Goal: Task Accomplishment & Management: Manage account settings

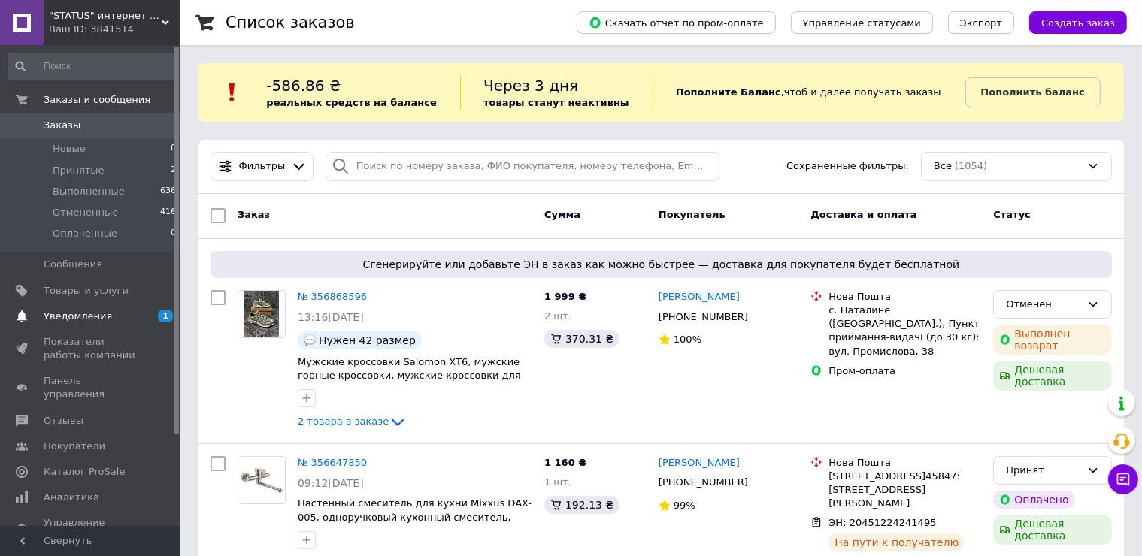
click at [150, 313] on span "1 0" at bounding box center [159, 317] width 41 height 14
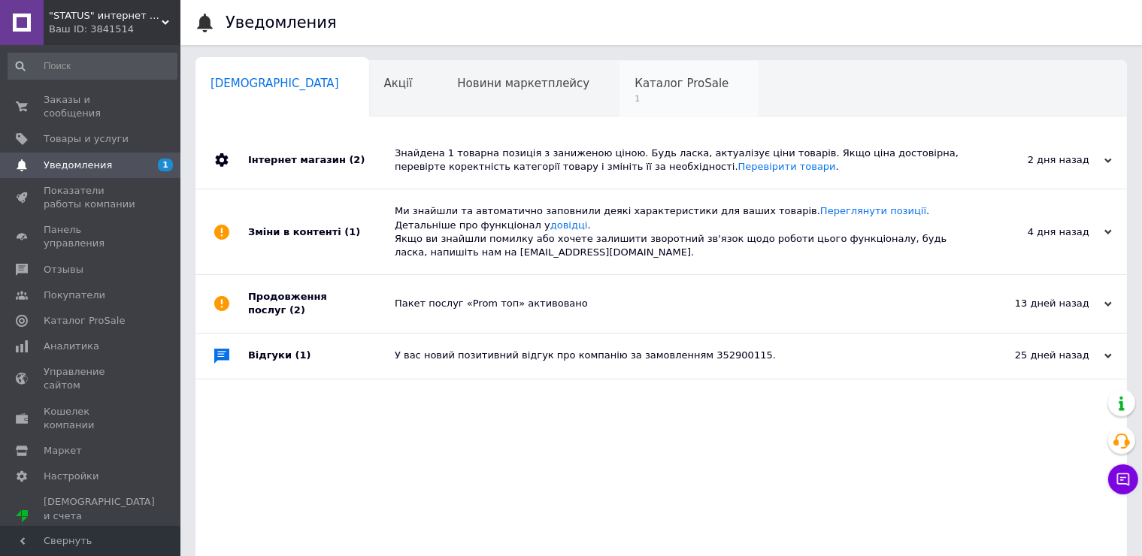
click at [634, 97] on span "1" at bounding box center [681, 98] width 94 height 11
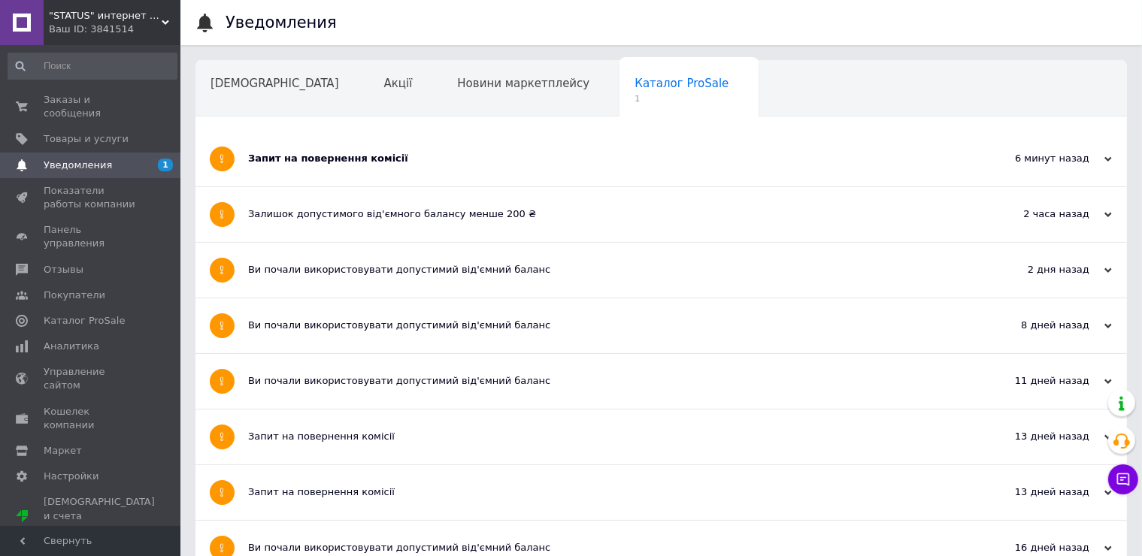
click at [343, 156] on div "Запит на повернення комісії" at bounding box center [604, 159] width 713 height 14
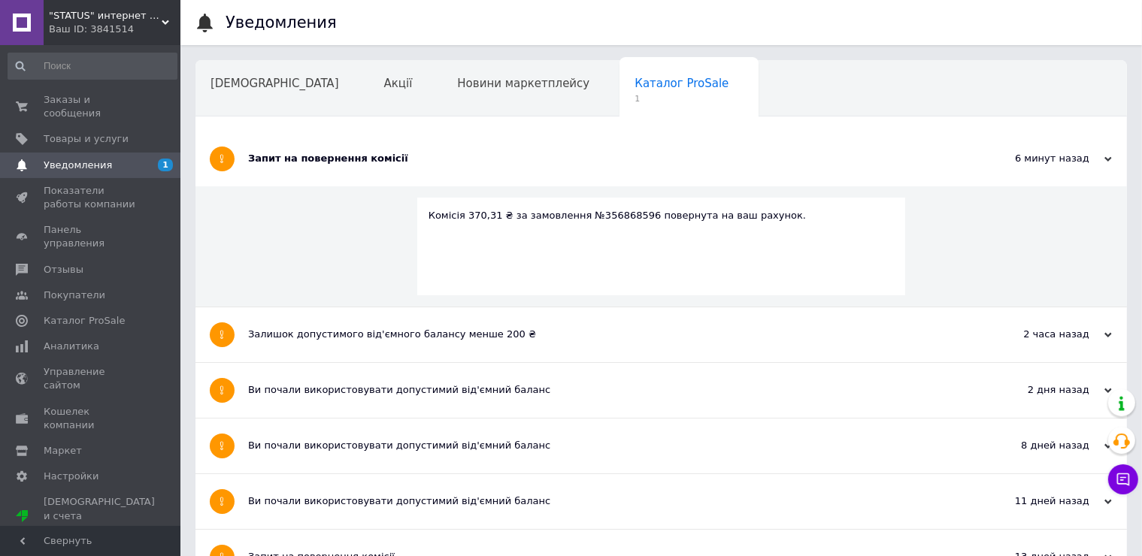
drag, startPoint x: 104, startPoint y: 34, endPoint x: 120, endPoint y: 107, distance: 74.8
click at [104, 33] on div "Ваш ID: 3841514" at bounding box center [115, 30] width 132 height 14
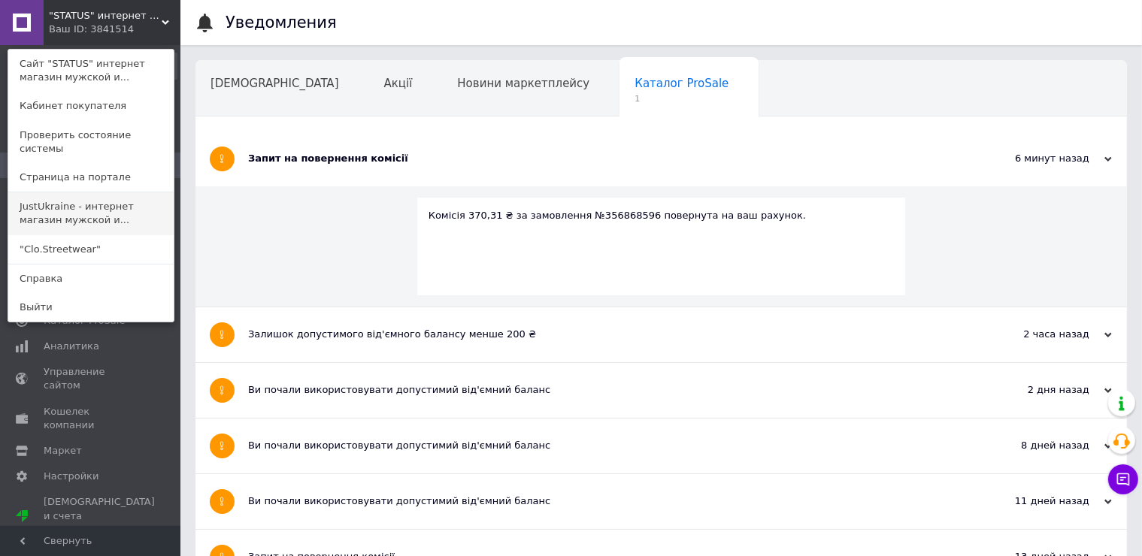
click at [96, 209] on link "JustUkraine - интернет магазин мужской и..." at bounding box center [90, 213] width 165 height 42
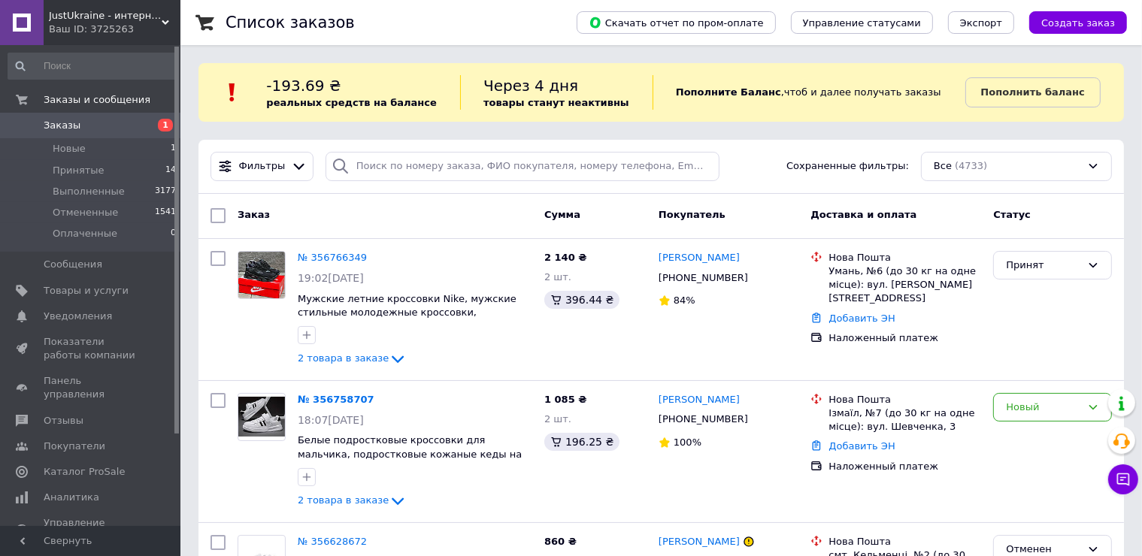
click at [102, 123] on span "Заказы" at bounding box center [91, 126] width 95 height 14
click at [84, 44] on div "JustUkraine - интернет магазин мужской и женской обуви Ваш ID: 3725263" at bounding box center [112, 22] width 137 height 45
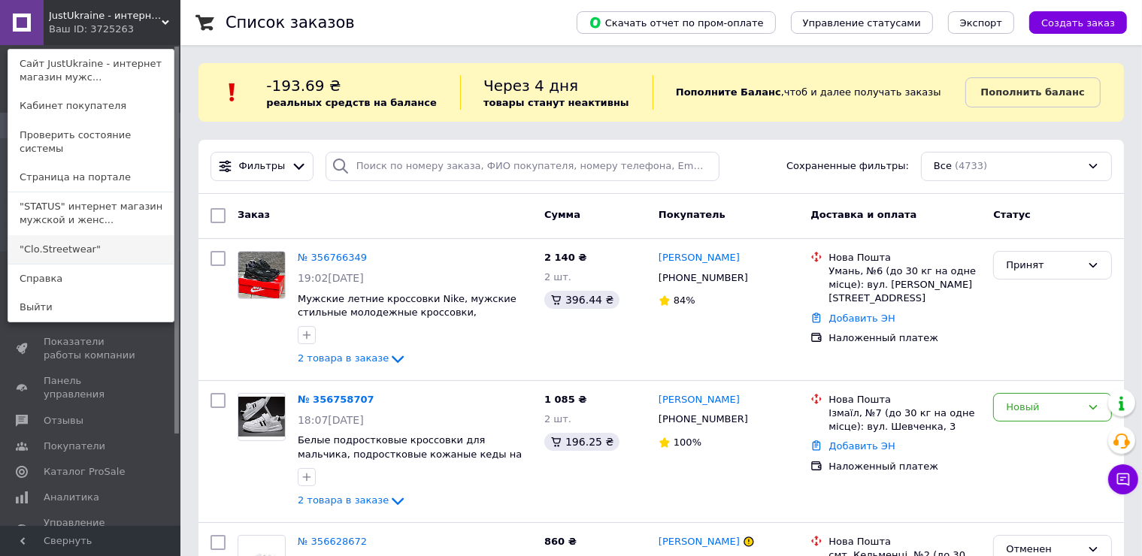
click at [88, 235] on link ""Clo.Streetwear"" at bounding box center [90, 249] width 165 height 29
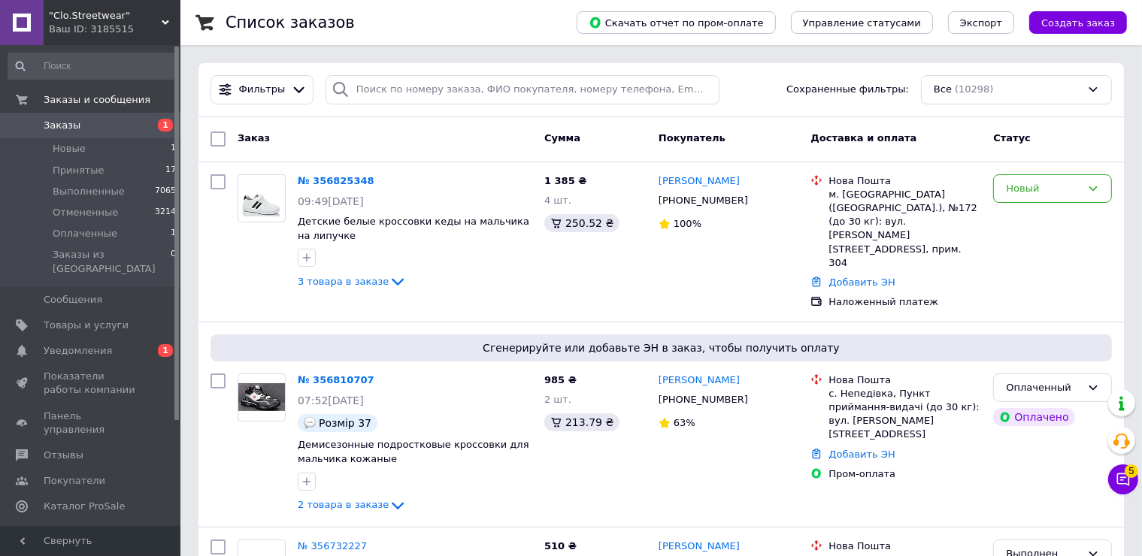
click at [1128, 474] on span "5" at bounding box center [1132, 468] width 14 height 14
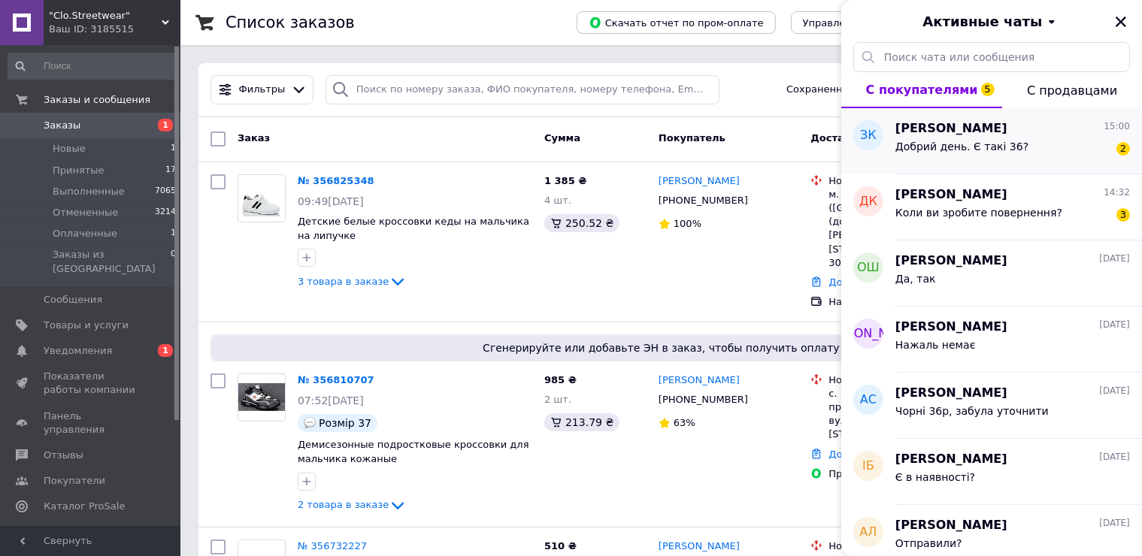
click at [983, 149] on span "Добрий день. Є такі 36?" at bounding box center [961, 147] width 133 height 12
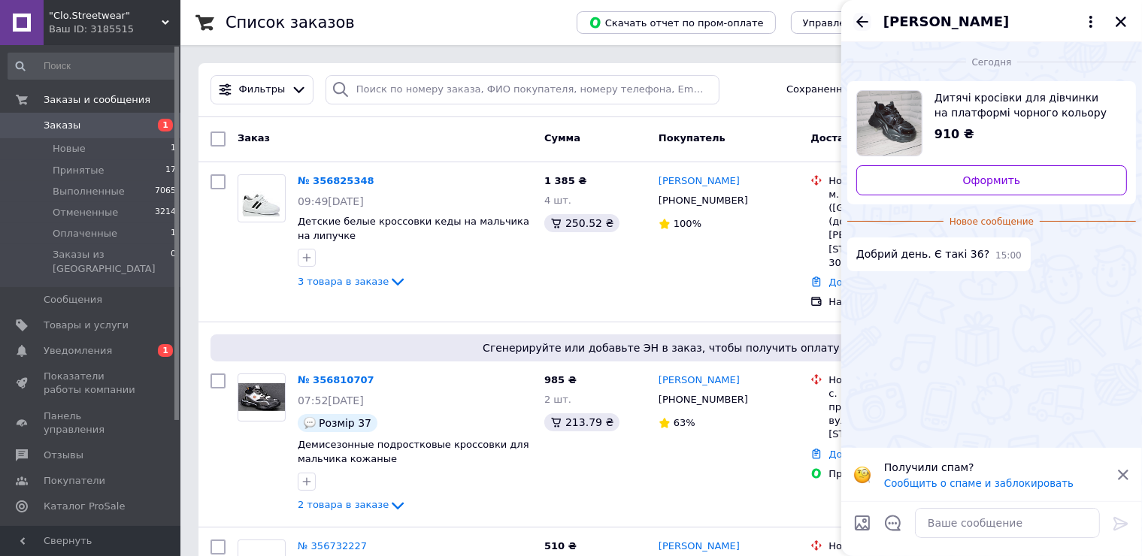
click at [859, 21] on icon "Назад" at bounding box center [862, 21] width 12 height 11
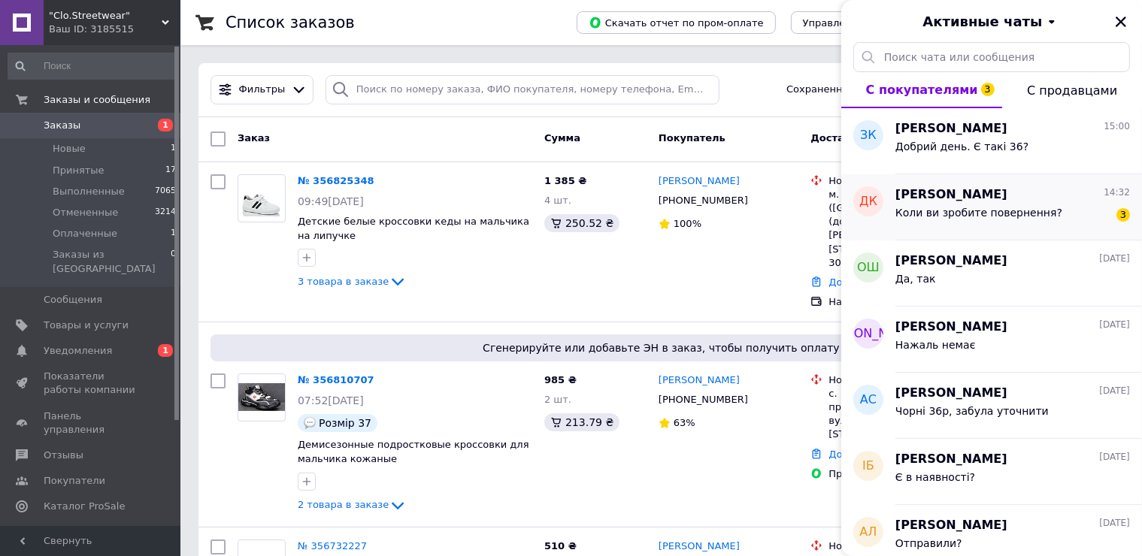
click at [932, 211] on span "Коли ви зробите повернення?" at bounding box center [978, 213] width 167 height 12
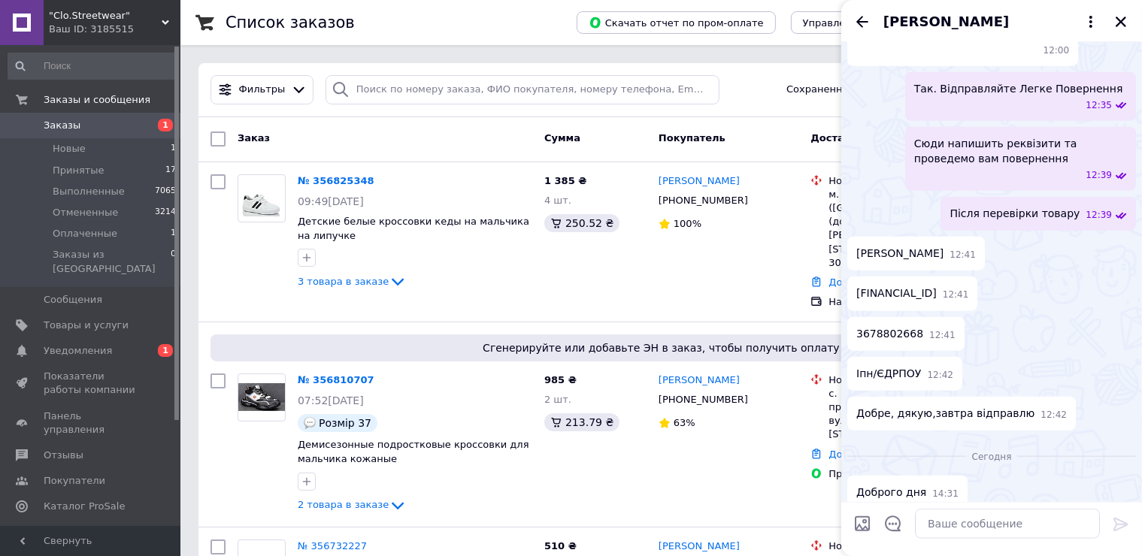
scroll to position [1416, 0]
click at [961, 526] on textarea at bounding box center [1007, 523] width 185 height 30
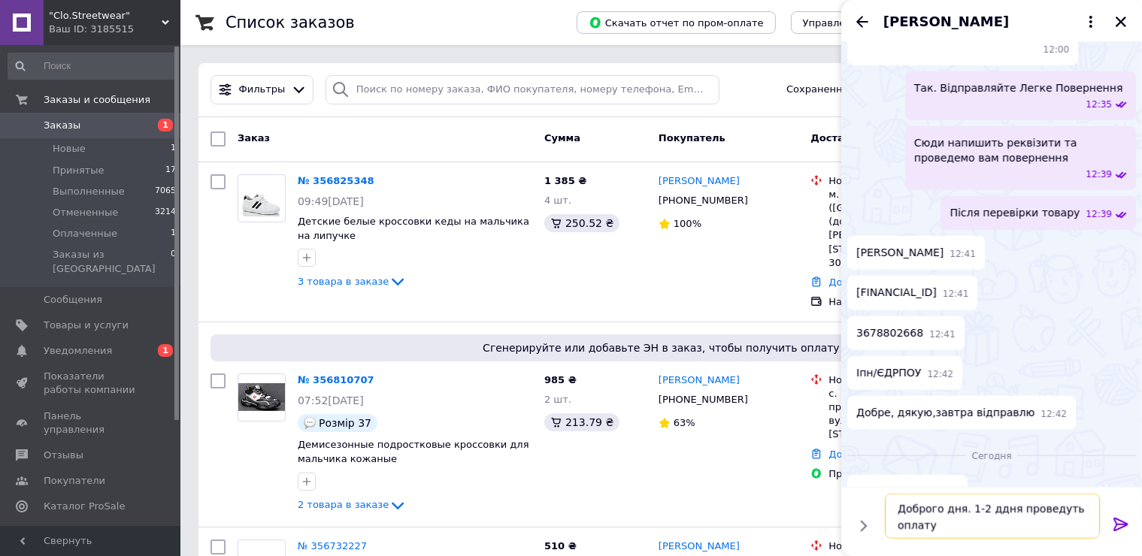
drag, startPoint x: 995, startPoint y: 511, endPoint x: 1013, endPoint y: 523, distance: 21.7
click at [992, 511] on textarea "Доброго дня. 1-2 ддня проведуть оплату" at bounding box center [992, 515] width 215 height 45
click at [1025, 532] on textarea "Доброго дня. 1-2 дня проведуть оплату" at bounding box center [992, 515] width 215 height 45
type textarea "Доброго дня. 1-2 дня проведуть оплату"
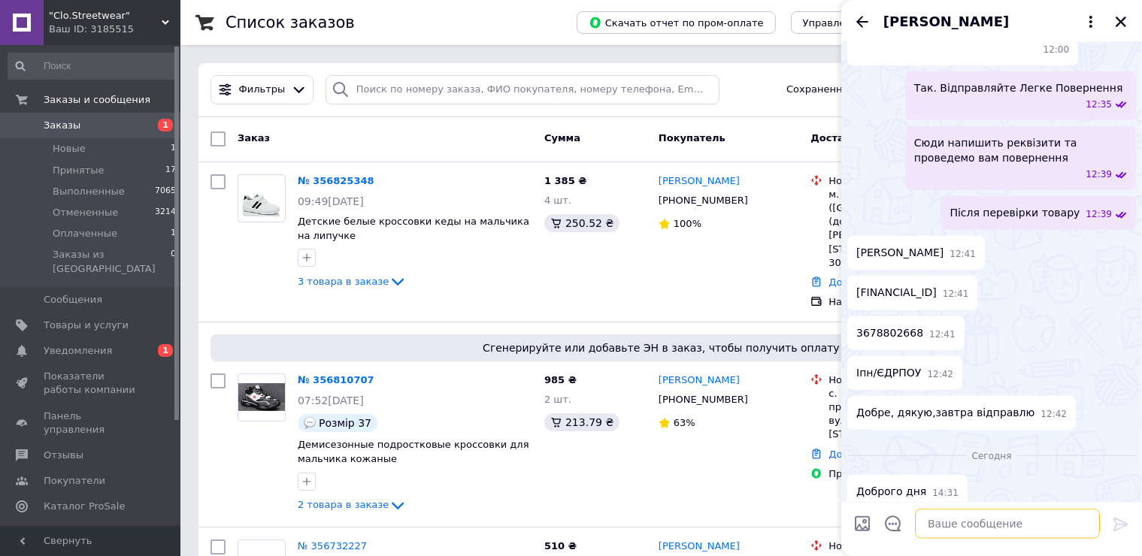
scroll to position [1443, 0]
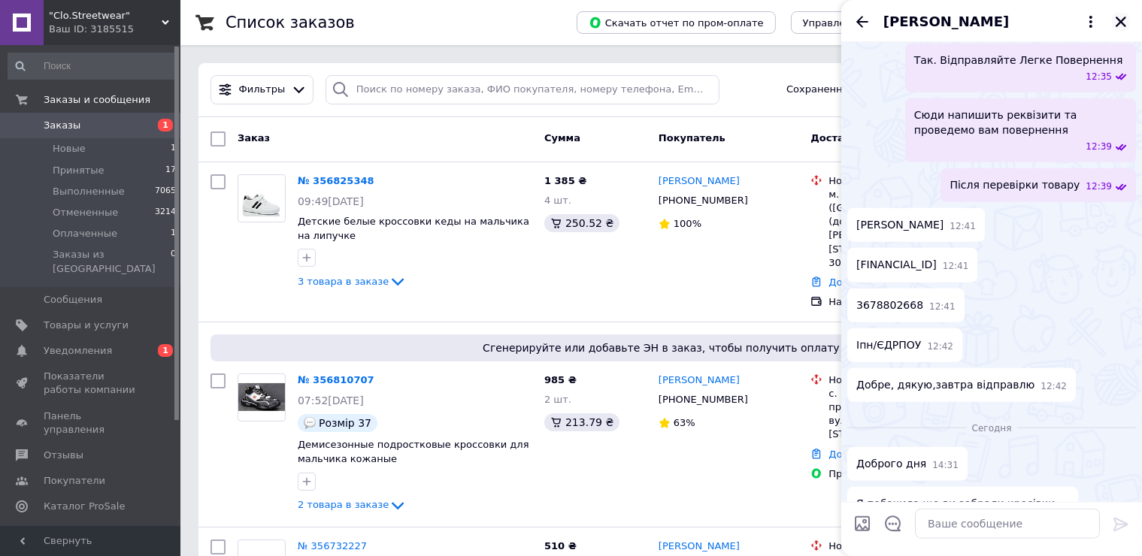
click at [1120, 26] on icon "Закрыть" at bounding box center [1121, 22] width 14 height 14
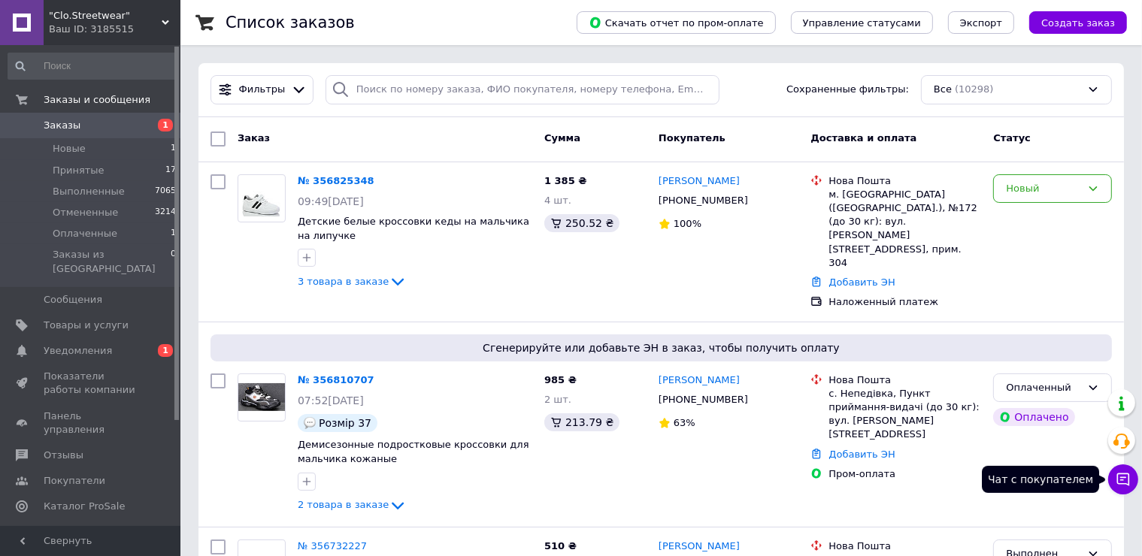
click at [1125, 480] on icon at bounding box center [1123, 479] width 15 height 15
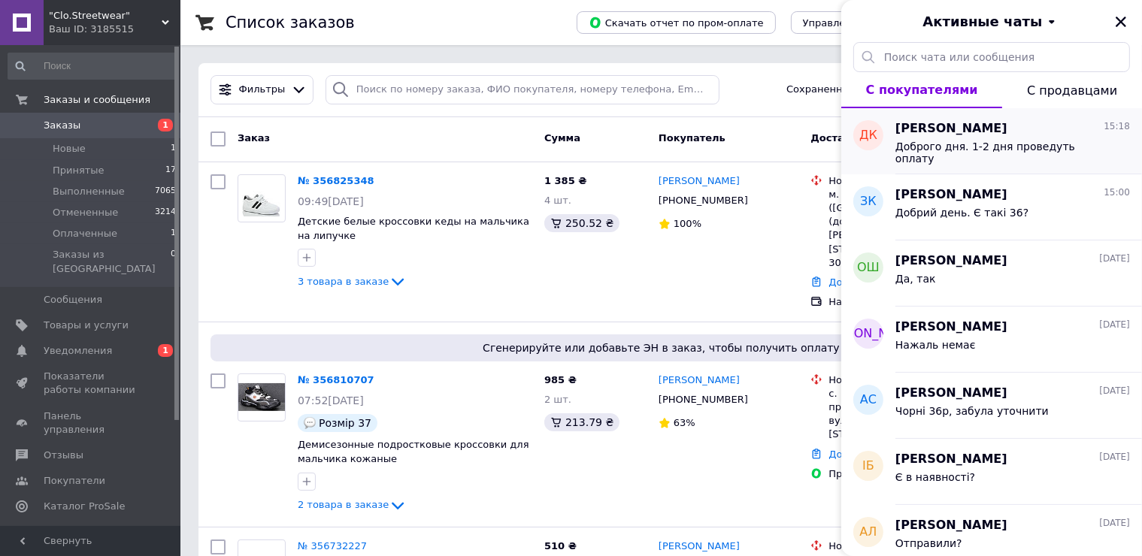
click at [998, 138] on div "Доброго дня. 1-2 дня проведуть оплату" at bounding box center [1012, 151] width 235 height 27
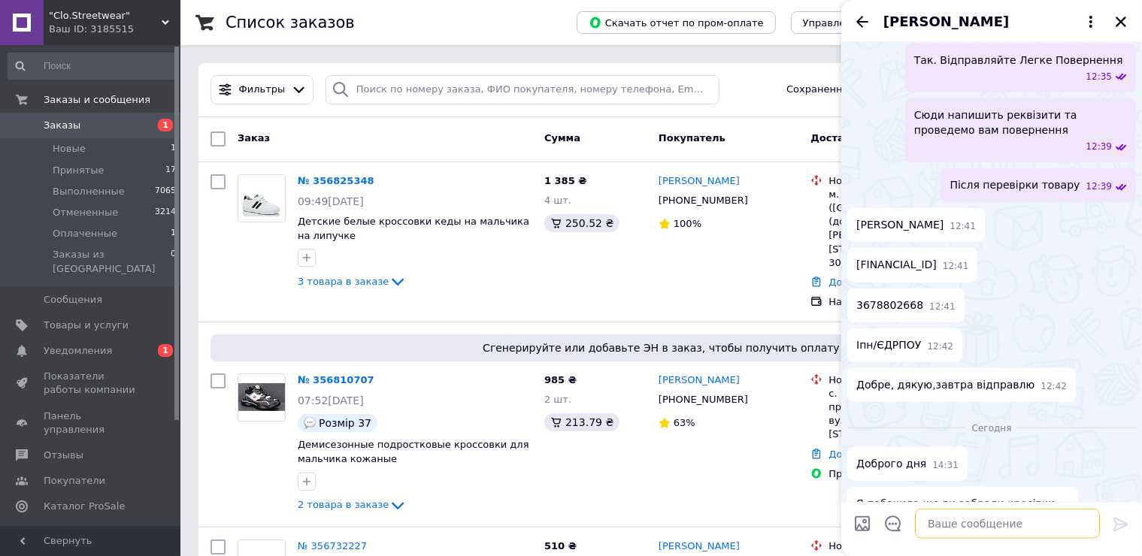
click at [1041, 536] on textarea at bounding box center [1007, 523] width 185 height 30
click at [962, 521] on textarea "Є номер ТТН відправки?" at bounding box center [992, 523] width 215 height 30
click at [1040, 529] on textarea "Є номер ТТН вашої відправки?" at bounding box center [992, 523] width 215 height 30
click at [1056, 528] on textarea "Є номер ТТН вашої відправки?" at bounding box center [992, 523] width 215 height 30
type textarea "Є номер ТТН вашої відправки?"
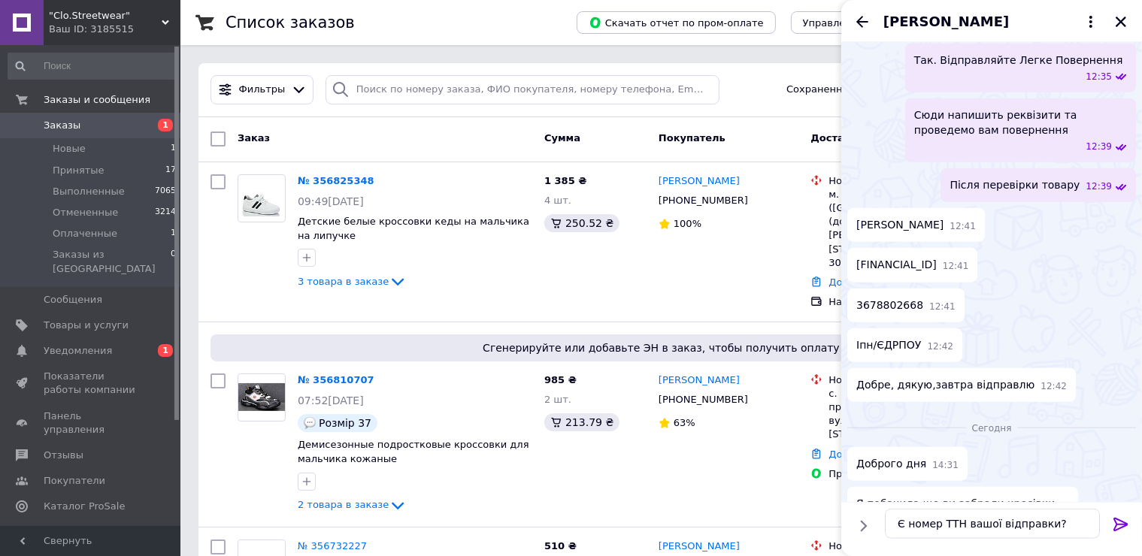
click at [1128, 528] on icon at bounding box center [1121, 524] width 18 height 18
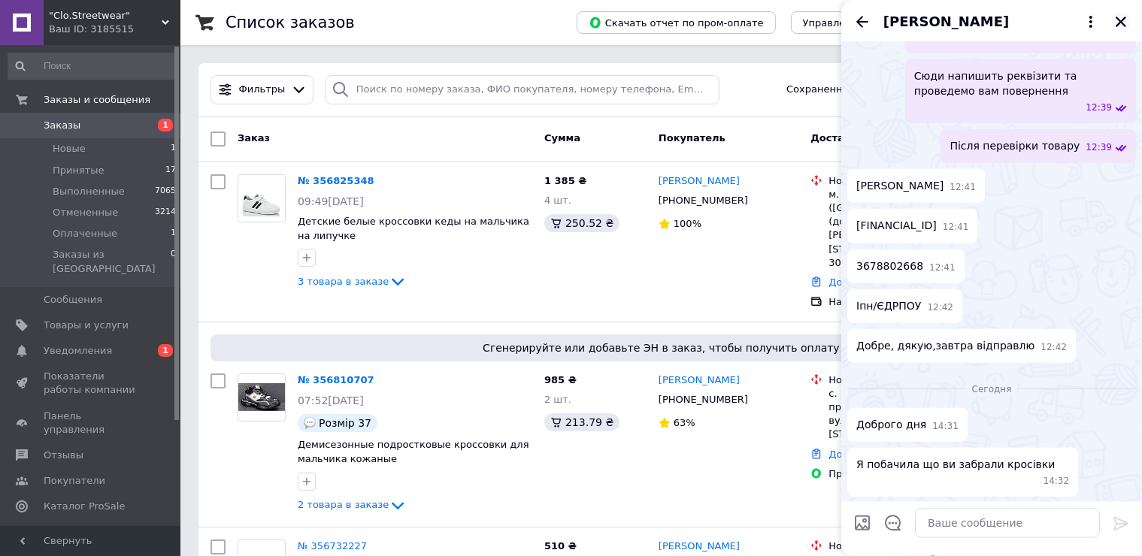
click at [1129, 26] on button "Закрыть" at bounding box center [1121, 22] width 18 height 18
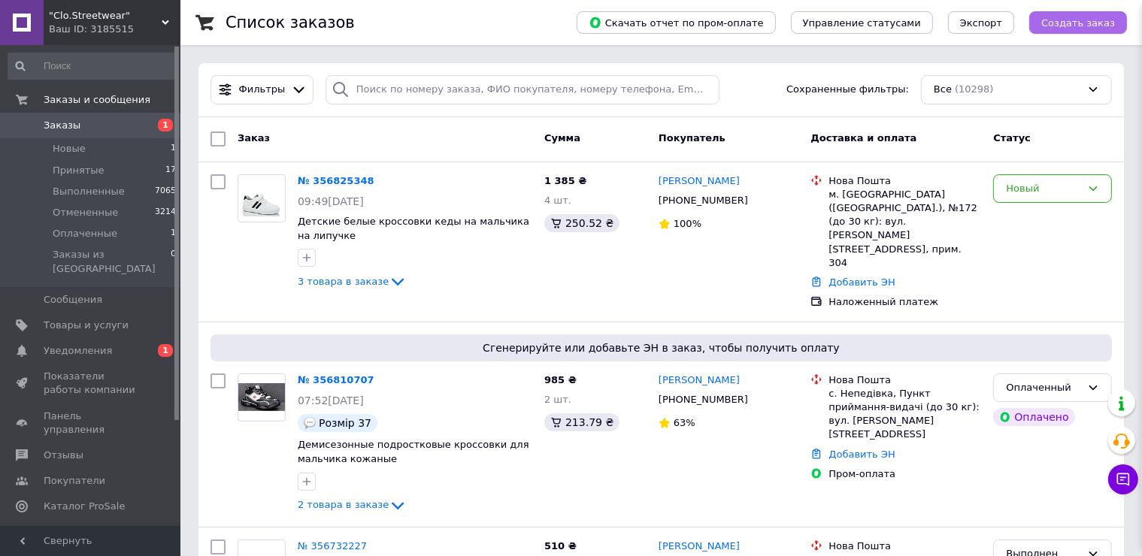
click at [1122, 20] on button "Создать заказ" at bounding box center [1078, 22] width 98 height 23
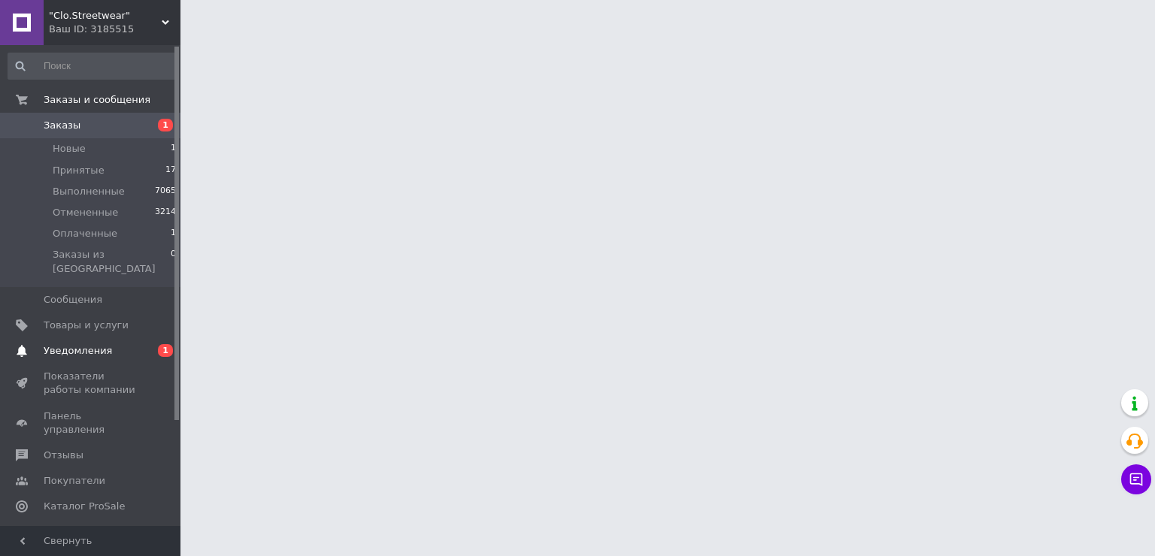
click at [132, 347] on link "Уведомления 0 1" at bounding box center [92, 351] width 185 height 26
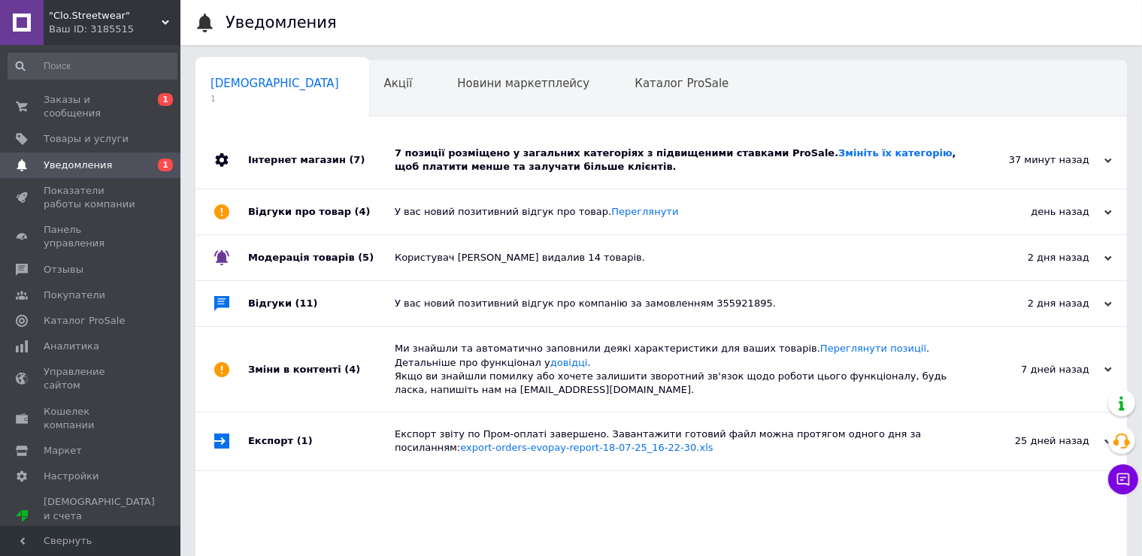
click at [477, 162] on div "7 позиції розміщено у загальних категоріях з підвищеними ставками ProSale. Змін…" at bounding box center [678, 160] width 567 height 27
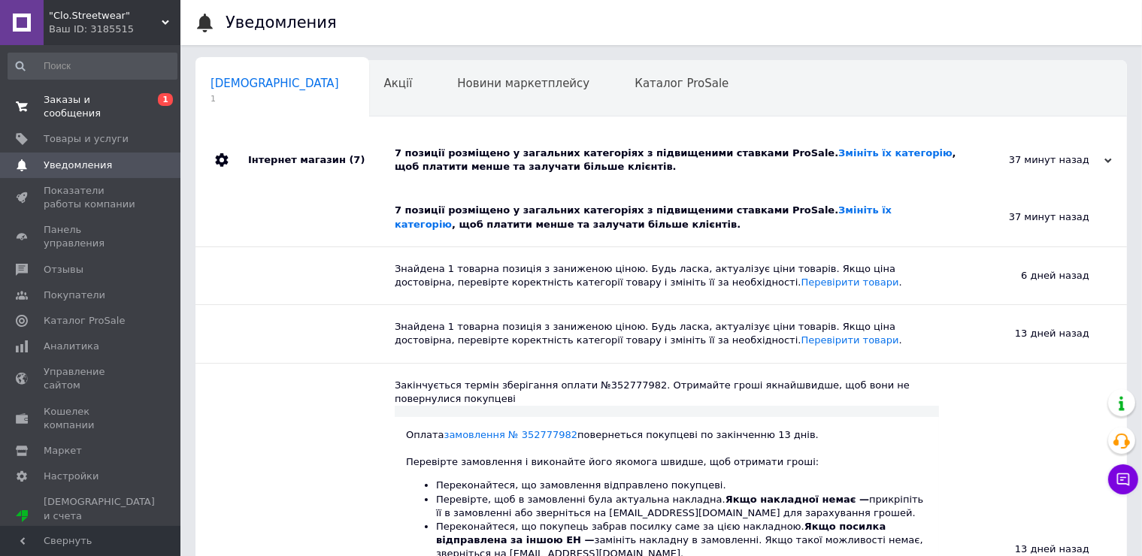
click at [120, 98] on span "Заказы и сообщения" at bounding box center [91, 106] width 95 height 27
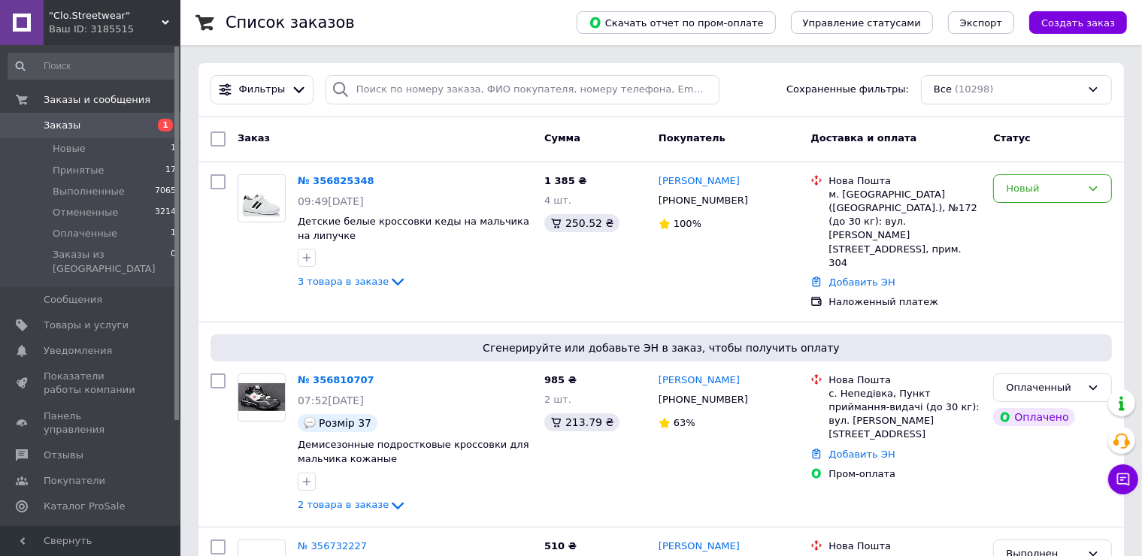
click at [128, 14] on span ""Clo.Streetwear"" at bounding box center [105, 16] width 113 height 14
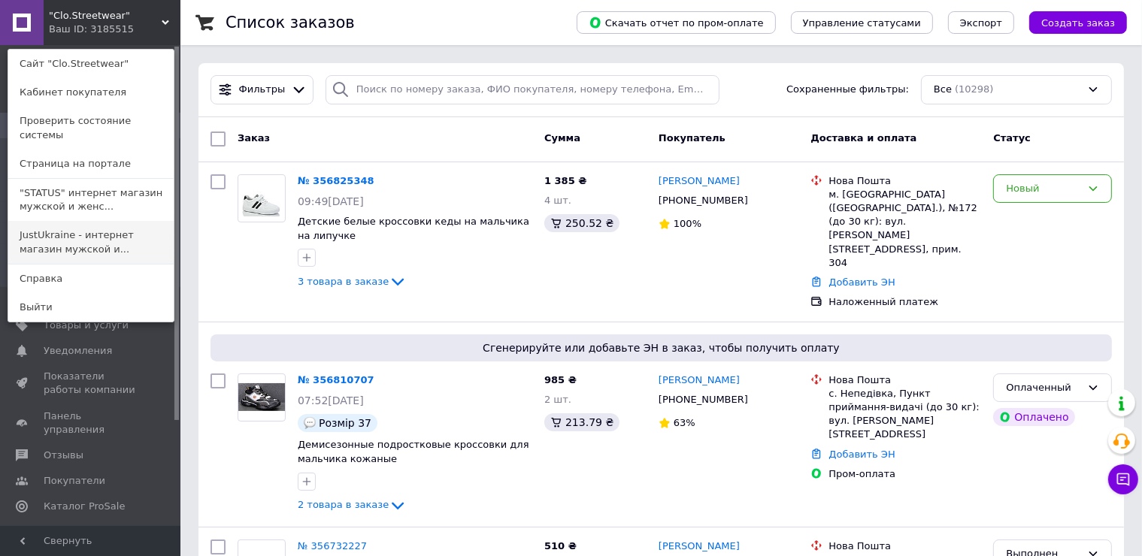
click at [71, 221] on link "JustUkraine - интернет магазин мужской и..." at bounding box center [90, 242] width 165 height 42
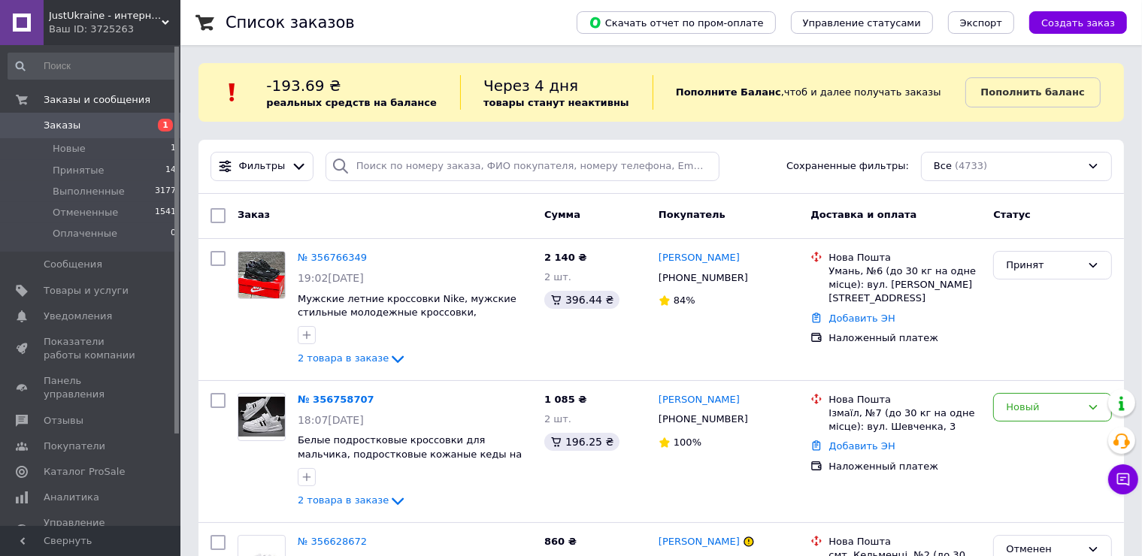
click at [124, 23] on div "Ваш ID: 3725263" at bounding box center [115, 30] width 132 height 14
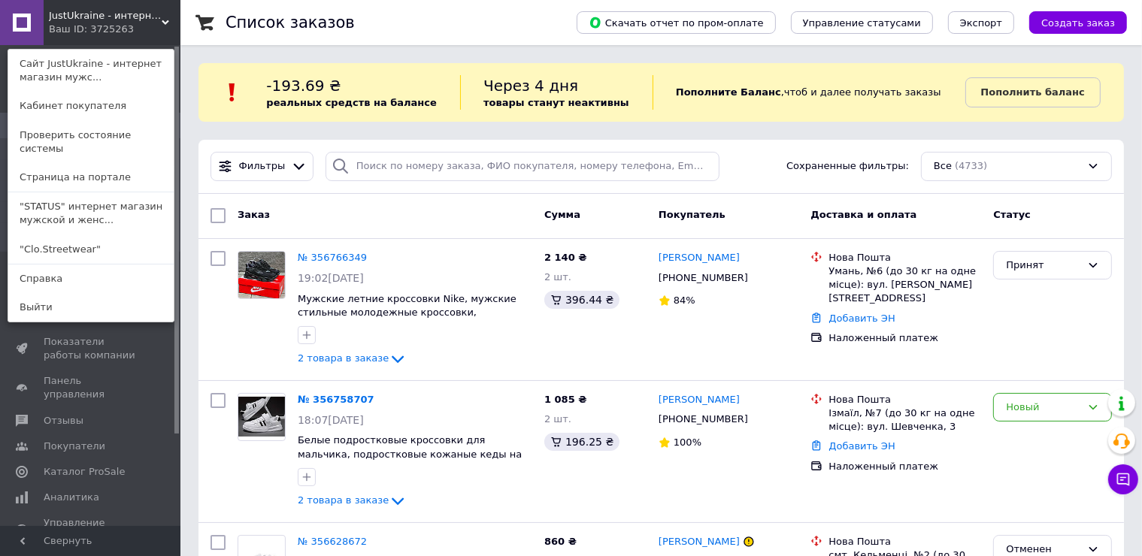
drag, startPoint x: 99, startPoint y: 23, endPoint x: 111, endPoint y: 63, distance: 41.4
click at [99, 23] on div "Ваш ID: 3725263" at bounding box center [80, 30] width 63 height 14
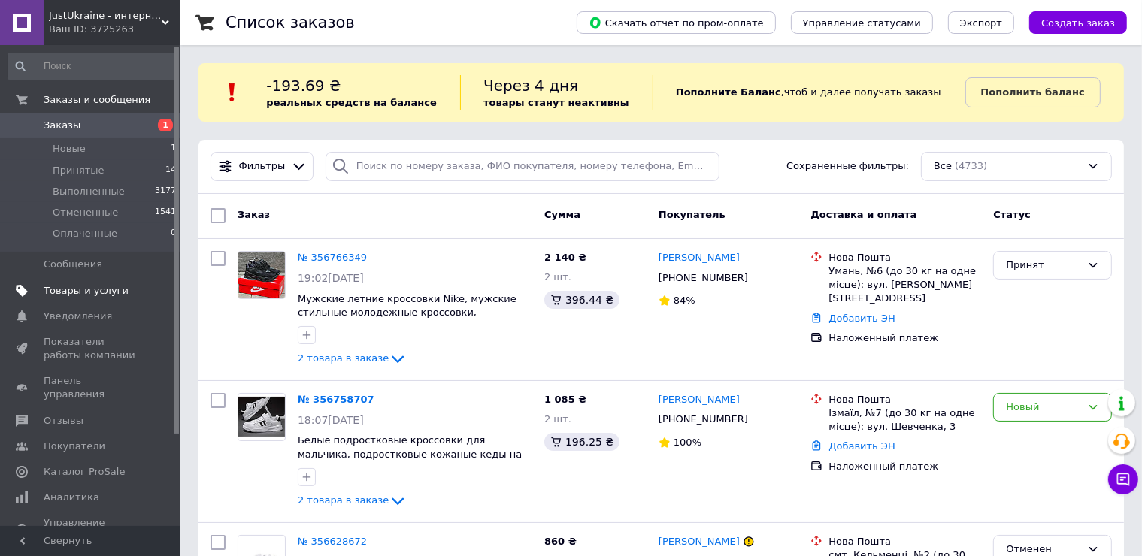
click at [110, 293] on span "Товары и услуги" at bounding box center [86, 291] width 85 height 14
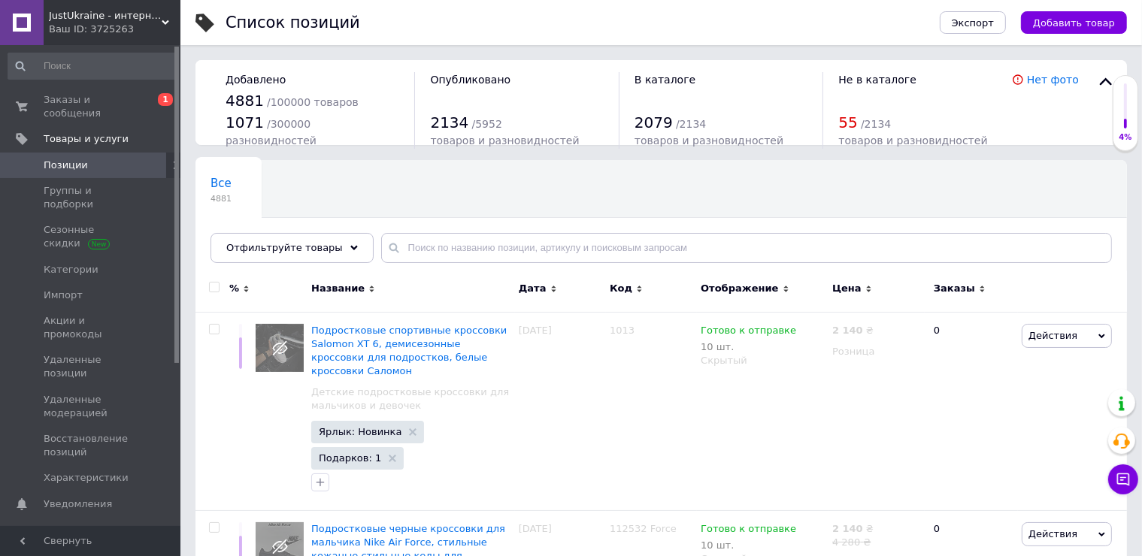
click at [123, 16] on span "JustUkraine - интернет магазин мужской и женской обуви" at bounding box center [105, 16] width 113 height 14
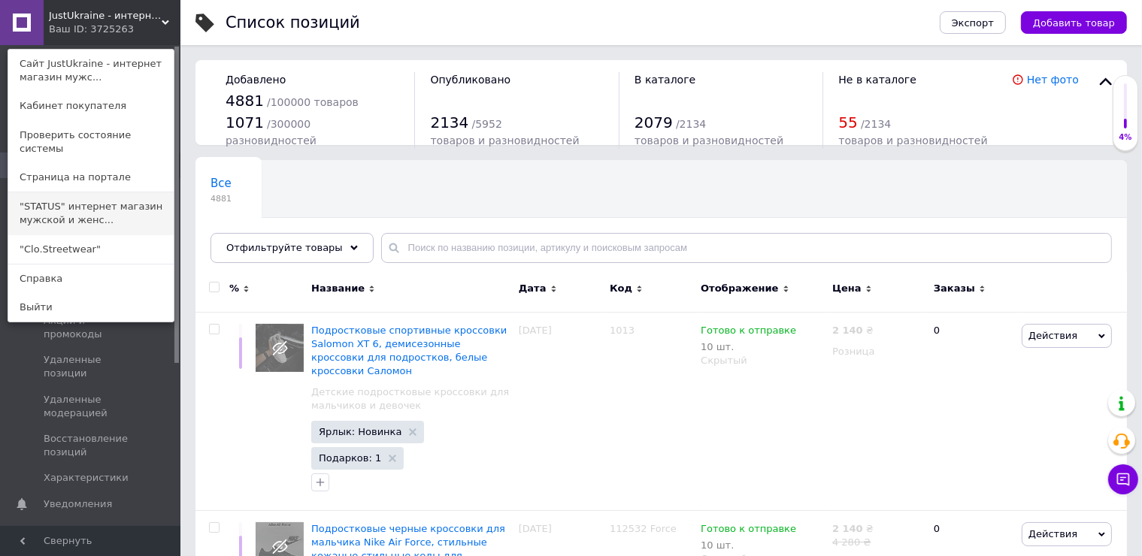
click at [84, 192] on link ""STATUS" интернет магазин мужской и женс..." at bounding box center [90, 213] width 165 height 42
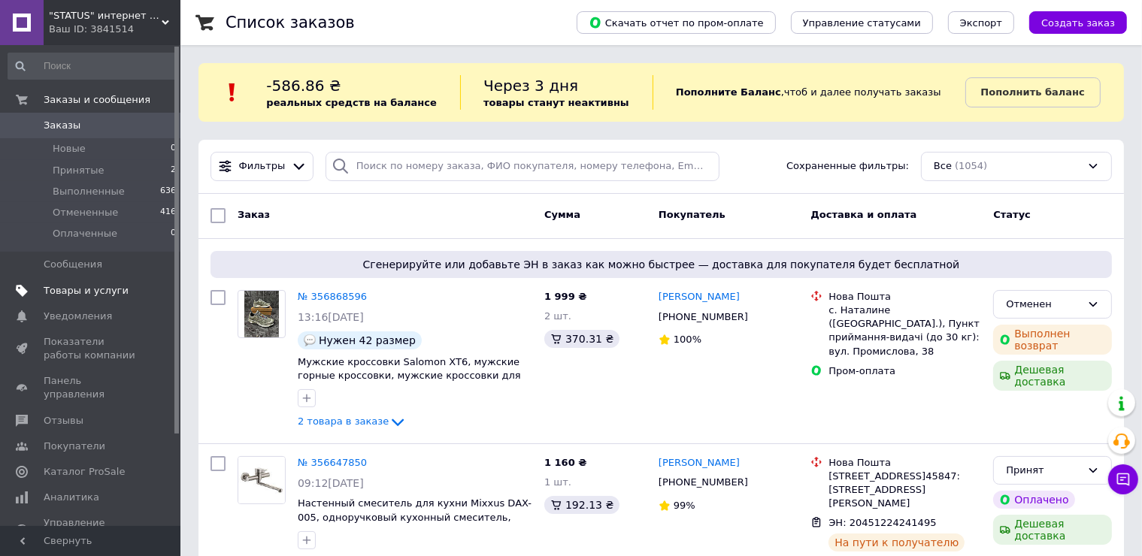
click at [113, 292] on span "Товары и услуги" at bounding box center [86, 291] width 85 height 14
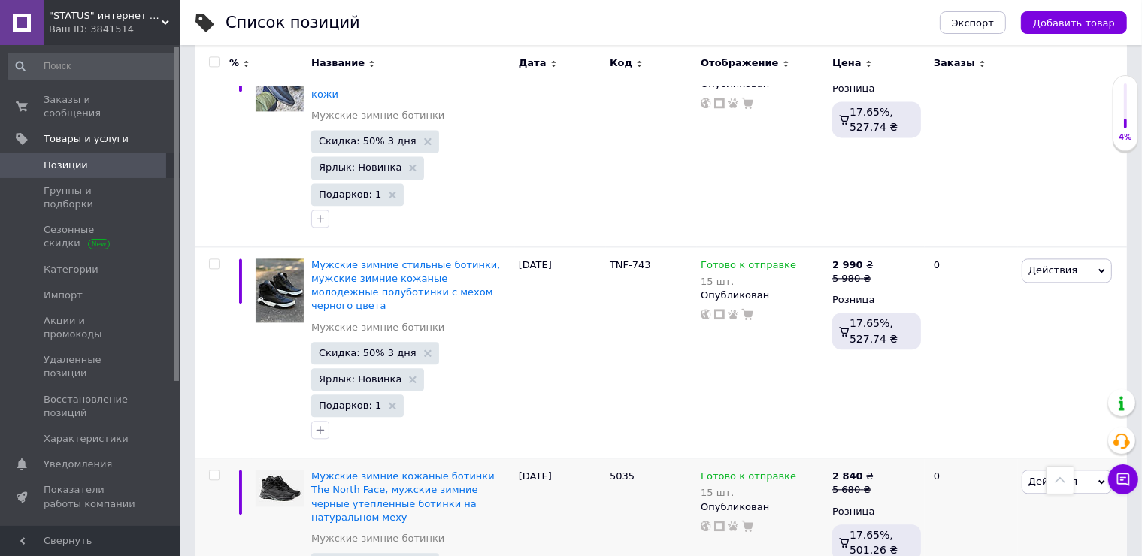
scroll to position [3355, 0]
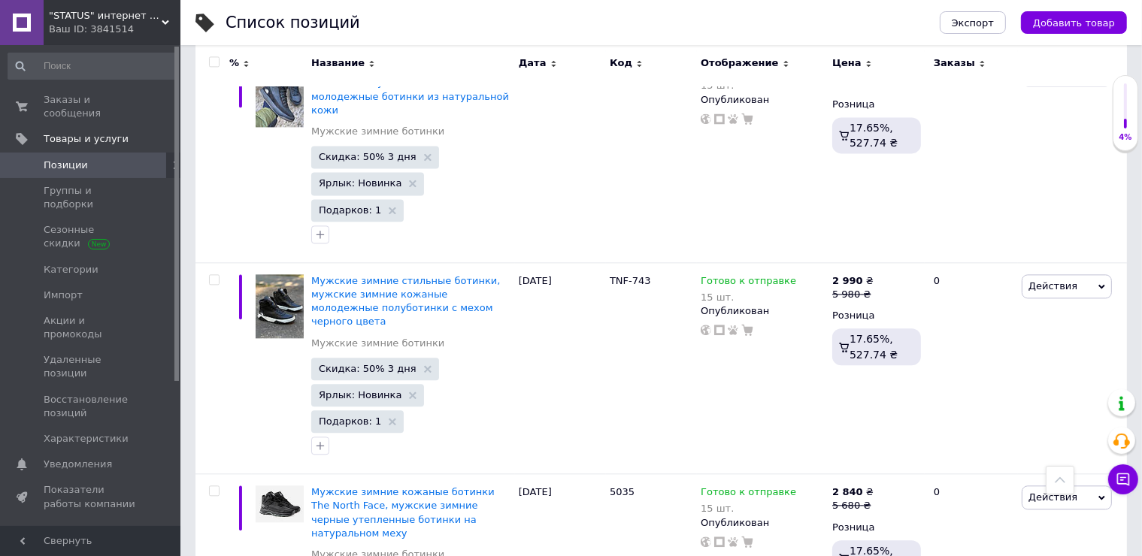
checkbox input "true"
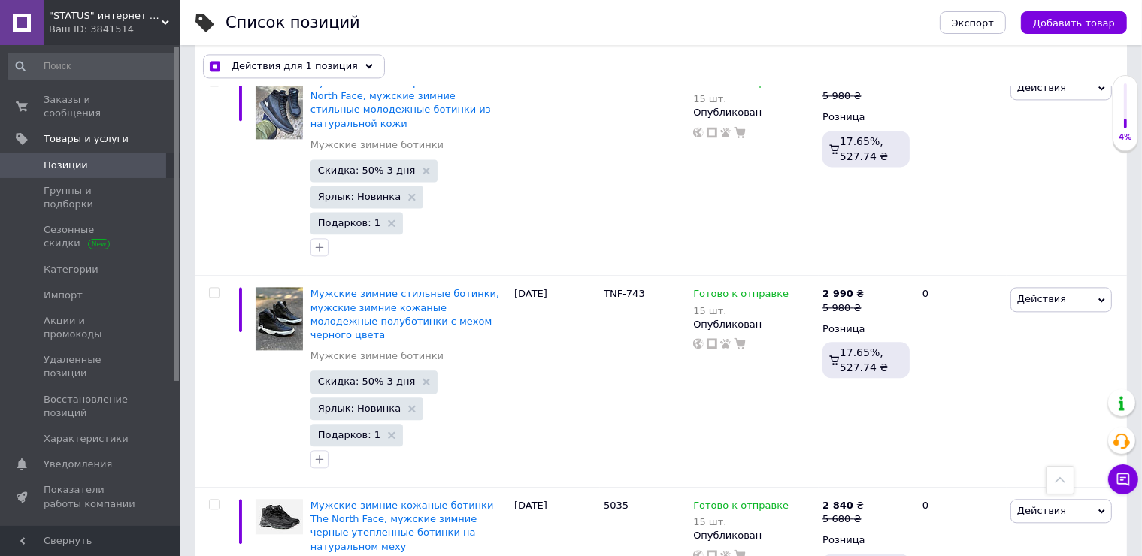
scroll to position [3396, 0]
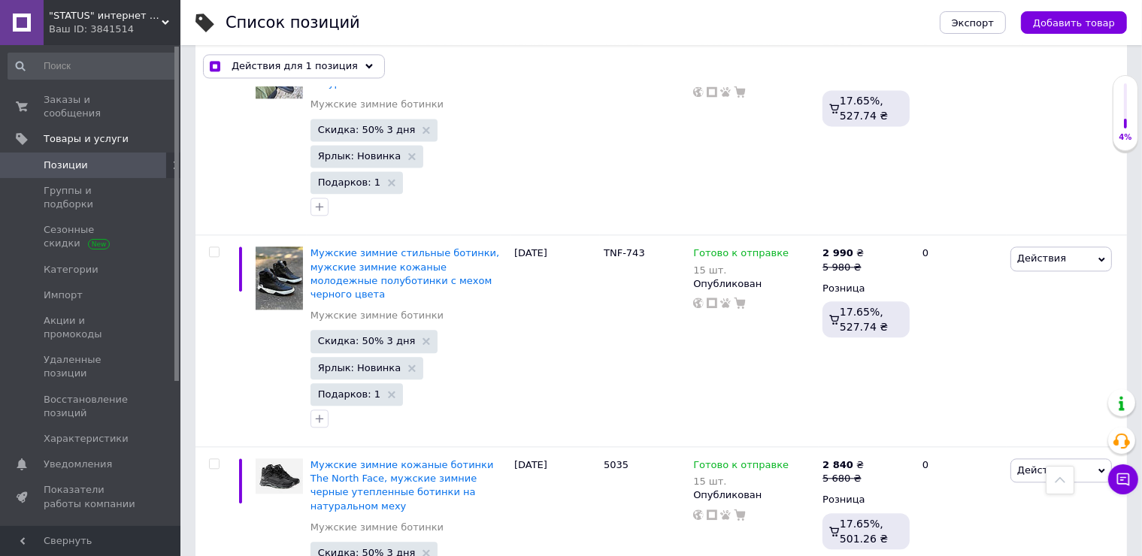
checkbox input "true"
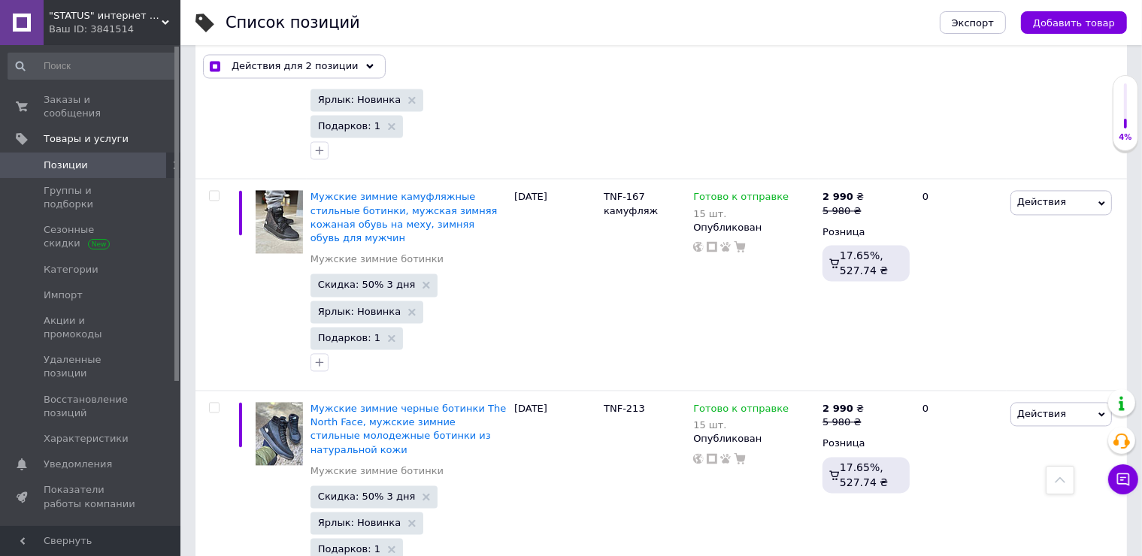
scroll to position [3020, 0]
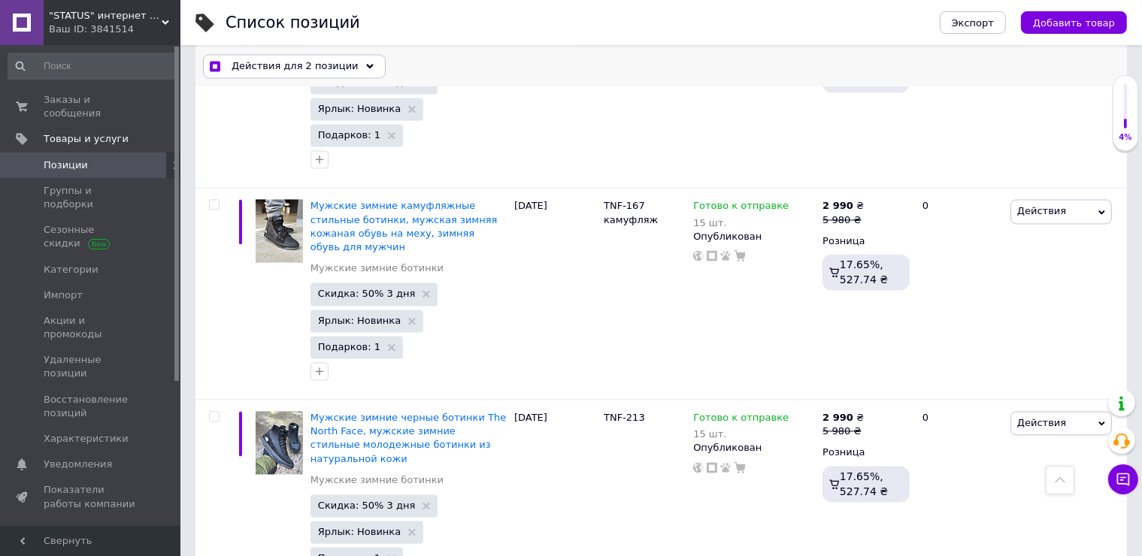
click at [281, 73] on div "Действия для 2 позиции" at bounding box center [294, 66] width 183 height 24
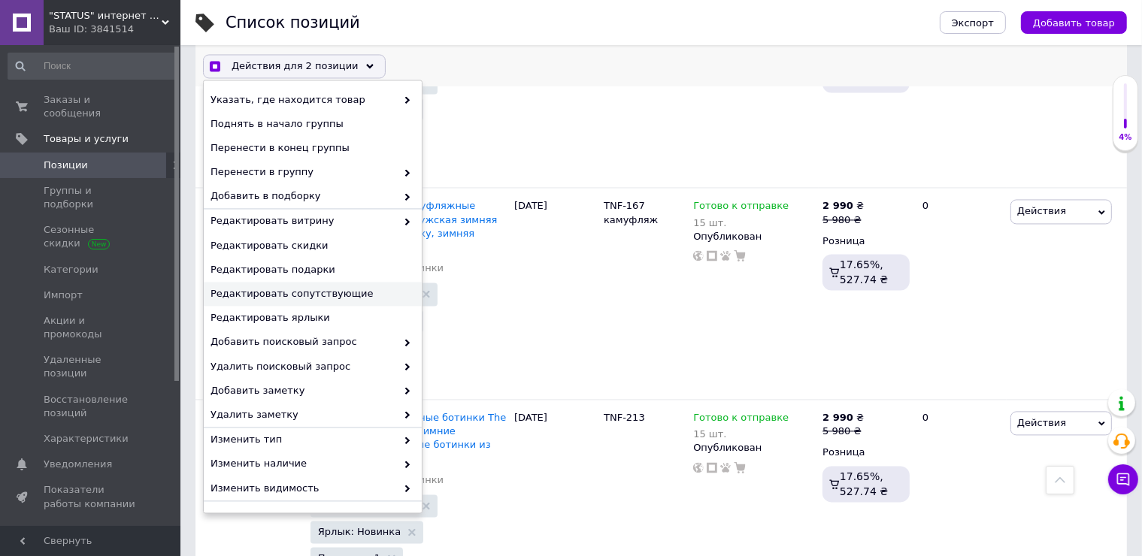
click at [307, 292] on span "Редактировать сопутствующие" at bounding box center [310, 294] width 201 height 14
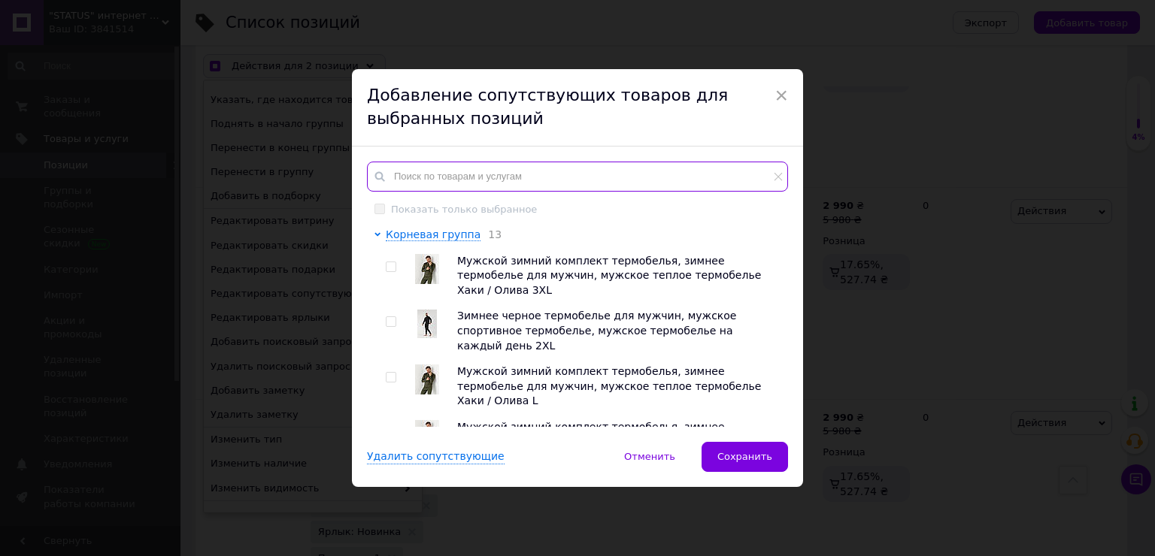
click at [430, 171] on input "text" at bounding box center [577, 177] width 421 height 30
checkbox input "true"
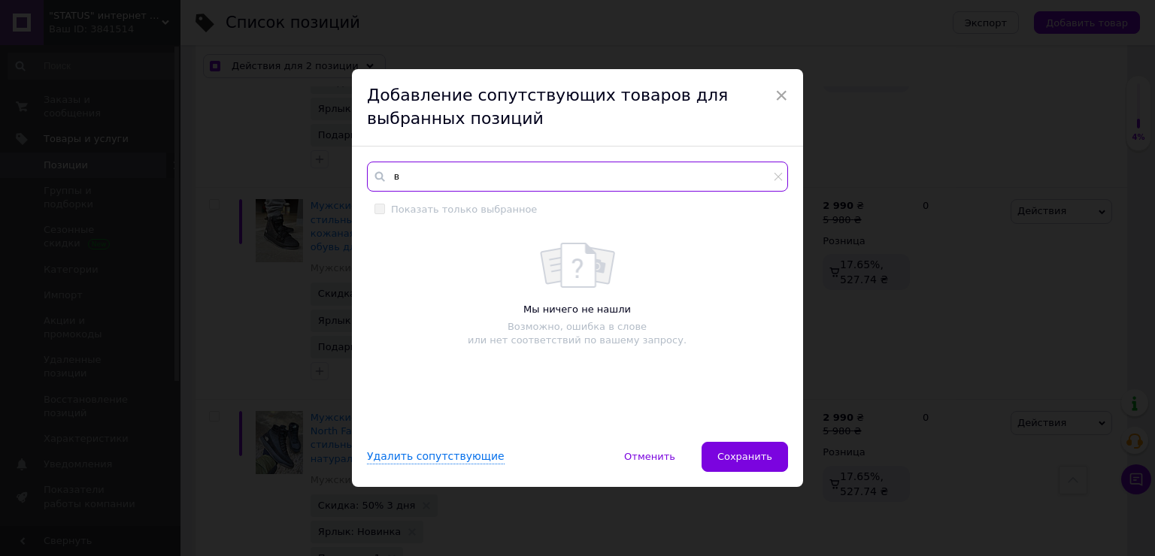
type input "ве"
checkbox input "true"
type input "вел"
checkbox input "true"
type input "вели"
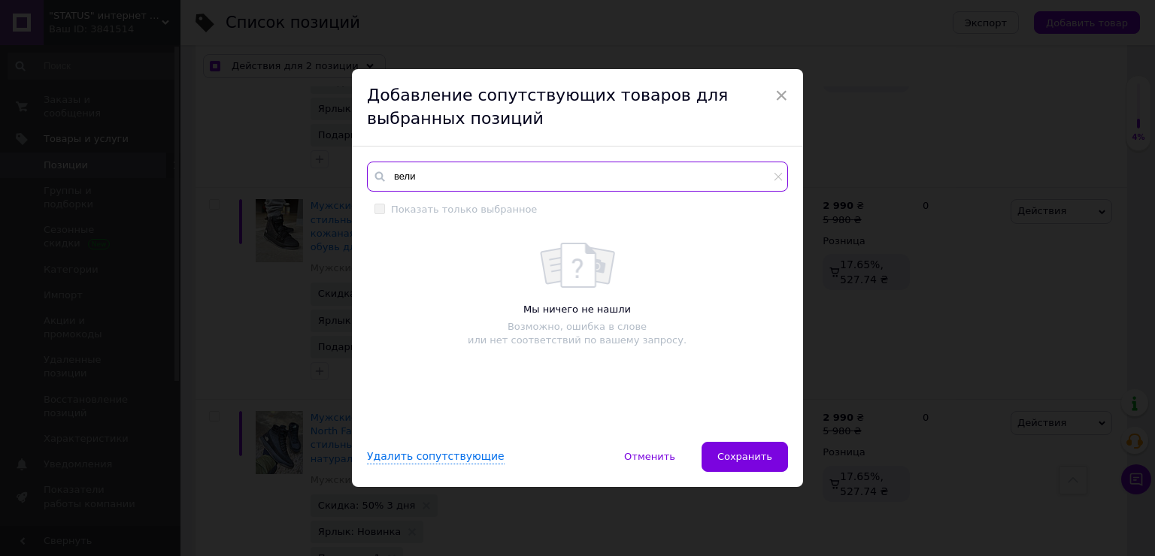
checkbox input "true"
type input "велик"
checkbox input "true"
type input "велика"
checkbox input "true"
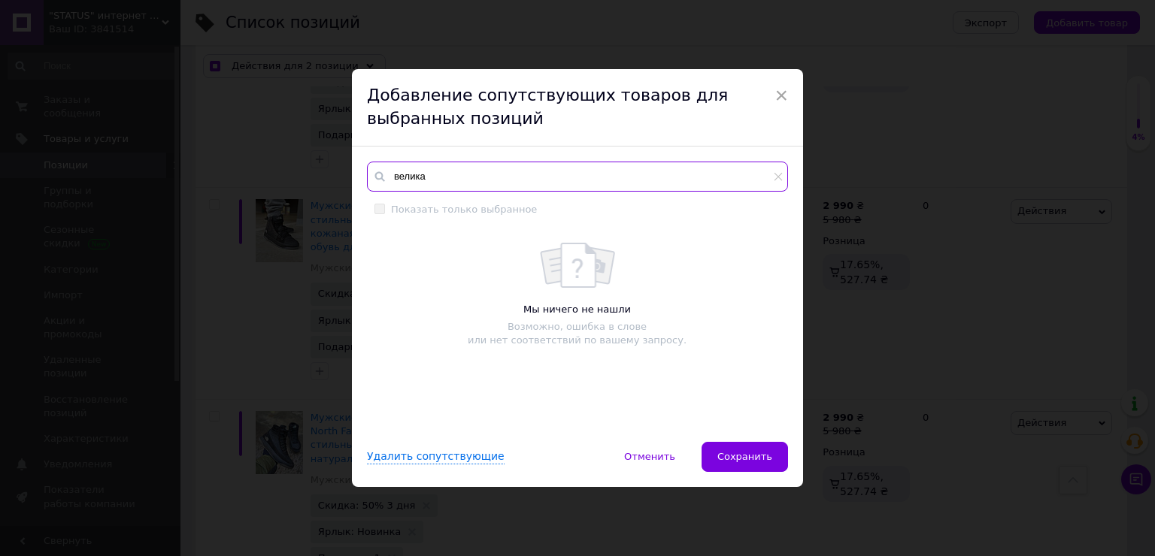
type input "великан"
checkbox input "true"
type input "великані"
checkbox input "true"
type input "великан"
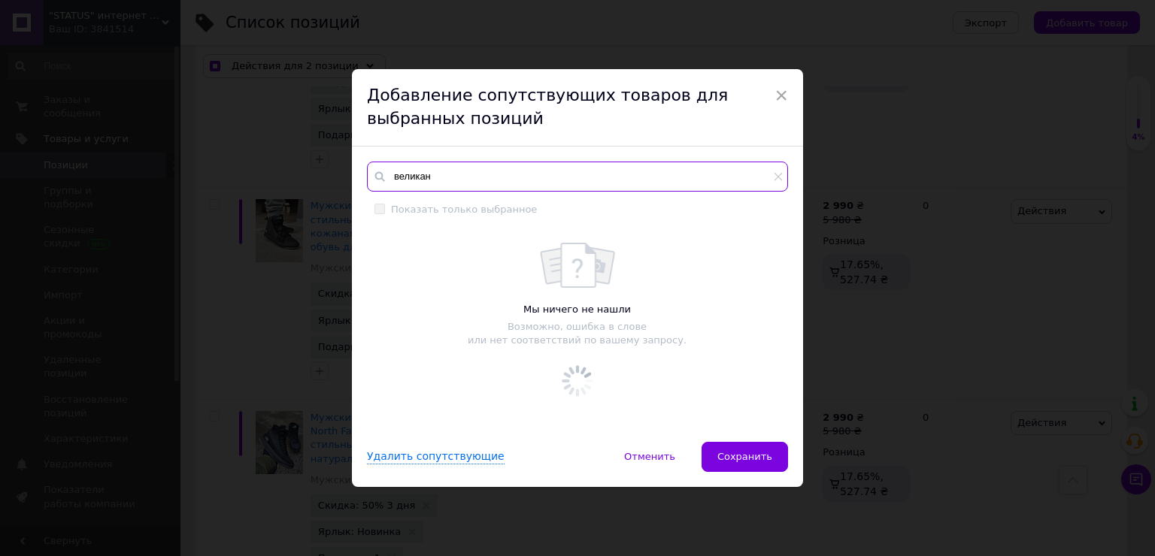
checkbox input "true"
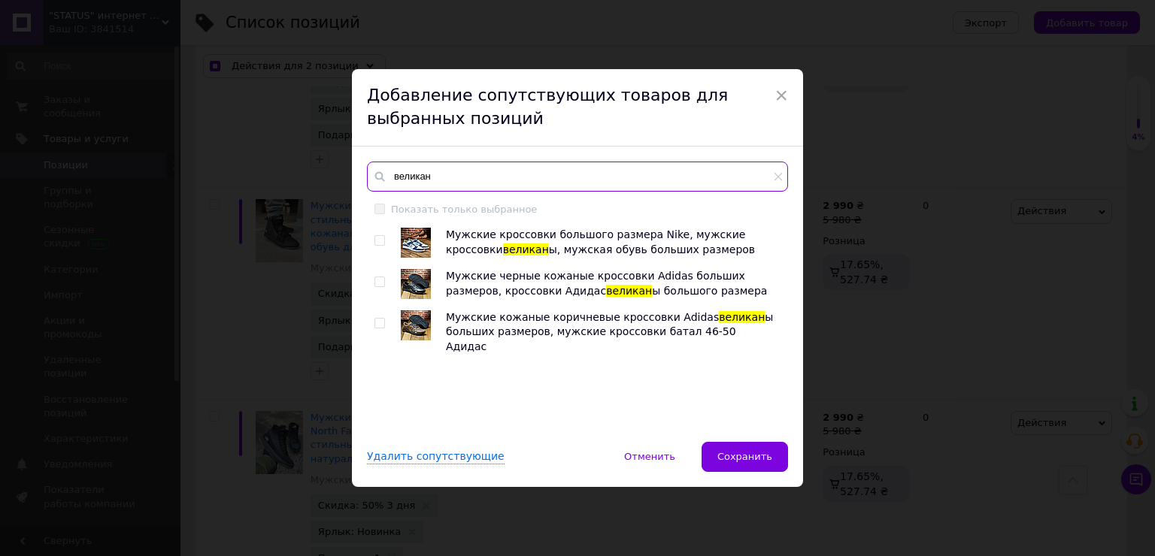
type input "великан"
click at [423, 313] on img at bounding box center [416, 325] width 30 height 30
checkbox input "true"
click at [422, 287] on img at bounding box center [416, 284] width 30 height 30
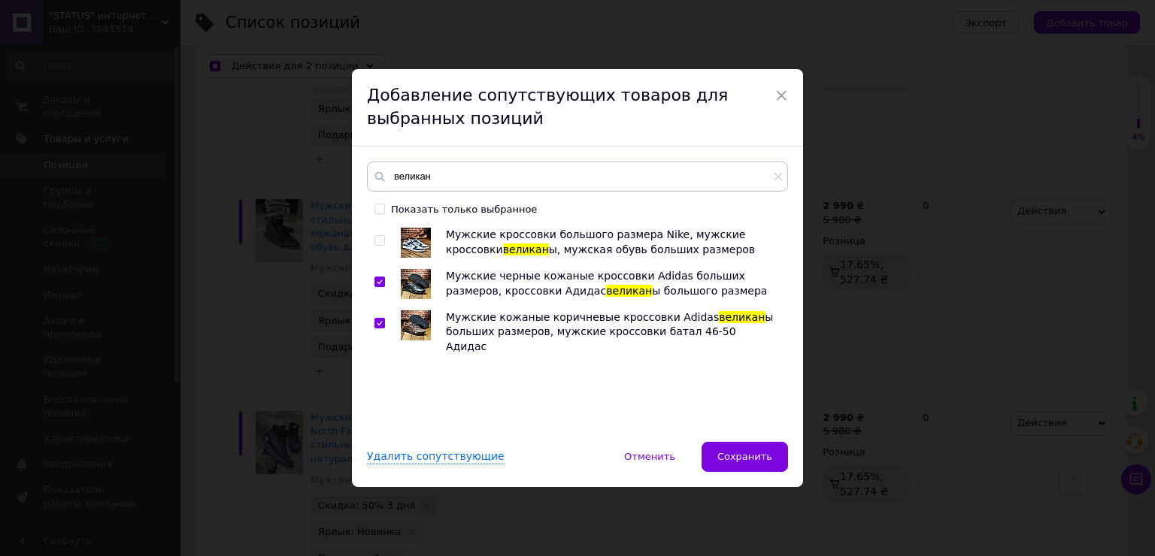
checkbox input "true"
click at [415, 251] on img at bounding box center [416, 243] width 30 height 30
checkbox input "true"
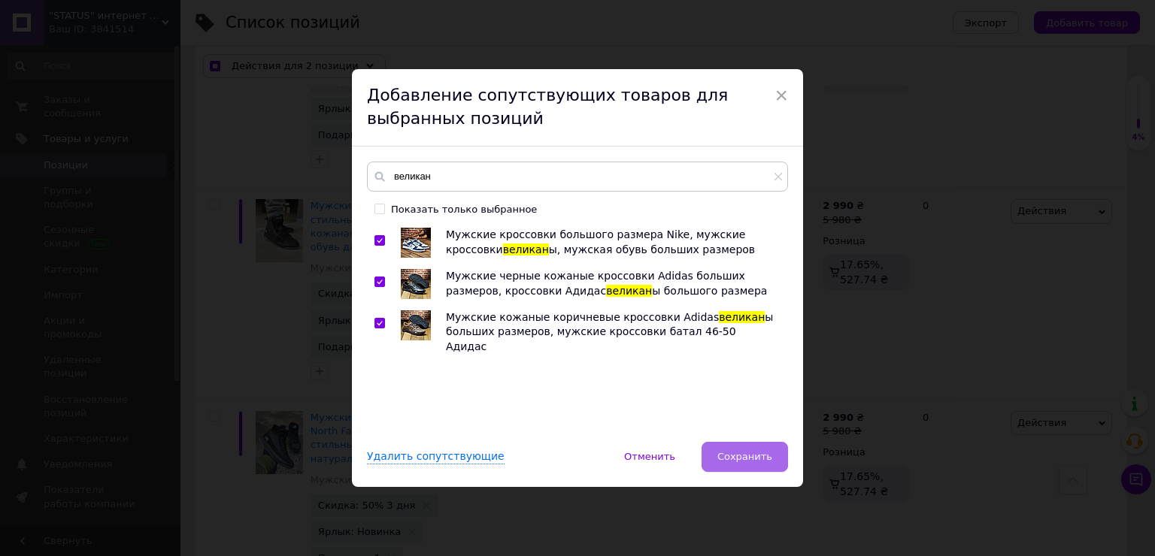
click at [728, 455] on span "Сохранить" at bounding box center [744, 456] width 55 height 11
checkbox input "true"
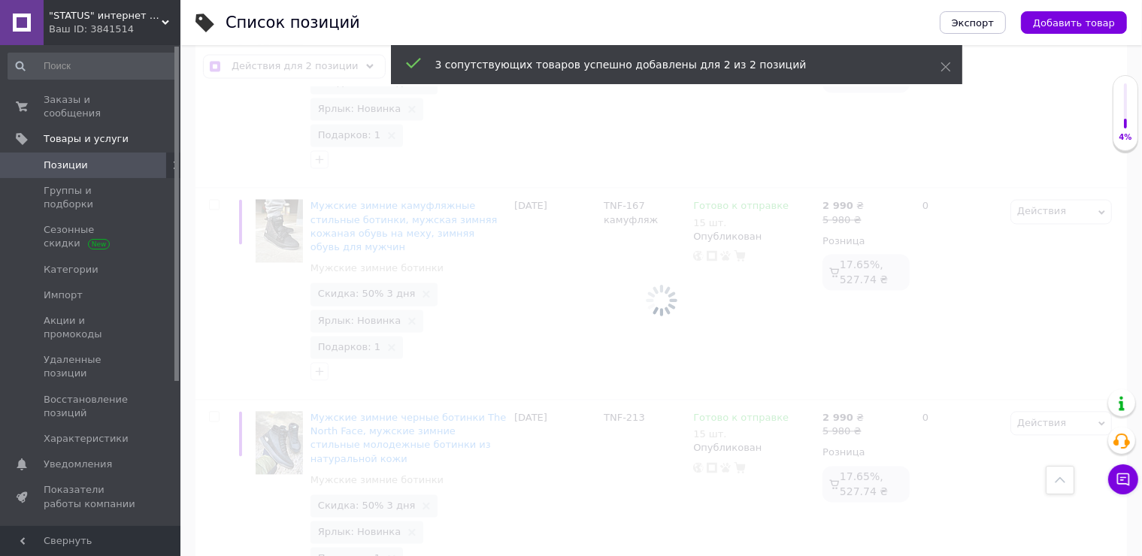
checkbox input "false"
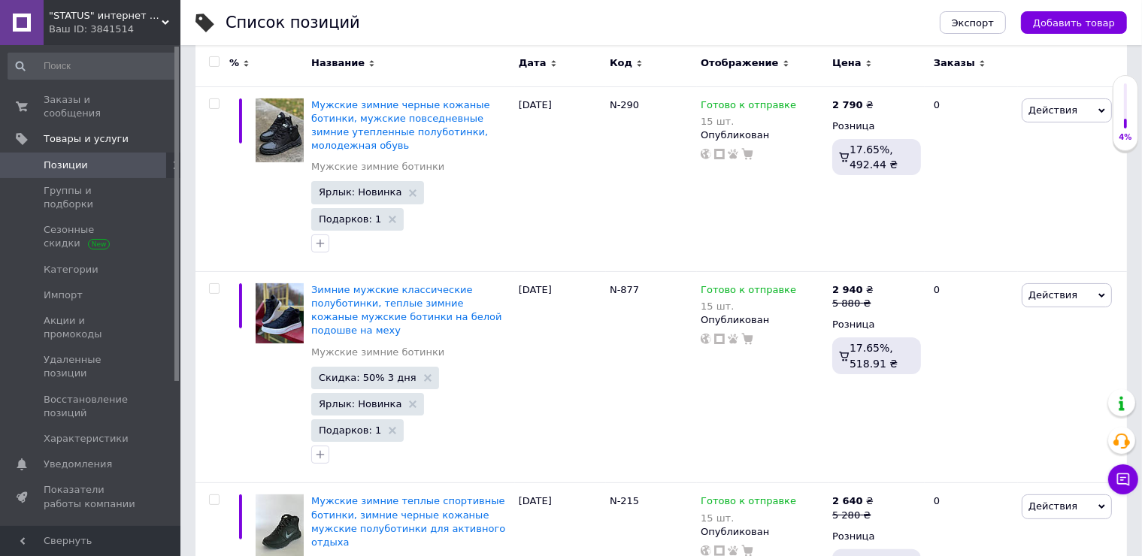
scroll to position [0, 0]
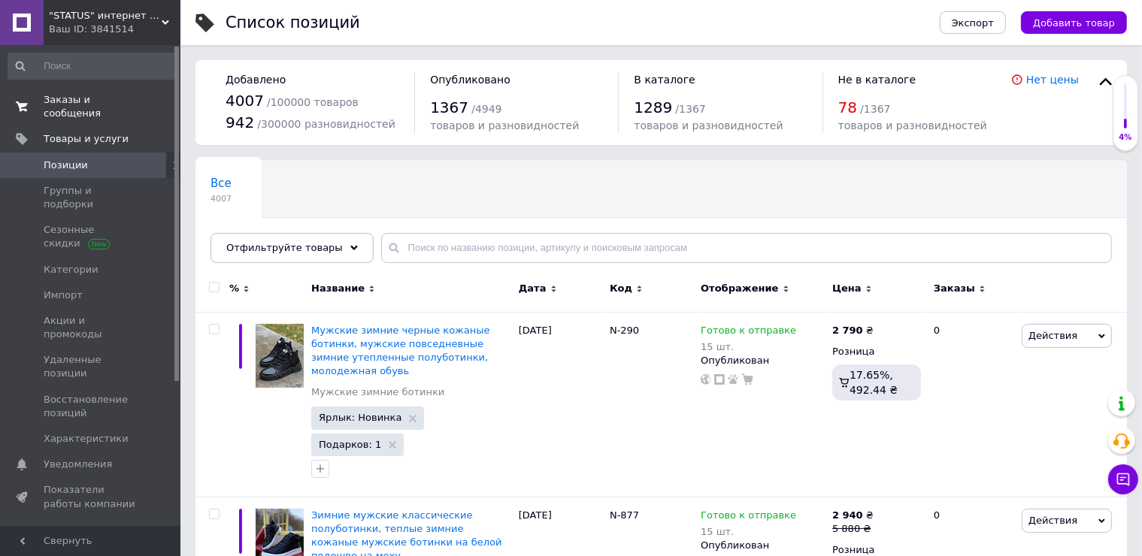
click at [120, 97] on span "Заказы и сообщения" at bounding box center [91, 106] width 95 height 27
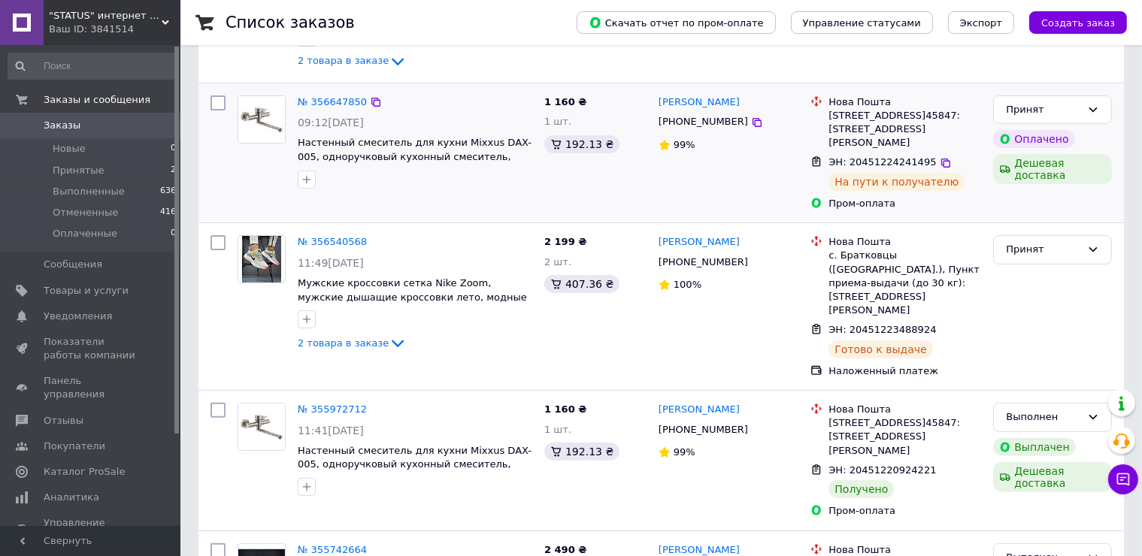
scroll to position [376, 0]
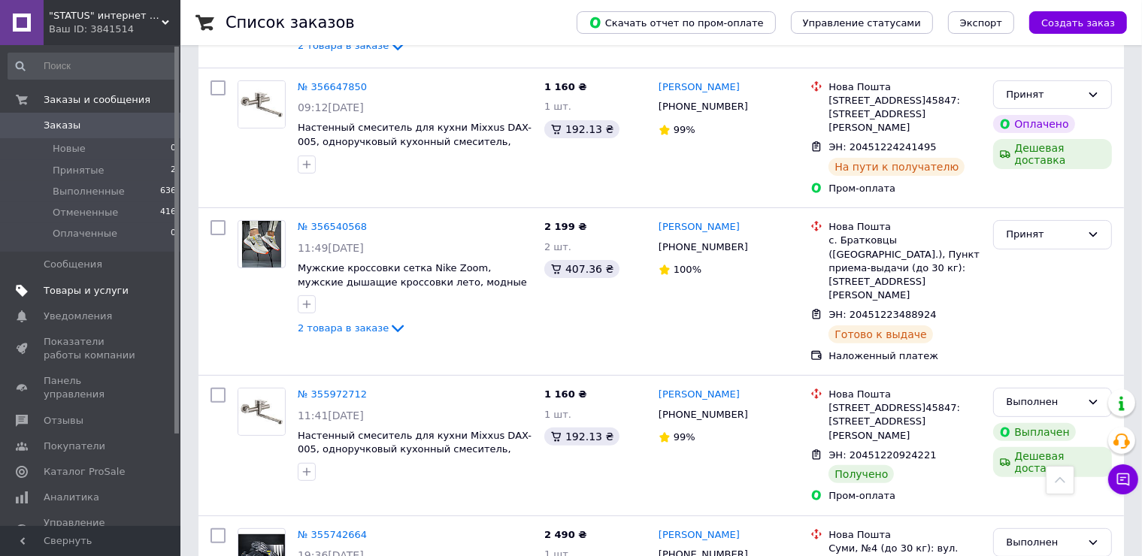
click at [104, 288] on span "Товары и услуги" at bounding box center [86, 291] width 85 height 14
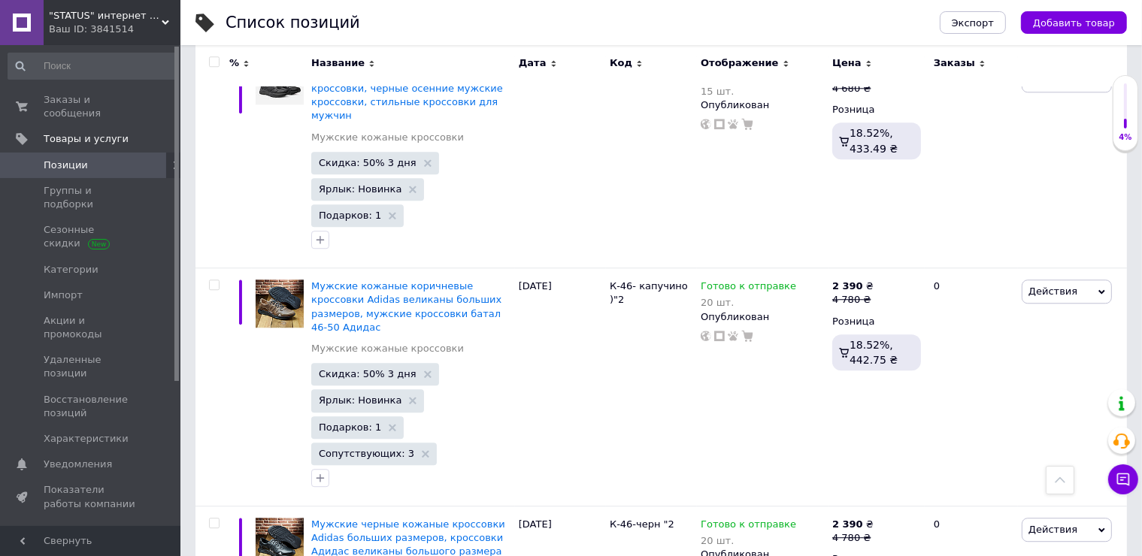
scroll to position [4210, 0]
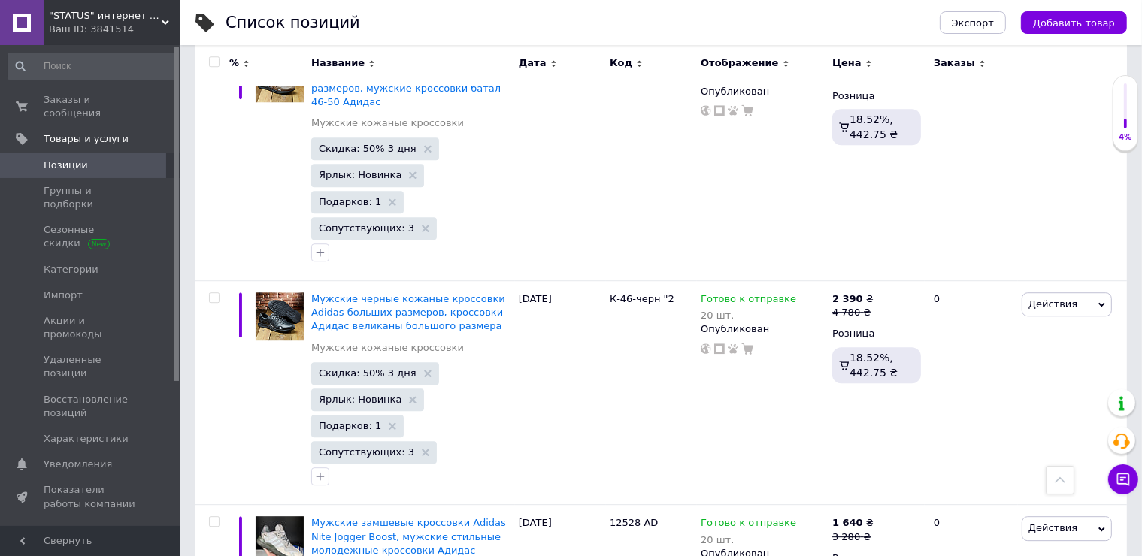
click at [0, 126] on link "Товары и услуги" at bounding box center [92, 139] width 185 height 26
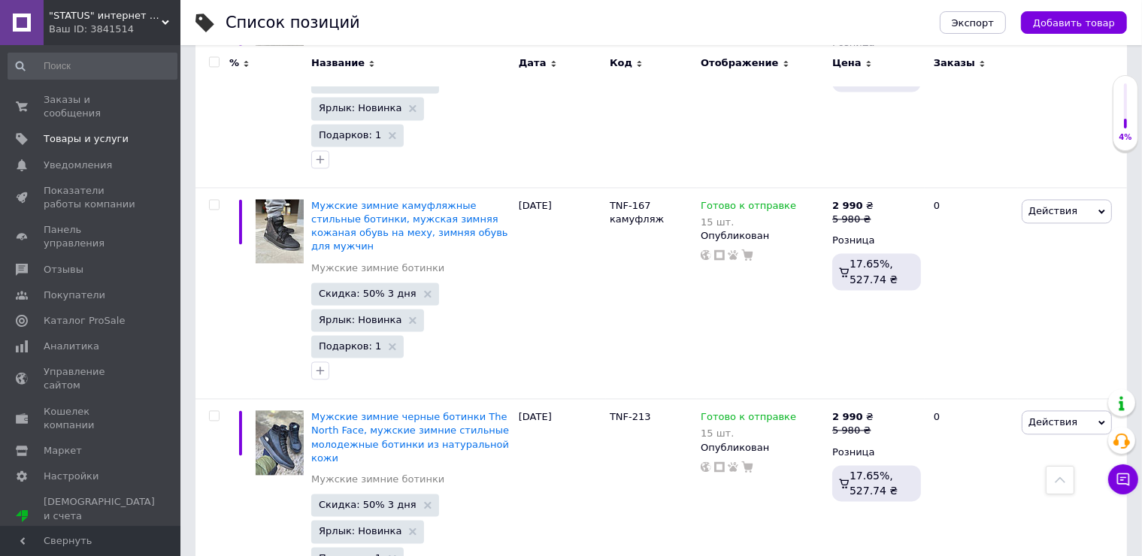
scroll to position [3007, 0]
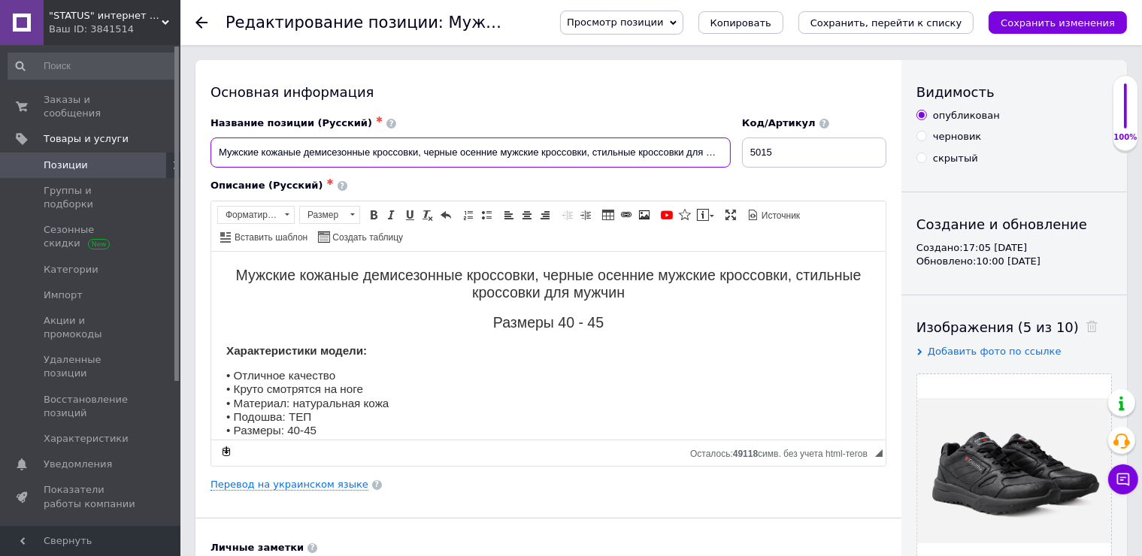
drag, startPoint x: 416, startPoint y: 155, endPoint x: 204, endPoint y: 151, distance: 212.8
click at [204, 155] on div "Основная информация Название позиции (Русский) ✱ Мужские кожаные демисезонные к…" at bounding box center [548, 479] width 706 height 839
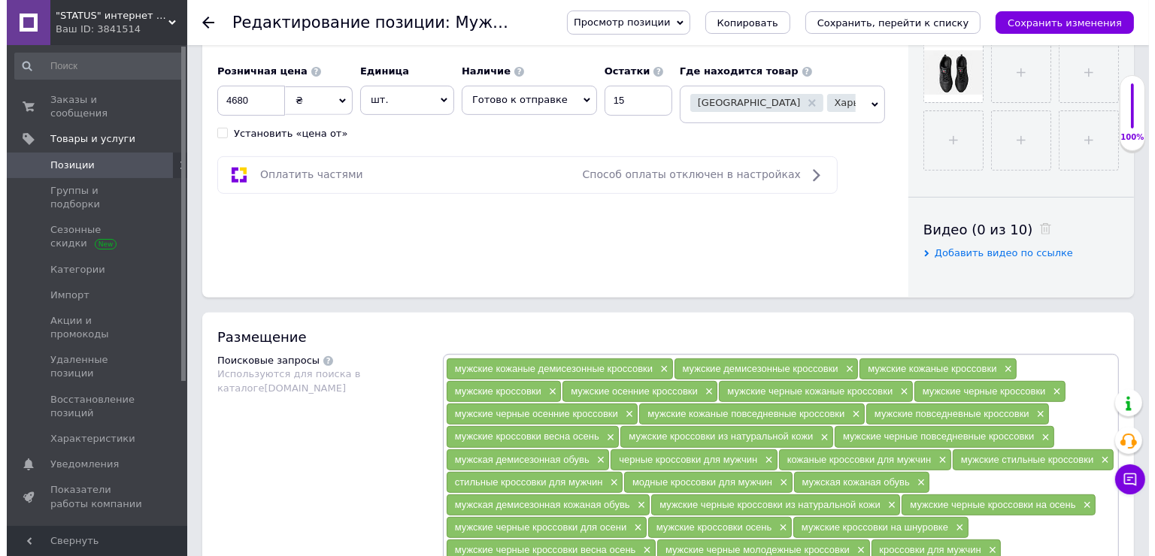
scroll to position [2031, 0]
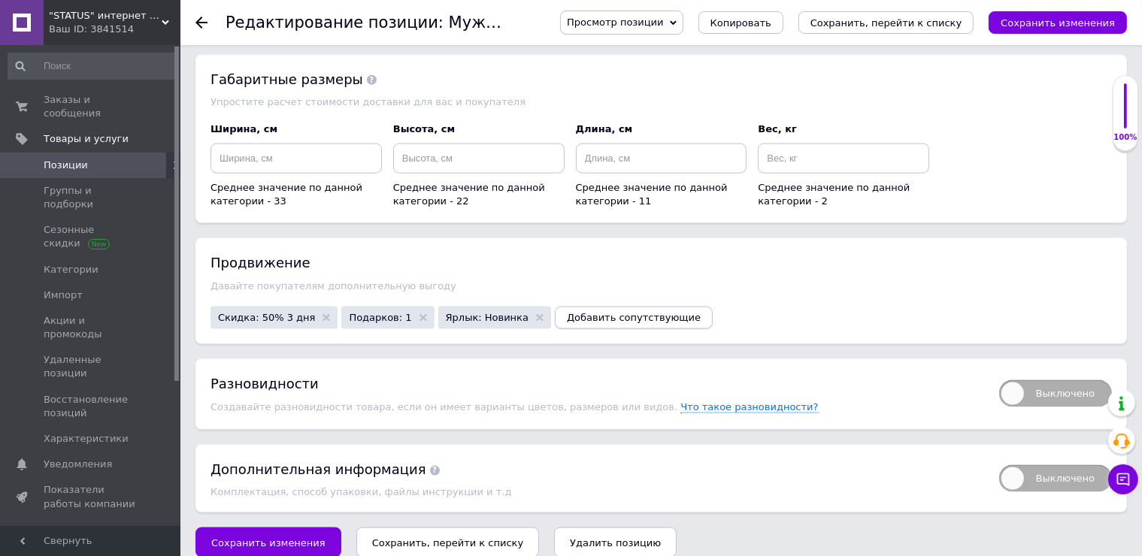
click at [625, 307] on button "Добавить сопутствующие" at bounding box center [634, 318] width 158 height 23
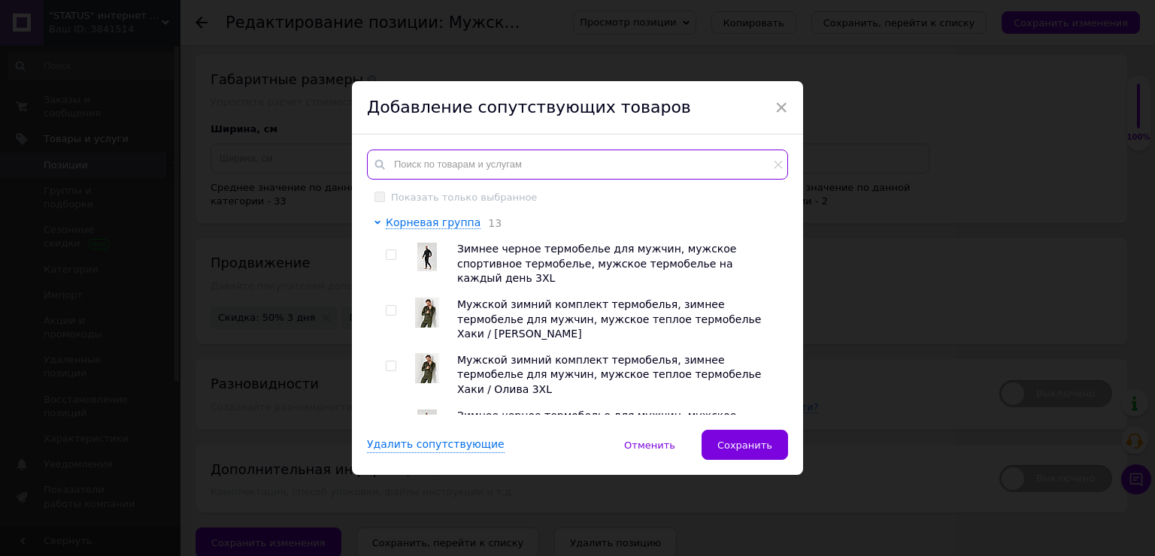
click at [418, 162] on input "text" at bounding box center [577, 165] width 421 height 30
paste input "Мужские кожаные демисезонные кроссовки"
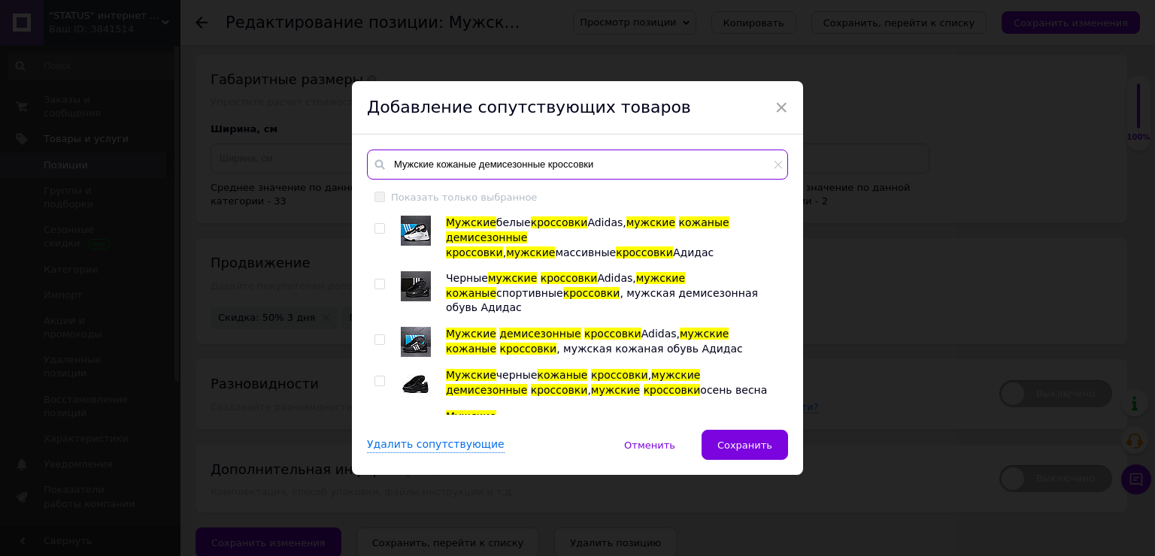
type input "Мужские кожаные демисезонные кроссовки"
click at [416, 232] on img at bounding box center [416, 231] width 30 height 30
checkbox input "true"
click at [420, 271] on img at bounding box center [416, 286] width 30 height 30
checkbox input "true"
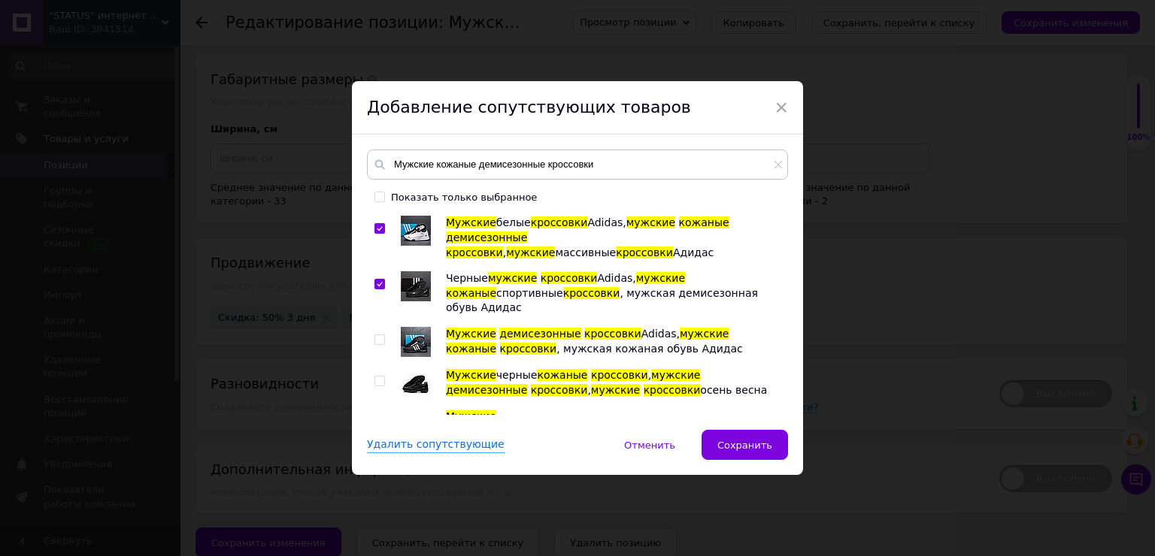
click at [419, 327] on img at bounding box center [416, 342] width 30 height 30
checkbox input "true"
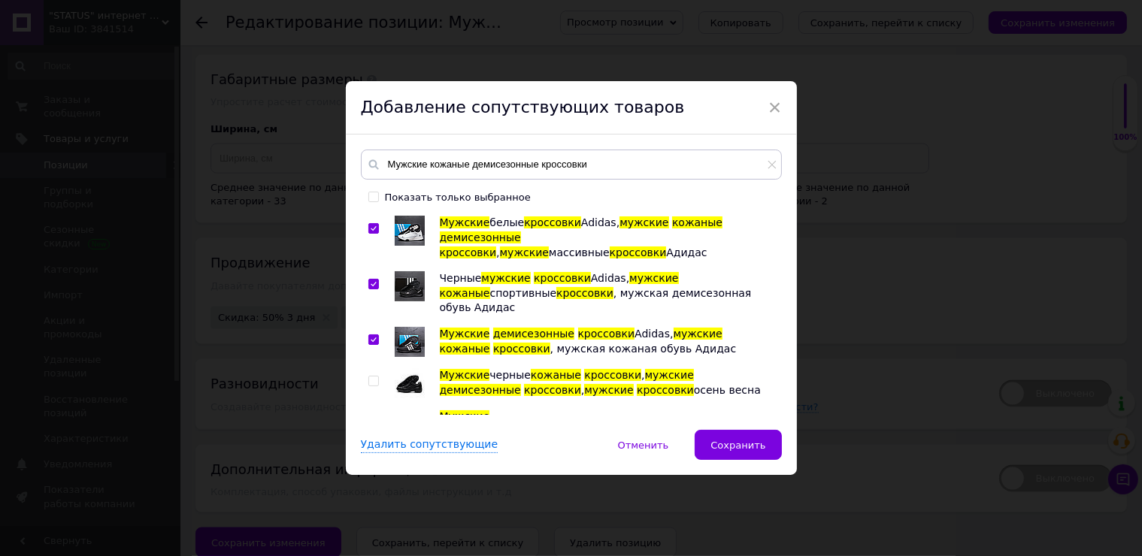
click at [410, 425] on img at bounding box center [410, 425] width 0 height 0
checkbox input "true"
click at [400, 368] on img at bounding box center [410, 383] width 30 height 30
checkbox input "true"
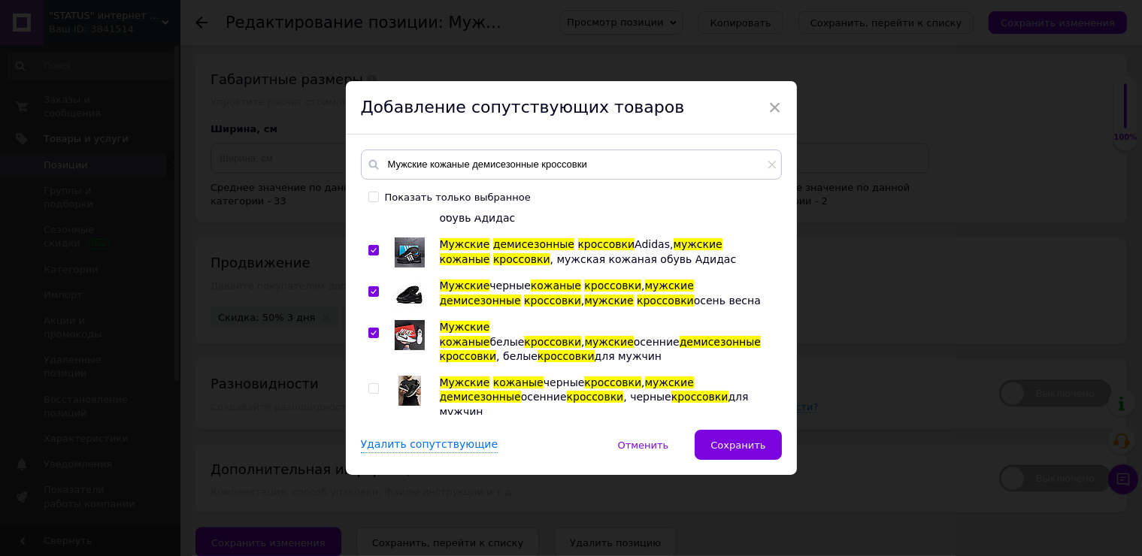
scroll to position [301, 0]
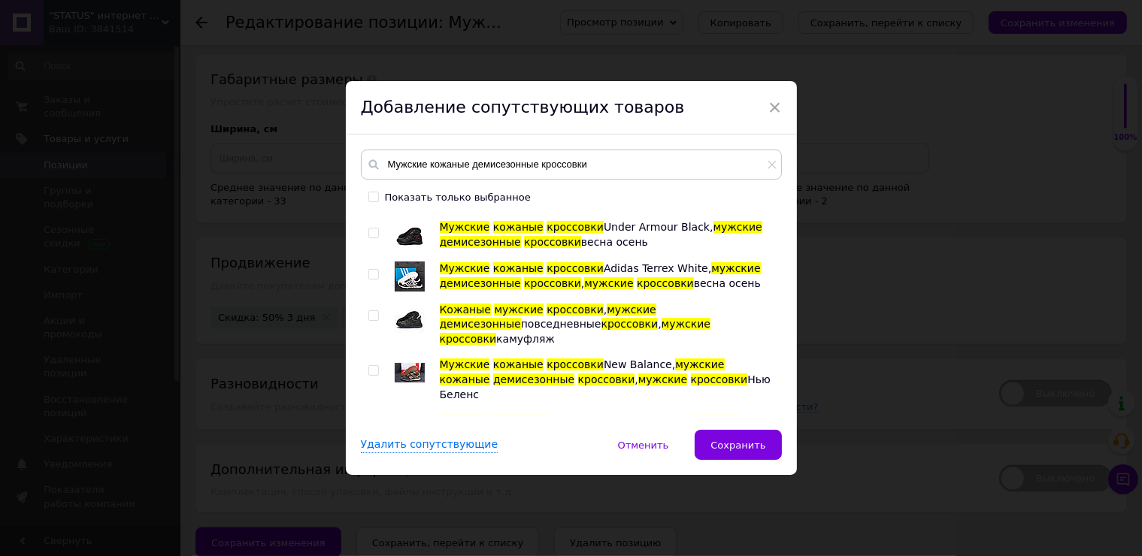
click at [407, 363] on img at bounding box center [410, 373] width 30 height 20
checkbox input "true"
click at [407, 303] on img at bounding box center [410, 318] width 30 height 30
checkbox input "true"
click at [407, 262] on img at bounding box center [410, 277] width 30 height 30
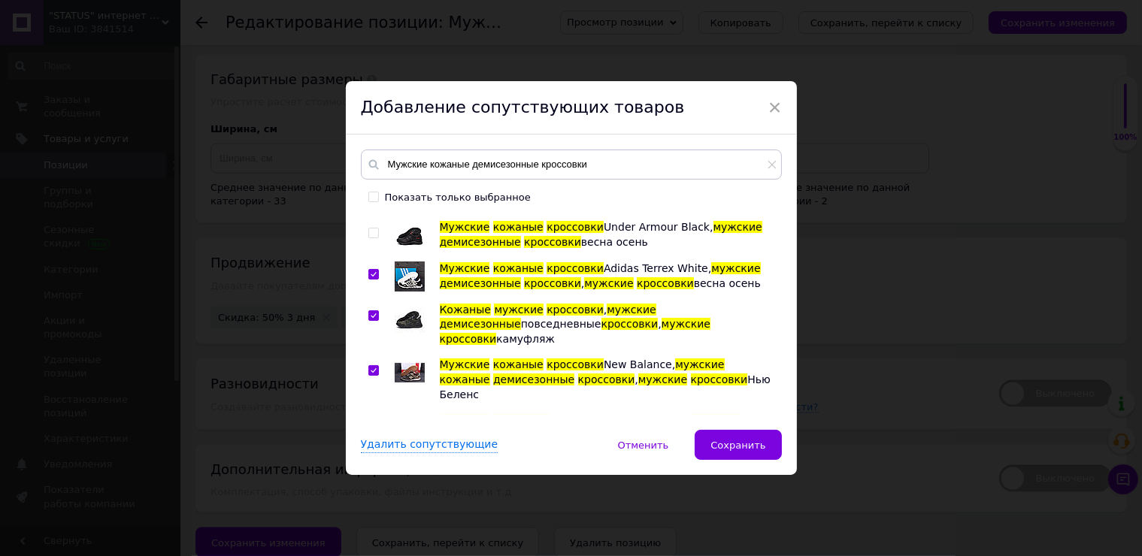
checkbox input "true"
click at [410, 470] on img at bounding box center [410, 470] width 0 height 0
checkbox input "true"
click at [410, 429] on img at bounding box center [410, 429] width 0 height 0
checkbox input "true"
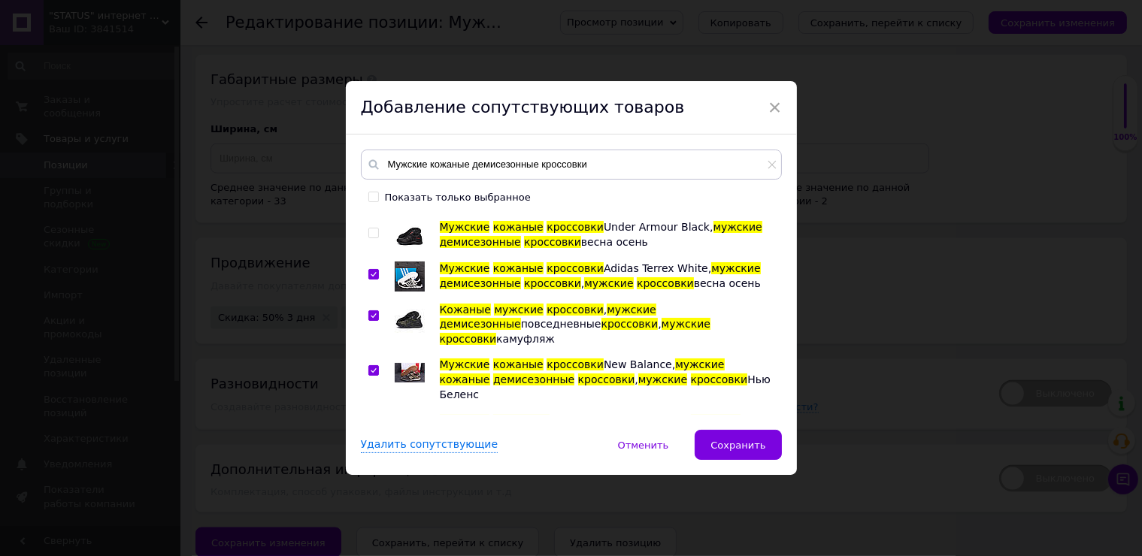
drag, startPoint x: 409, startPoint y: 392, endPoint x: 415, endPoint y: 386, distance: 8.0
click at [410, 470] on img at bounding box center [410, 470] width 0 height 0
checkbox input "true"
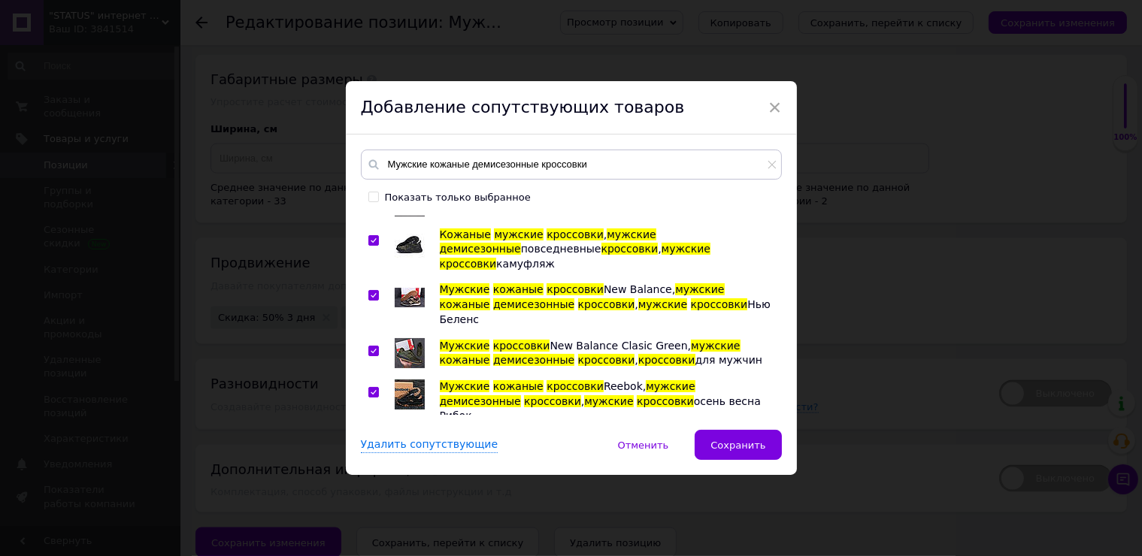
scroll to position [376, 0]
click at [410, 450] on img at bounding box center [410, 450] width 0 height 0
checkbox input "true"
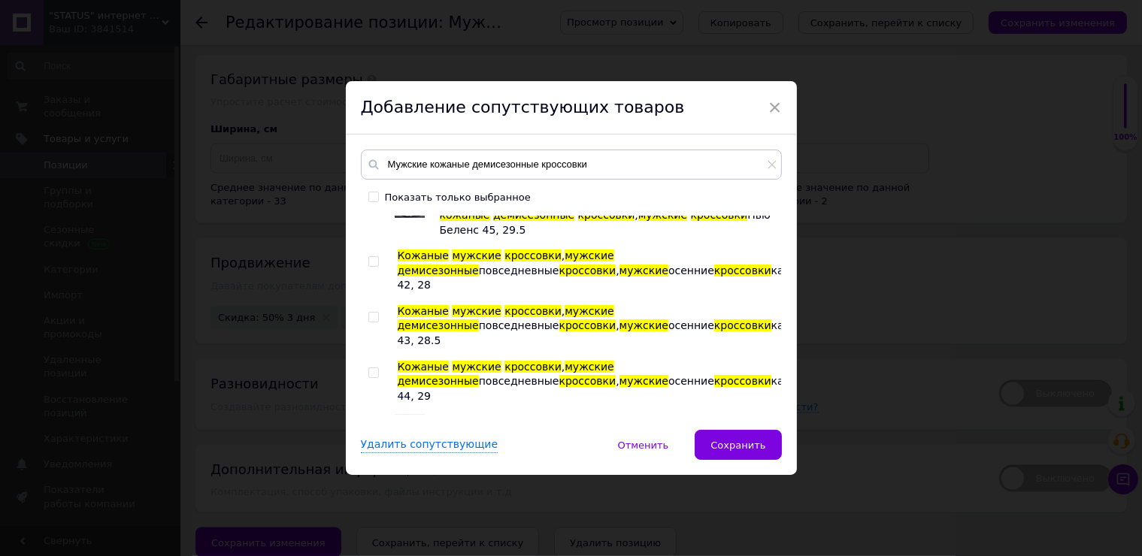
scroll to position [2631, 0]
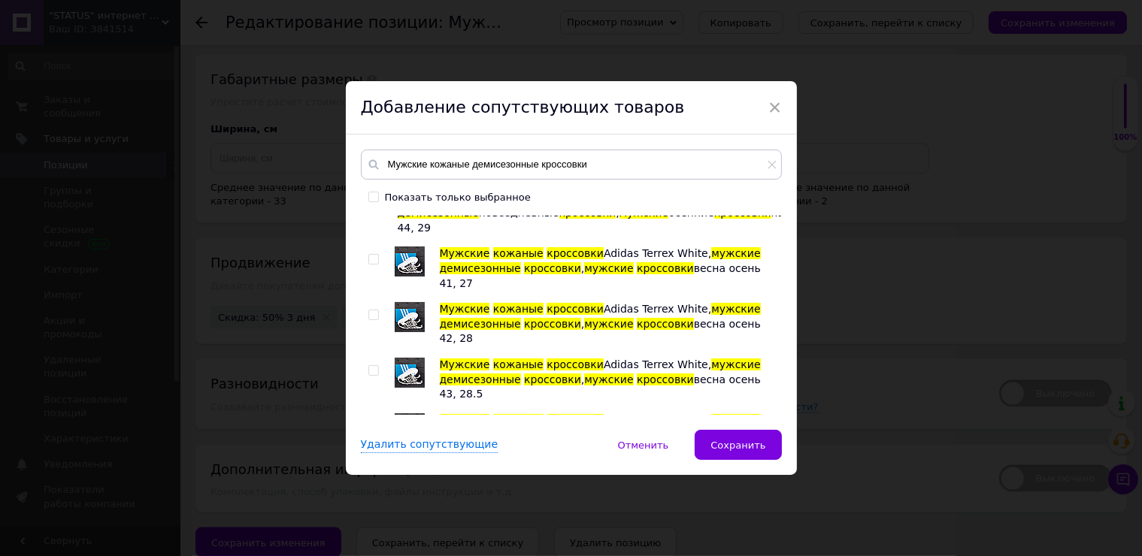
checkbox input "true"
click at [736, 446] on span "Сохранить" at bounding box center [737, 445] width 55 height 11
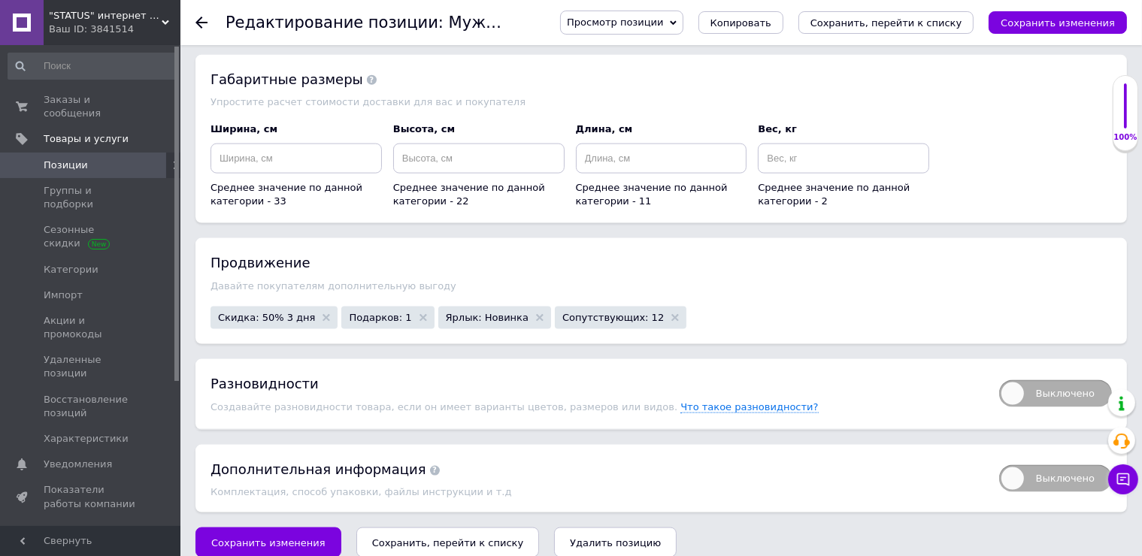
click at [289, 528] on button "Сохранить изменения" at bounding box center [268, 543] width 146 height 30
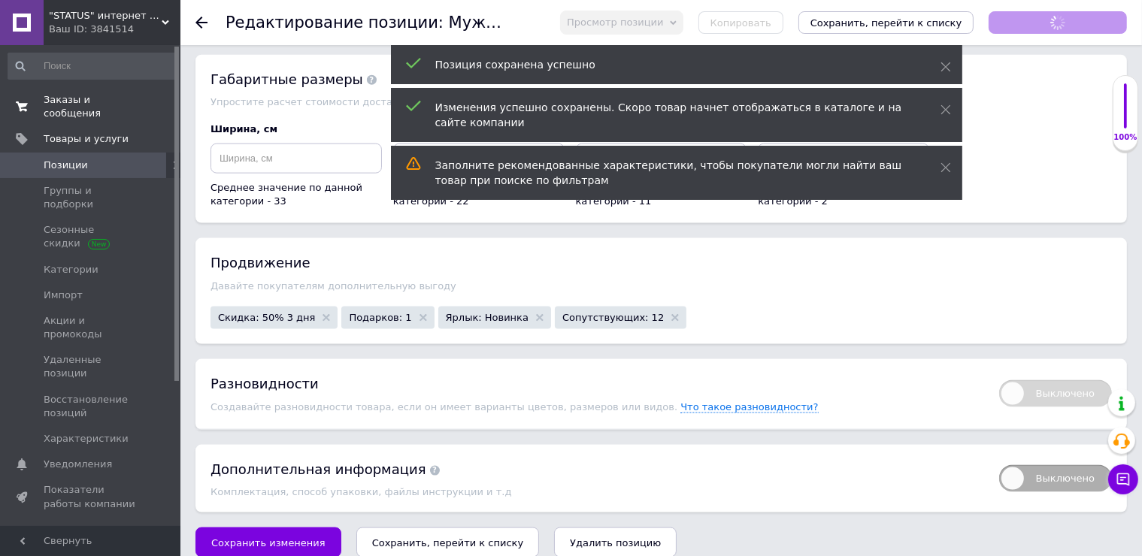
click at [126, 94] on span "Заказы и сообщения" at bounding box center [91, 106] width 95 height 27
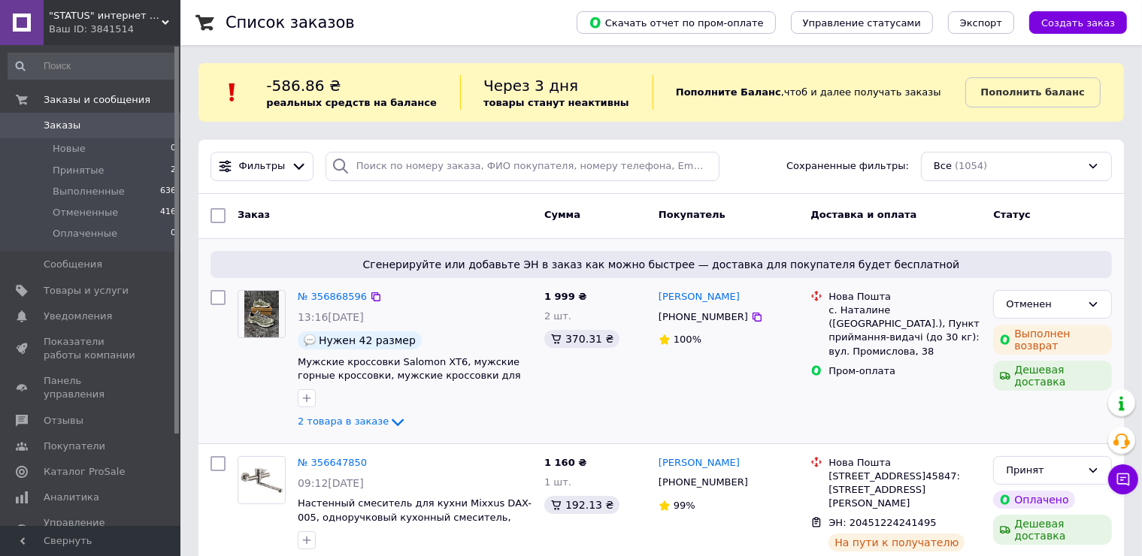
click at [0, 87] on link "Заказы и сообщения" at bounding box center [92, 100] width 185 height 26
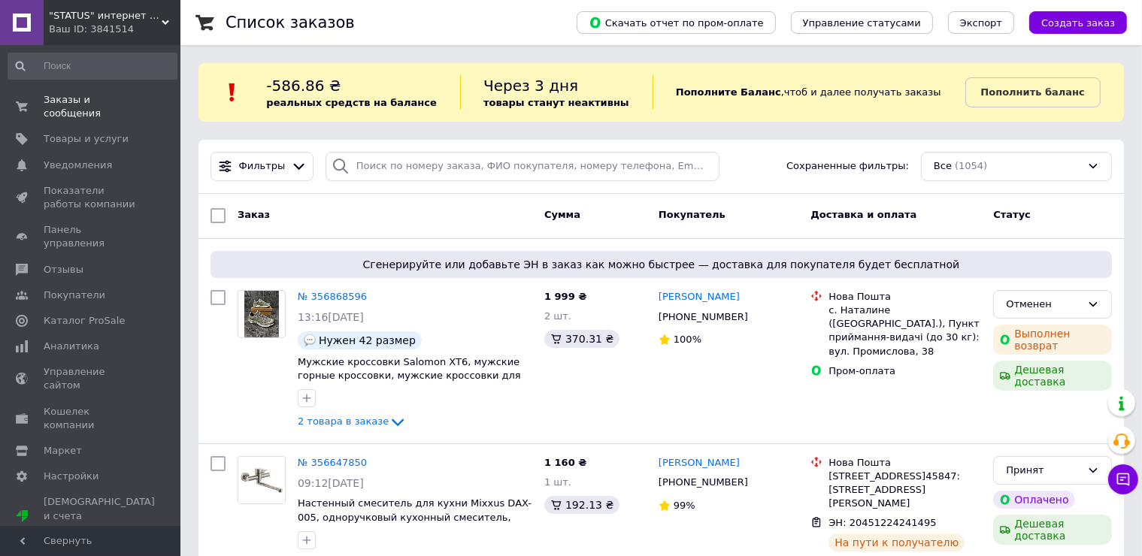
click at [120, 39] on div ""STATUS" интернет магазин мужской и женской обуви Ваш ID: 3841514" at bounding box center [112, 22] width 137 height 45
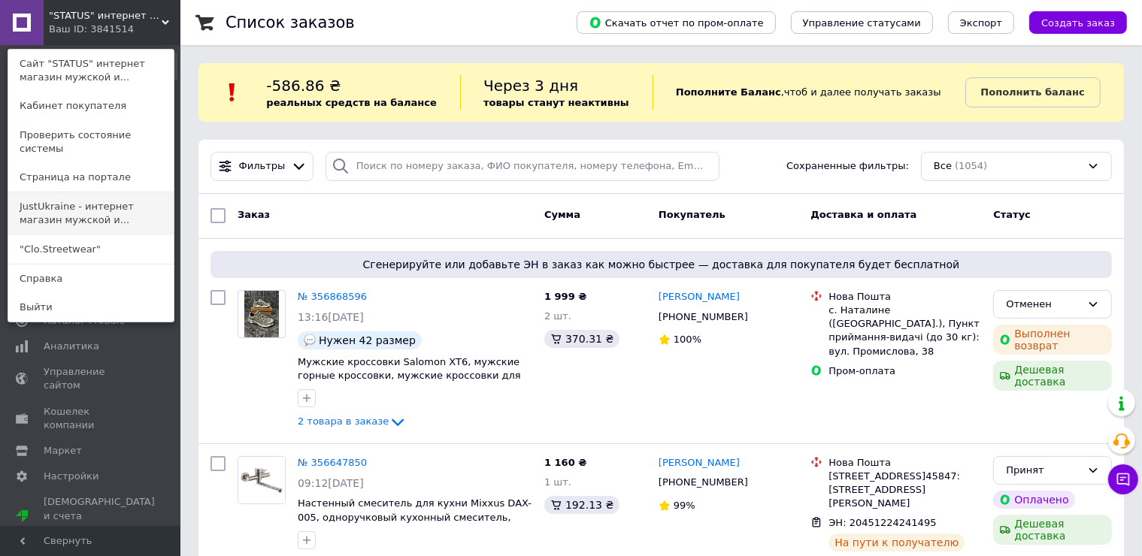
click at [95, 204] on link "JustUkraine - интернет магазин мужской и..." at bounding box center [90, 213] width 165 height 42
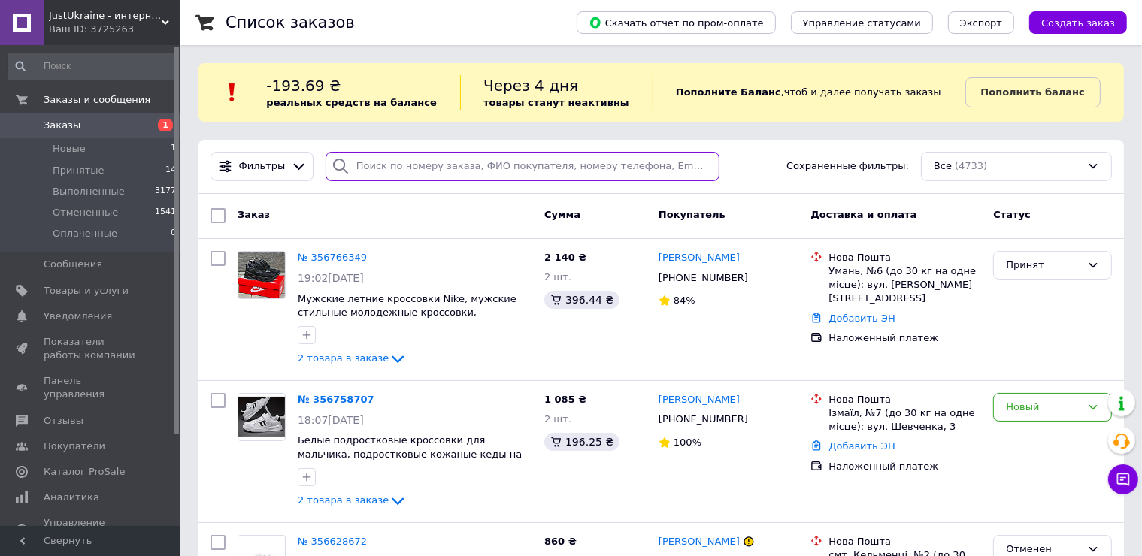
click at [382, 171] on input "search" at bounding box center [523, 166] width 394 height 29
paste input "355890062"
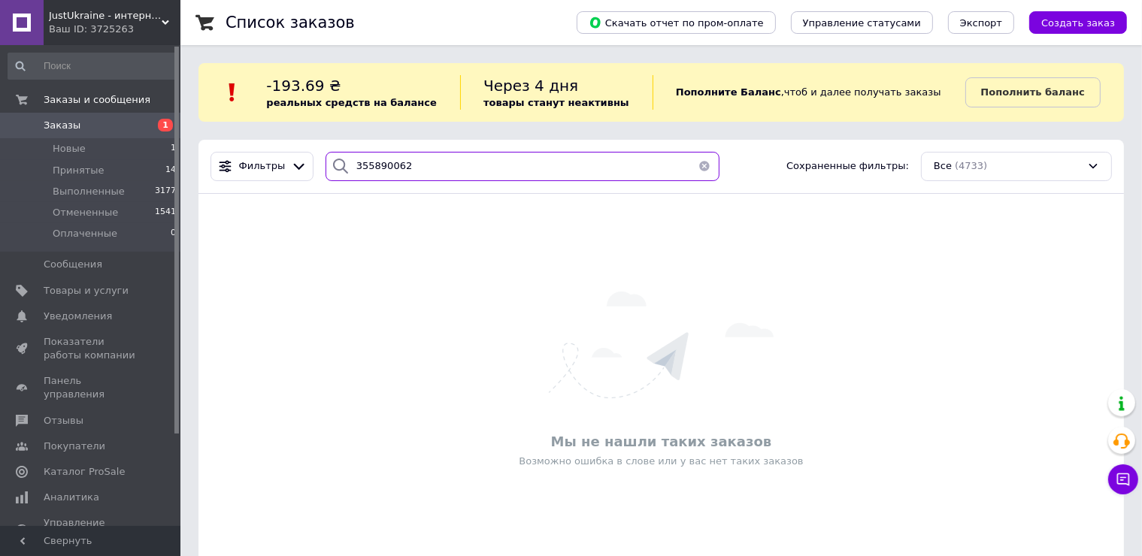
type input "355890062"
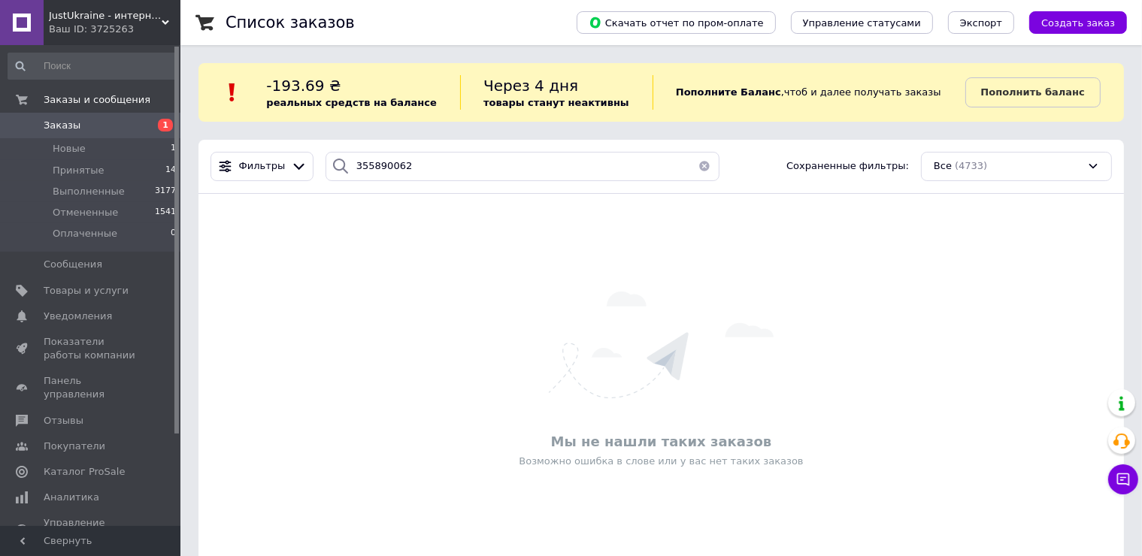
click at [119, 19] on span "JustUkraine - интернет магазин мужской и женской обуви" at bounding box center [105, 16] width 113 height 14
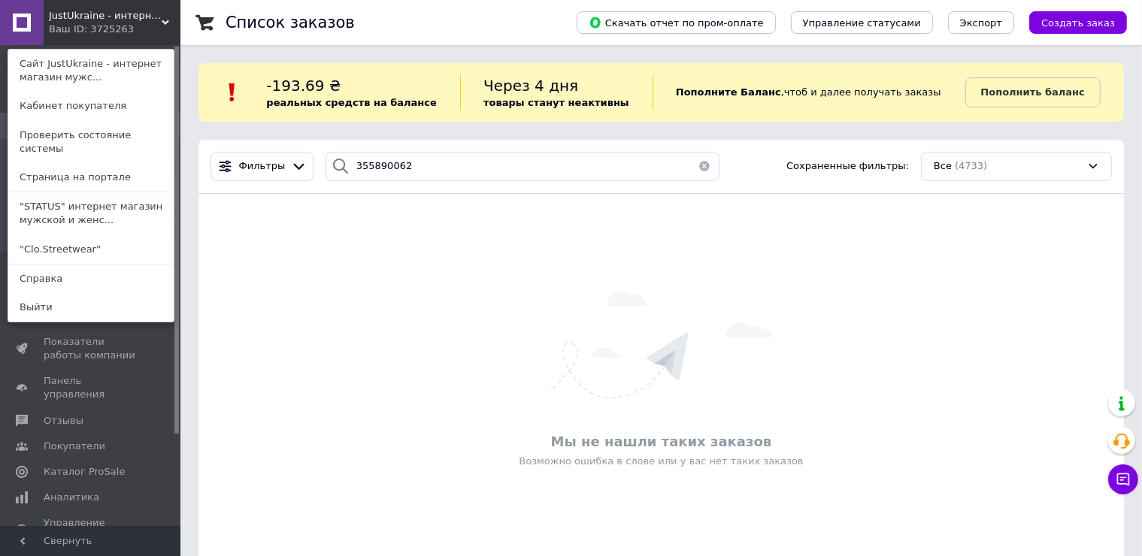
click at [102, 30] on div "Ваш ID: 3725263" at bounding box center [80, 30] width 63 height 14
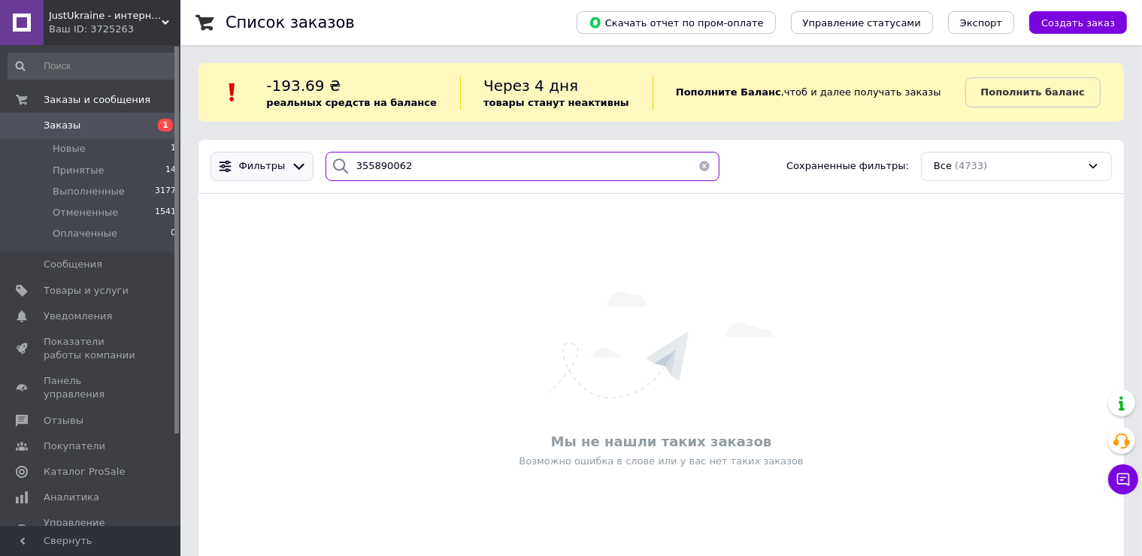
drag, startPoint x: 346, startPoint y: 171, endPoint x: 280, endPoint y: 171, distance: 66.2
click at [280, 171] on div "Фильтры 355890062 Сохраненные фильтры: Все (4733)" at bounding box center [660, 166] width 913 height 29
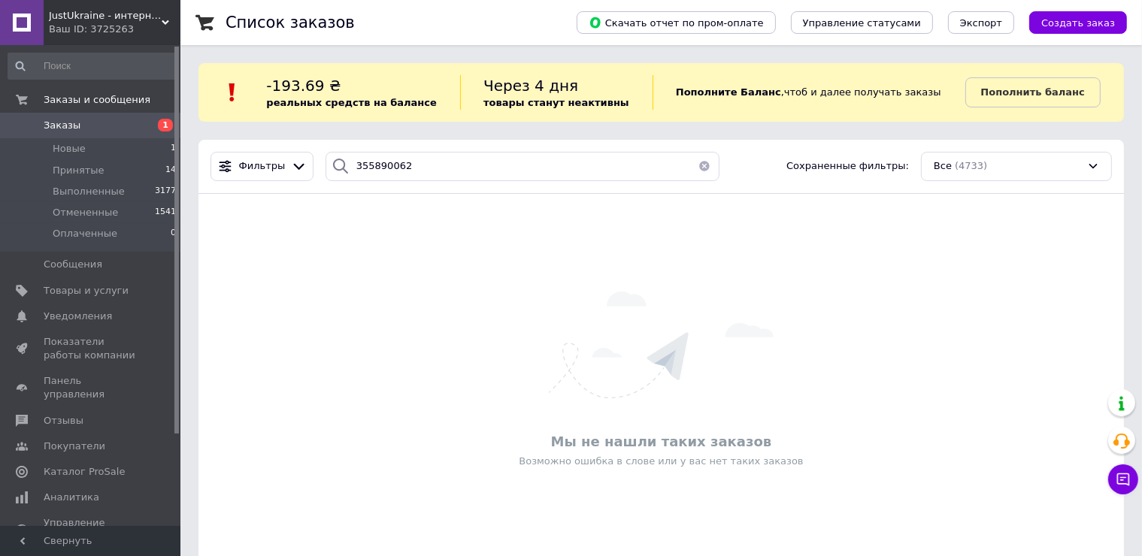
click at [129, 31] on div "Ваш ID: 3725263" at bounding box center [115, 30] width 132 height 14
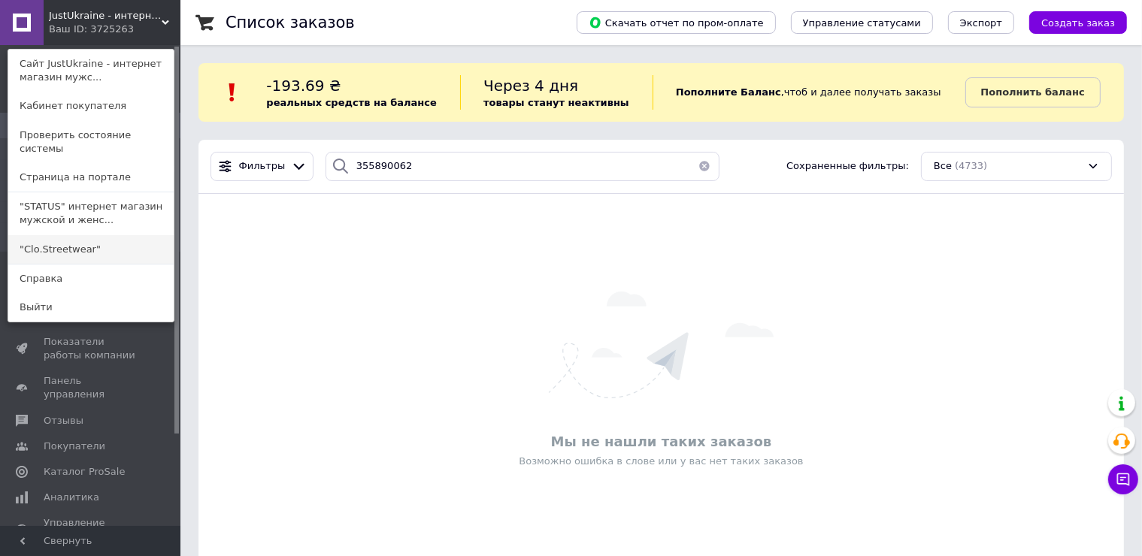
click at [112, 235] on link ""Clo.Streetwear"" at bounding box center [90, 249] width 165 height 29
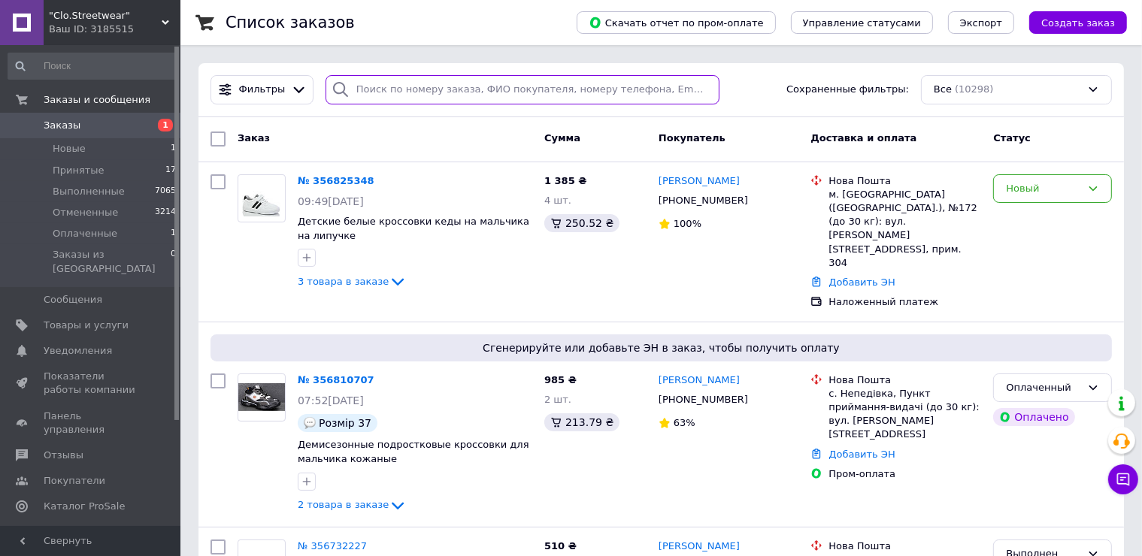
click at [400, 97] on input "search" at bounding box center [523, 89] width 394 height 29
paste input "355890062"
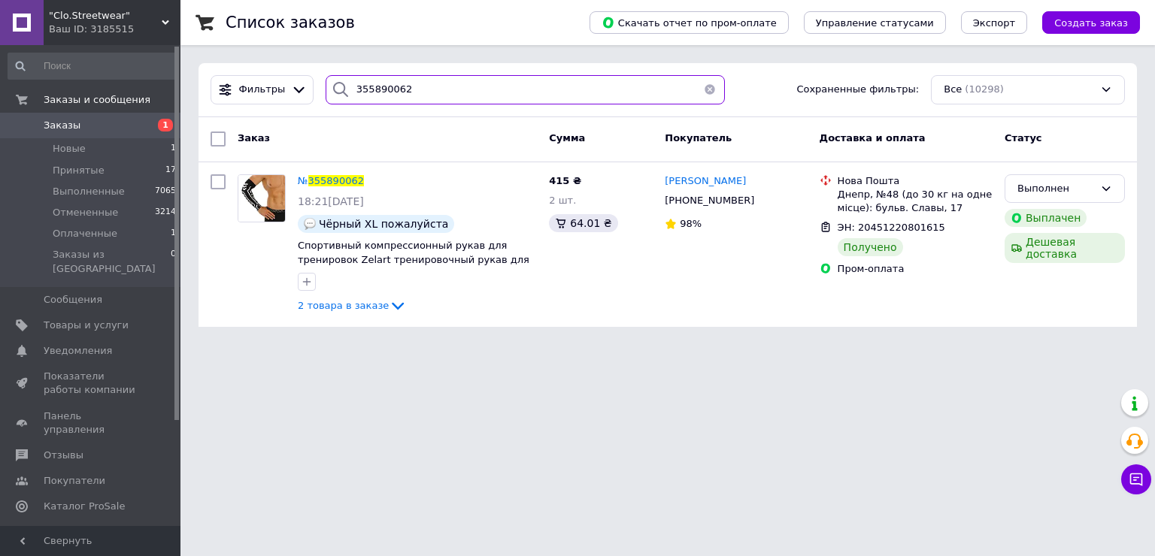
drag, startPoint x: 371, startPoint y: 92, endPoint x: 292, endPoint y: 105, distance: 80.1
click at [292, 105] on div "Фильтры 355890062 Сохраненные фильтры: Все (10298)" at bounding box center [667, 90] width 938 height 54
paste input "6104020"
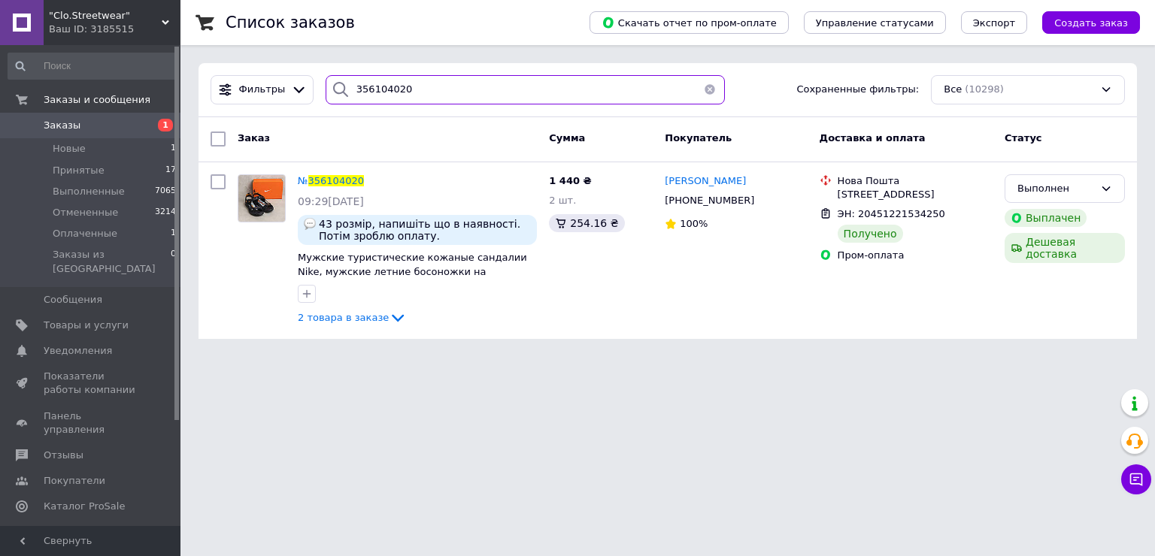
type input "356104020"
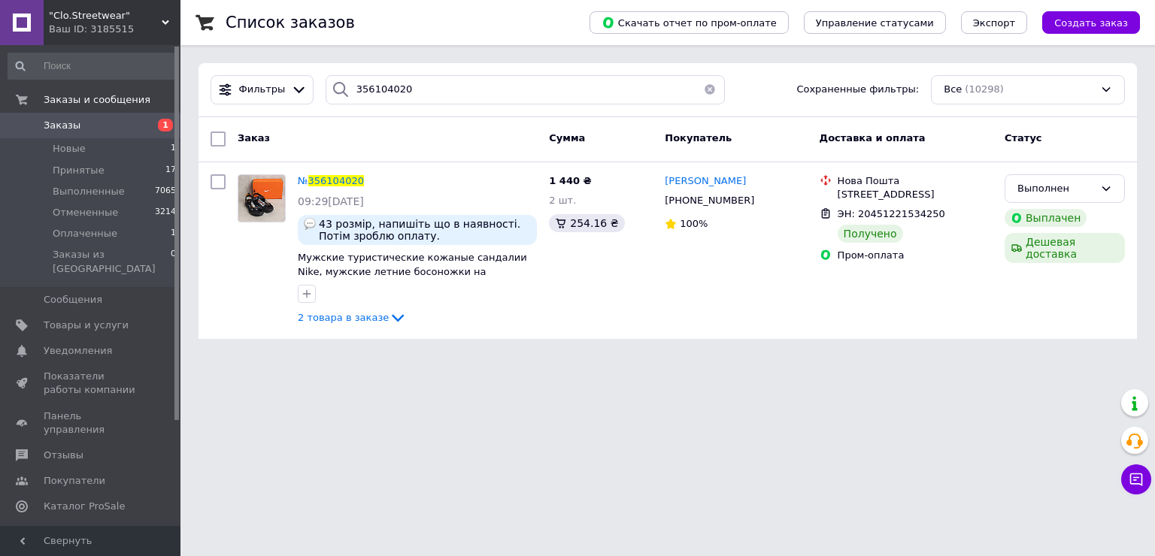
click at [1054, 345] on div "Список заказов Скачать отчет по пром-оплате Управление статусами Экспорт Создат…" at bounding box center [667, 178] width 974 height 357
click at [102, 27] on div "Ваш ID: 3185515" at bounding box center [115, 30] width 132 height 14
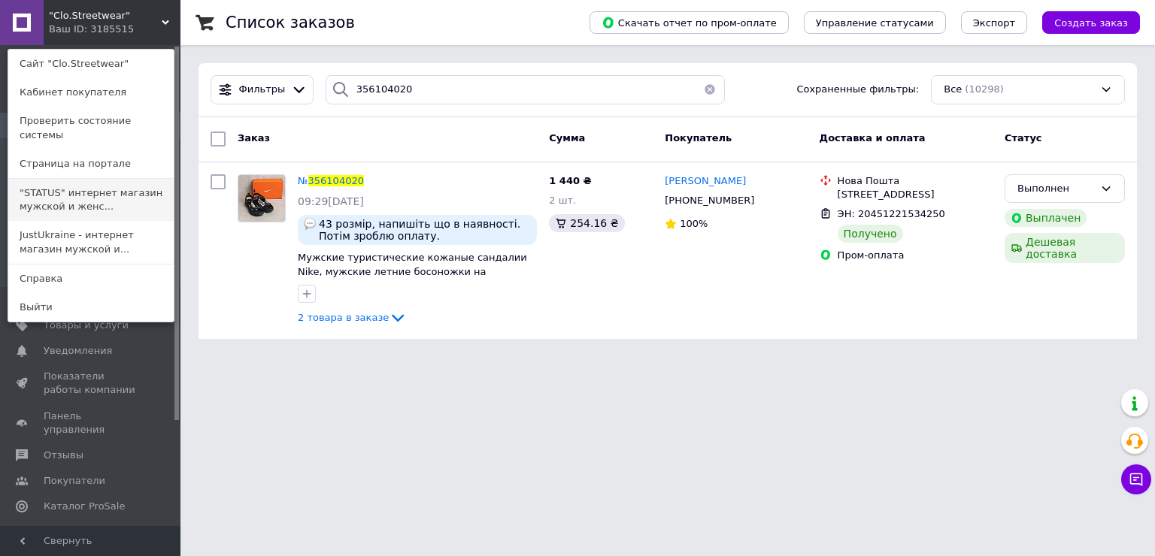
click at [65, 181] on link ""STATUS" интернет магазин мужской и женс..." at bounding box center [90, 200] width 165 height 42
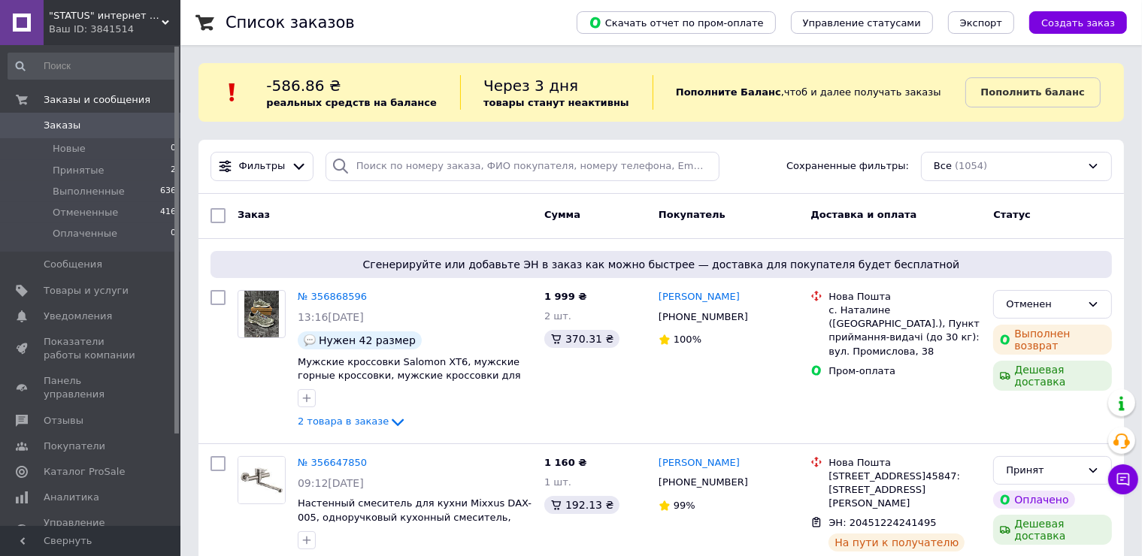
click at [136, 15] on span ""STATUS" интернет магазин мужской и женской обуви" at bounding box center [105, 16] width 113 height 14
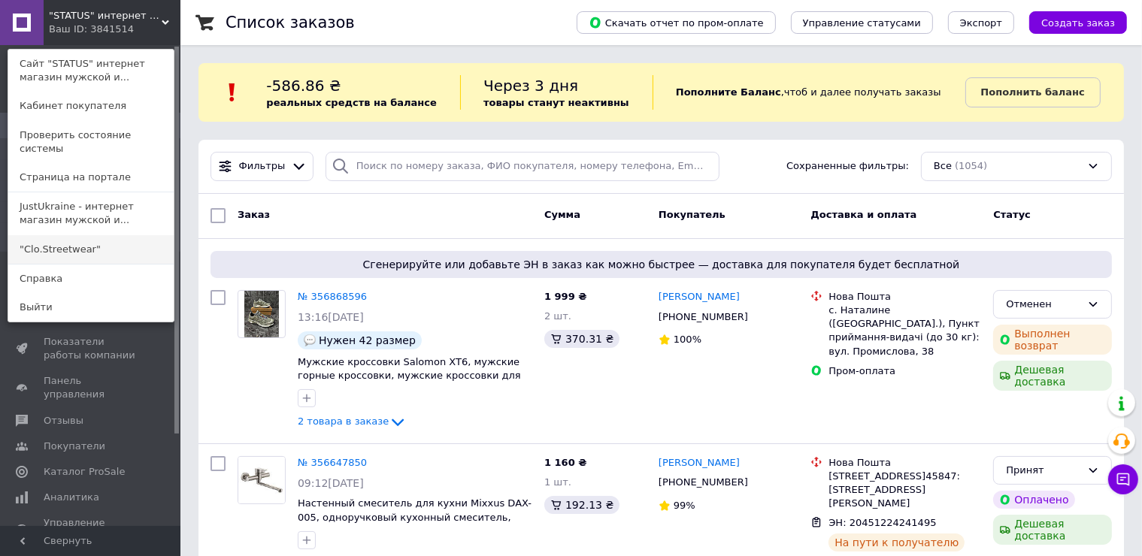
click at [74, 235] on link ""Clo.Streetwear"" at bounding box center [90, 249] width 165 height 29
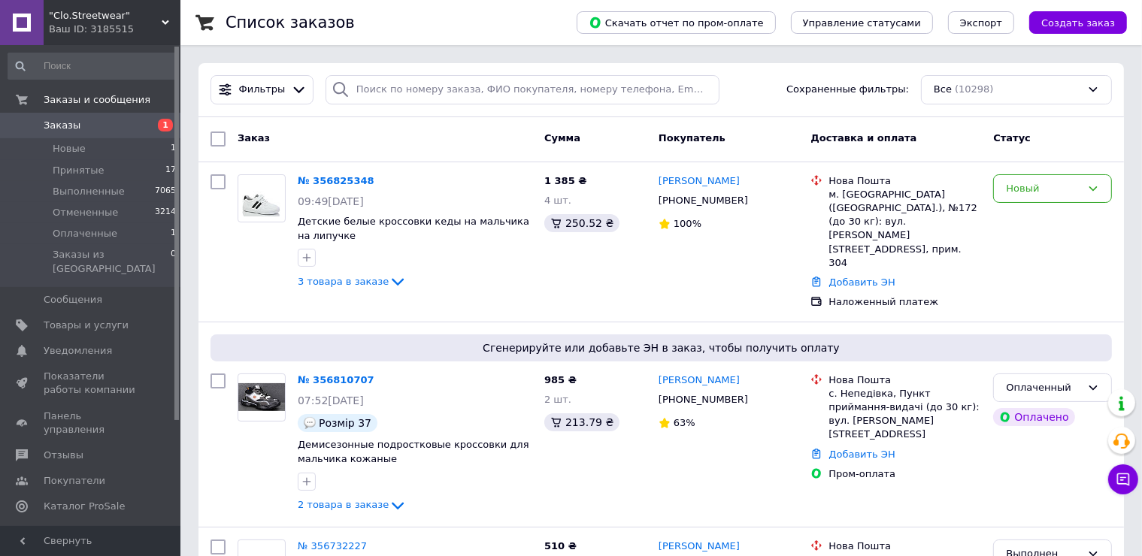
click at [1116, 485] on icon at bounding box center [1123, 479] width 15 height 15
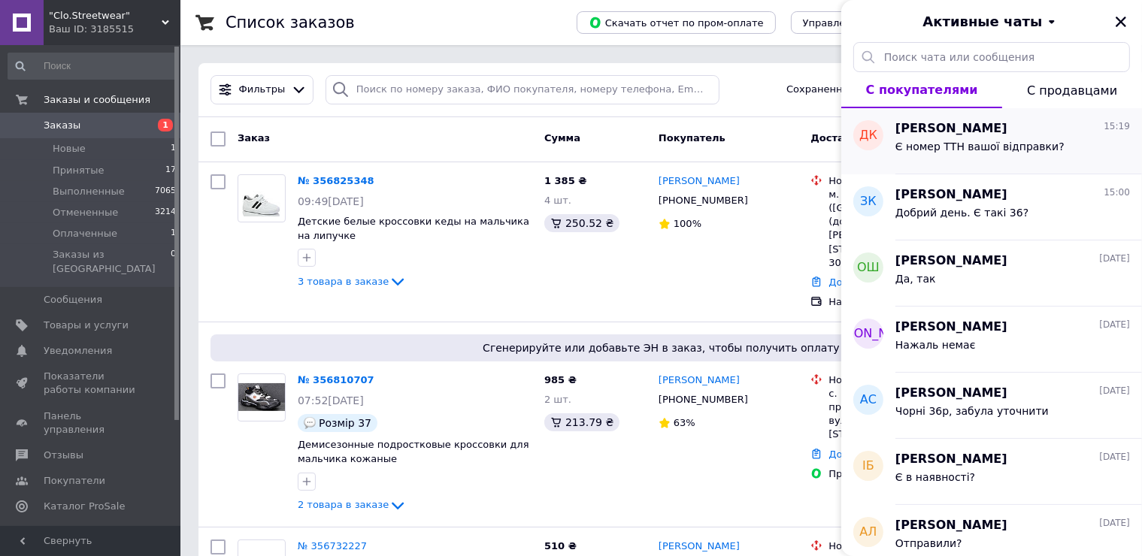
click at [995, 156] on div "Є номер ТТН вашої відправки?" at bounding box center [979, 151] width 169 height 21
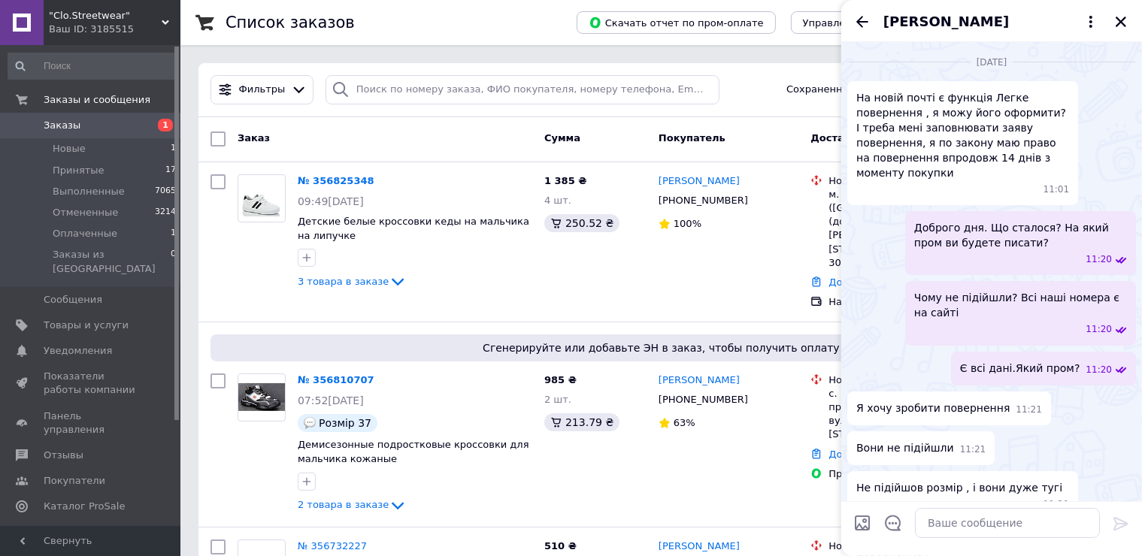
scroll to position [1403, 0]
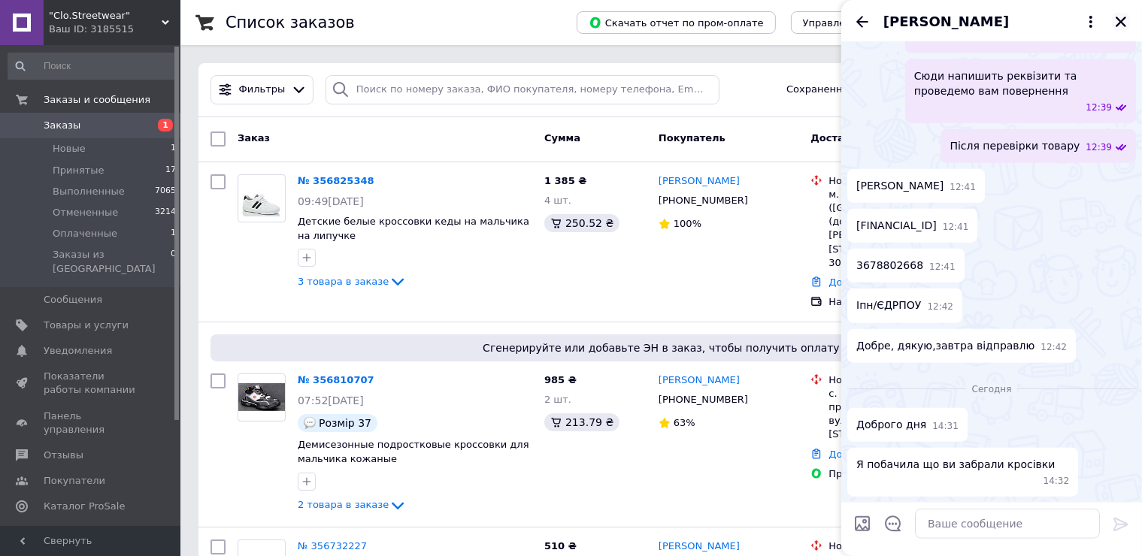
click at [1117, 17] on icon "Закрыть" at bounding box center [1121, 22] width 11 height 11
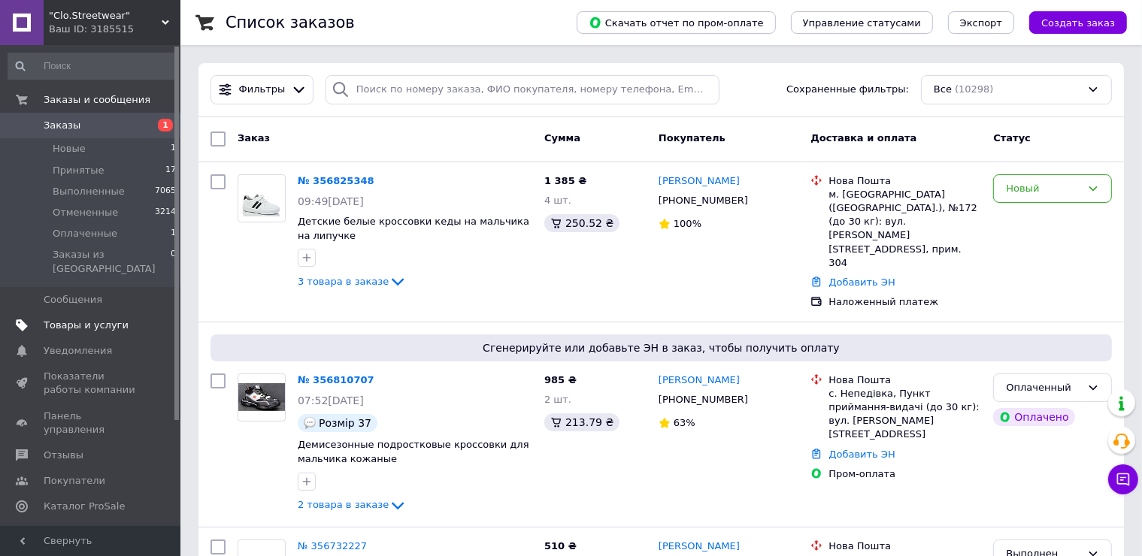
click at [84, 319] on span "Товары и услуги" at bounding box center [86, 326] width 85 height 14
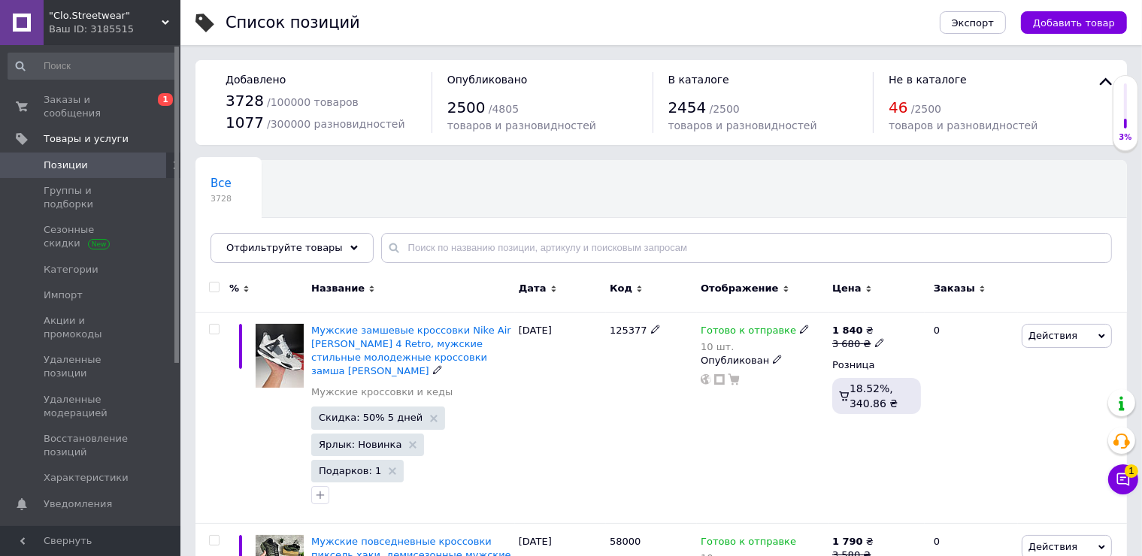
click at [1110, 469] on div "Чат с покупателем 1" at bounding box center [1123, 480] width 30 height 30
click at [1128, 473] on span "1" at bounding box center [1132, 472] width 14 height 14
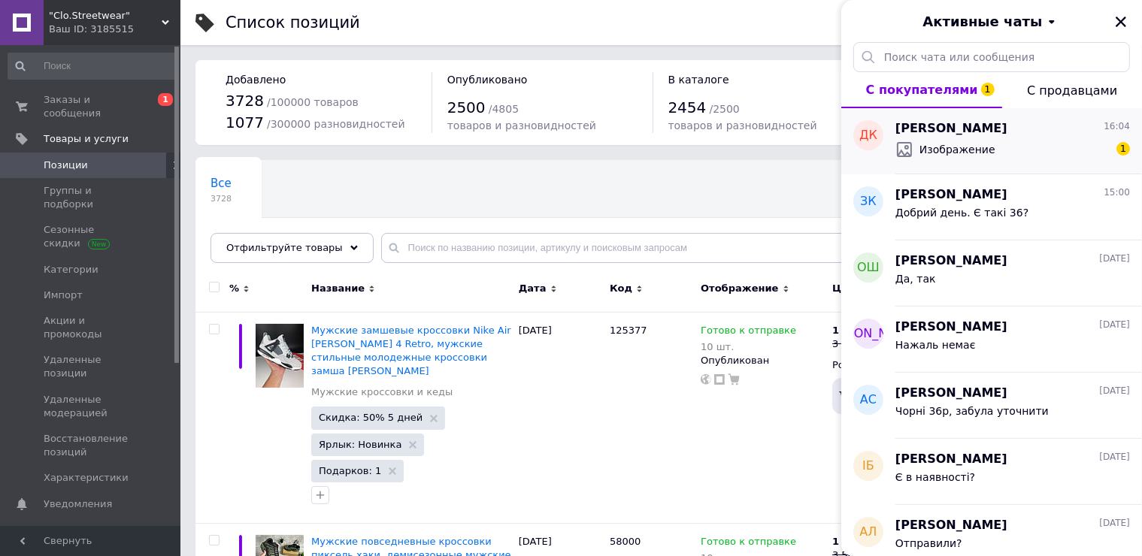
click at [974, 142] on span "Изображение" at bounding box center [957, 149] width 76 height 15
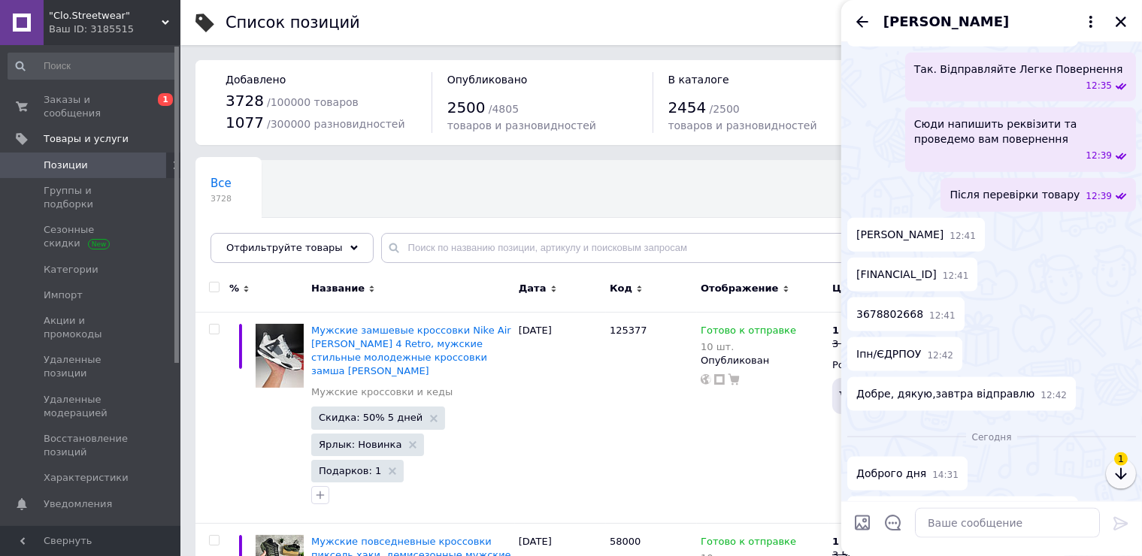
click at [1122, 482] on icon "button" at bounding box center [1121, 474] width 18 height 18
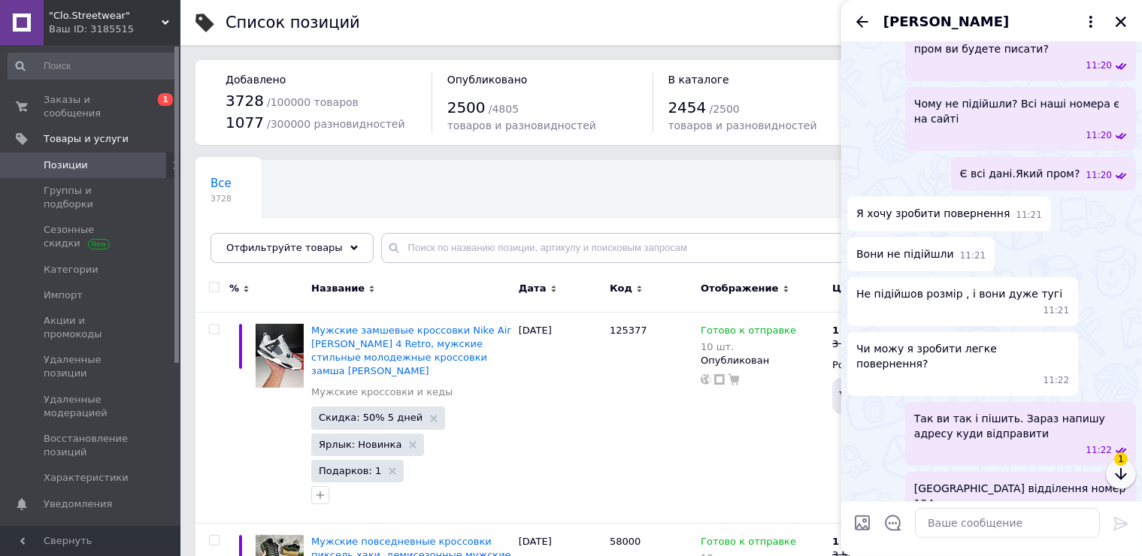
click at [1122, 482] on icon "button" at bounding box center [1121, 474] width 18 height 18
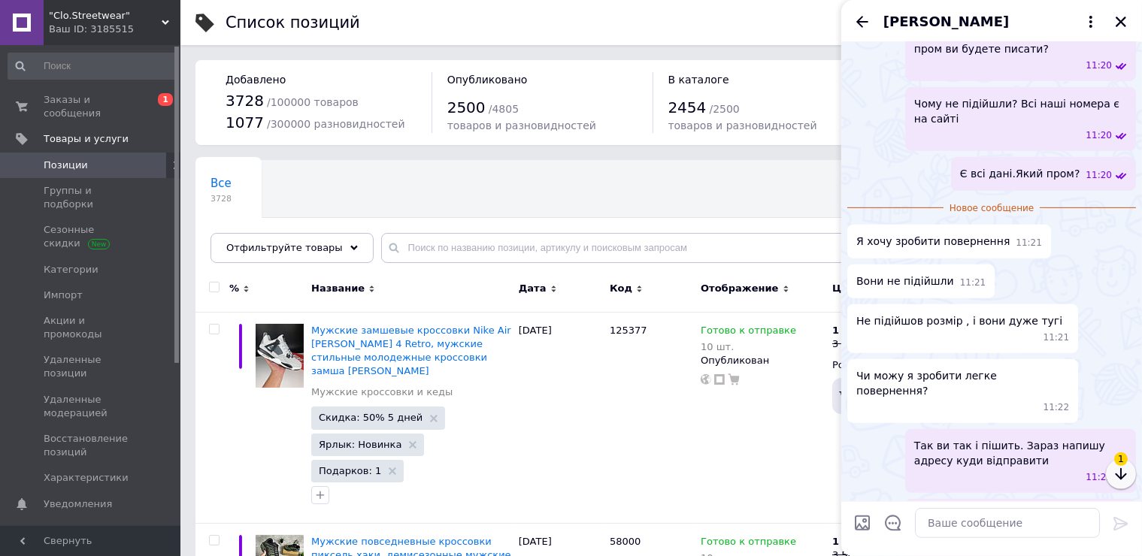
click at [1122, 482] on icon "button" at bounding box center [1121, 474] width 18 height 18
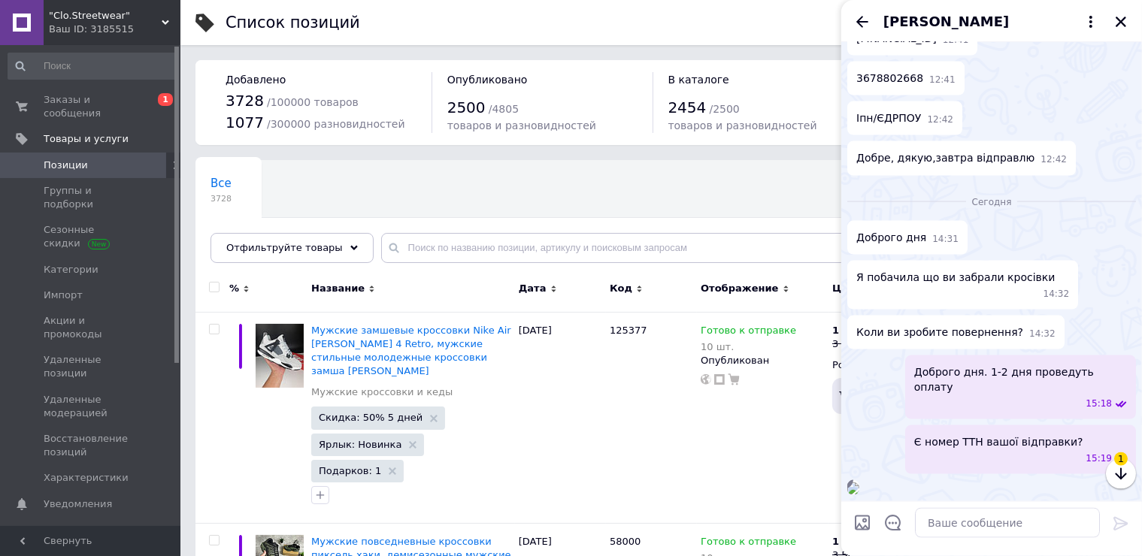
scroll to position [2187, 0]
click at [859, 483] on img at bounding box center [853, 489] width 12 height 12
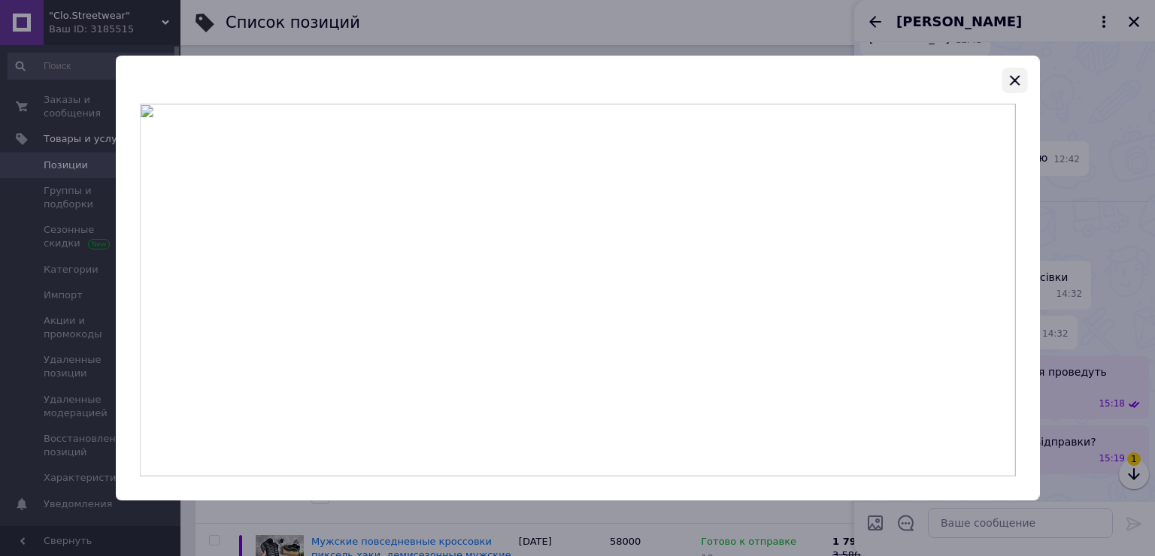
click at [1010, 81] on icon "button" at bounding box center [1014, 80] width 18 height 18
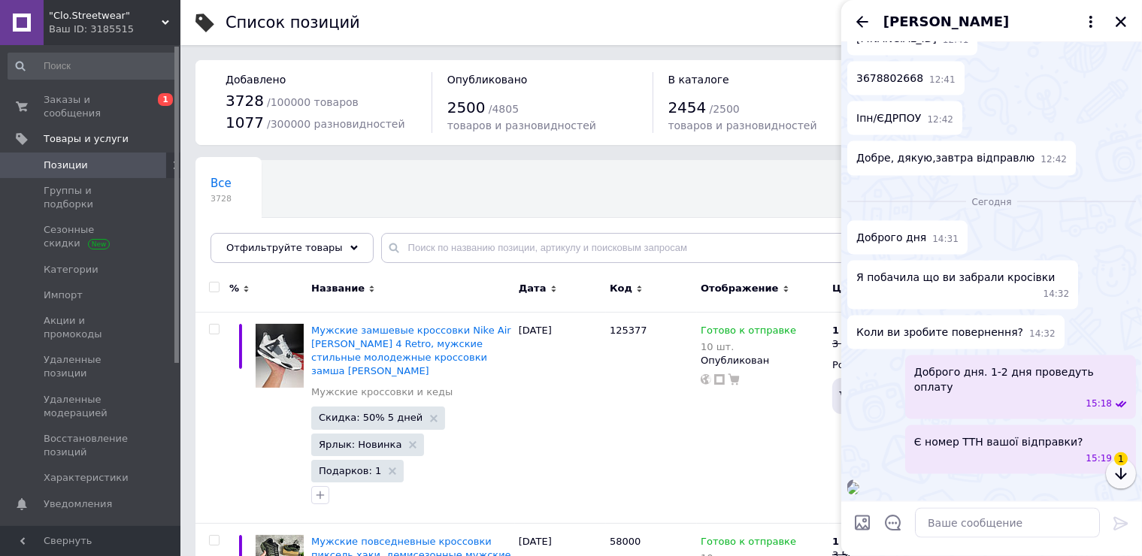
click at [1125, 475] on icon "button" at bounding box center [1120, 474] width 11 height 12
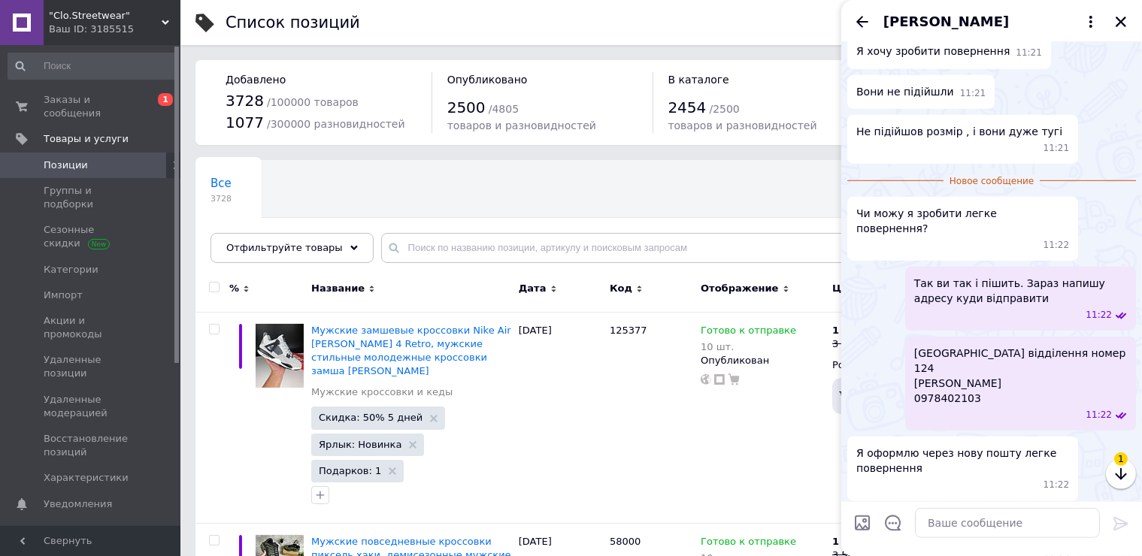
scroll to position [1348, 0]
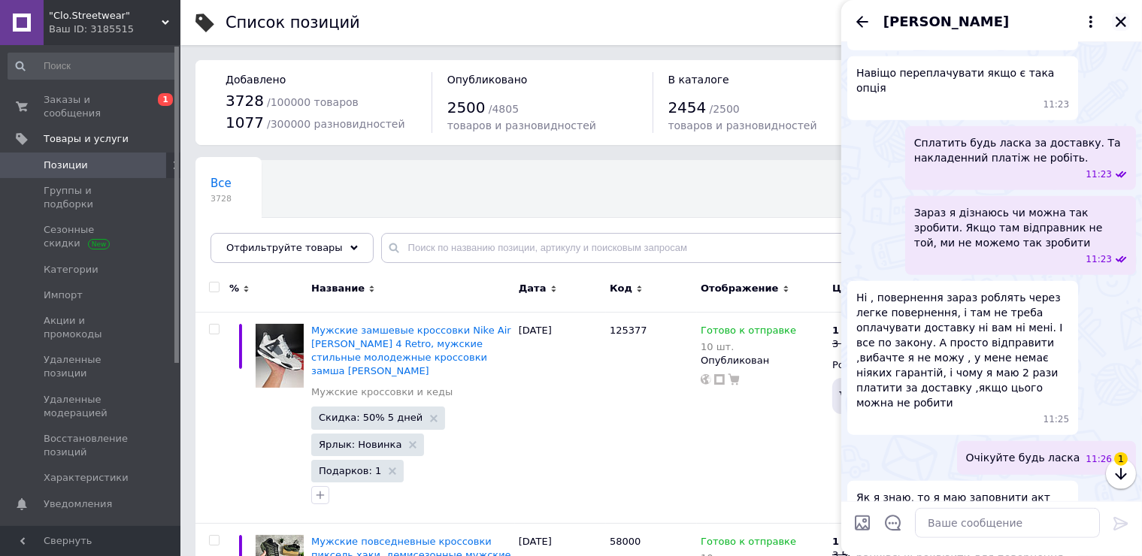
click at [1122, 15] on icon "Закрыть" at bounding box center [1121, 22] width 14 height 14
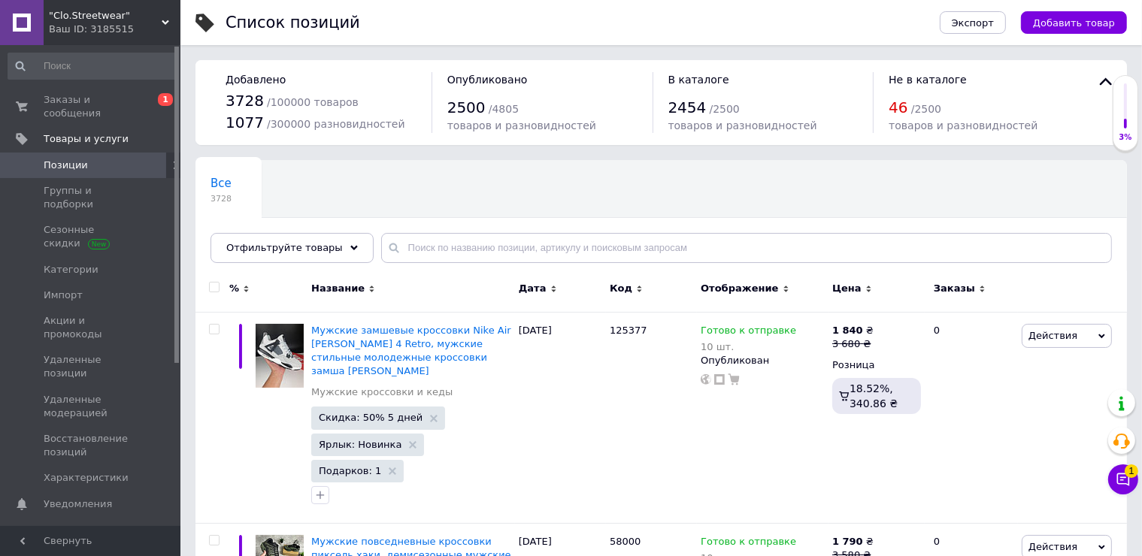
drag, startPoint x: 1086, startPoint y: 195, endPoint x: 1019, endPoint y: 195, distance: 66.9
click at [1086, 195] on div "Все 3728 Скидка закончилась 0 Удалить Редактировать Ok Отфильтровано... Сохрани…" at bounding box center [660, 219] width 931 height 124
click at [126, 96] on span "Заказы и сообщения" at bounding box center [91, 106] width 95 height 27
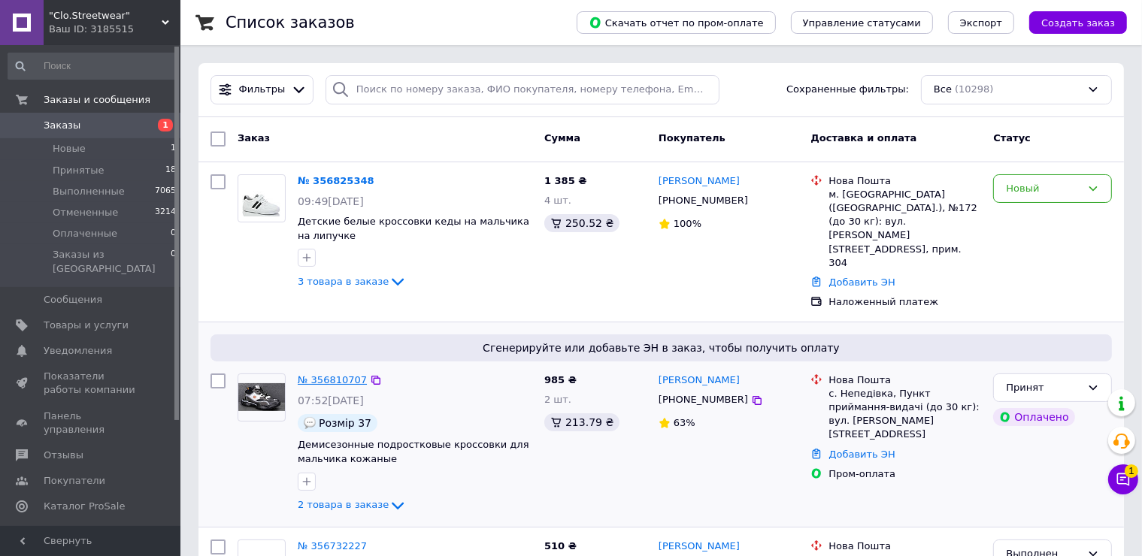
click at [343, 374] on link "№ 356810707" at bounding box center [332, 379] width 69 height 11
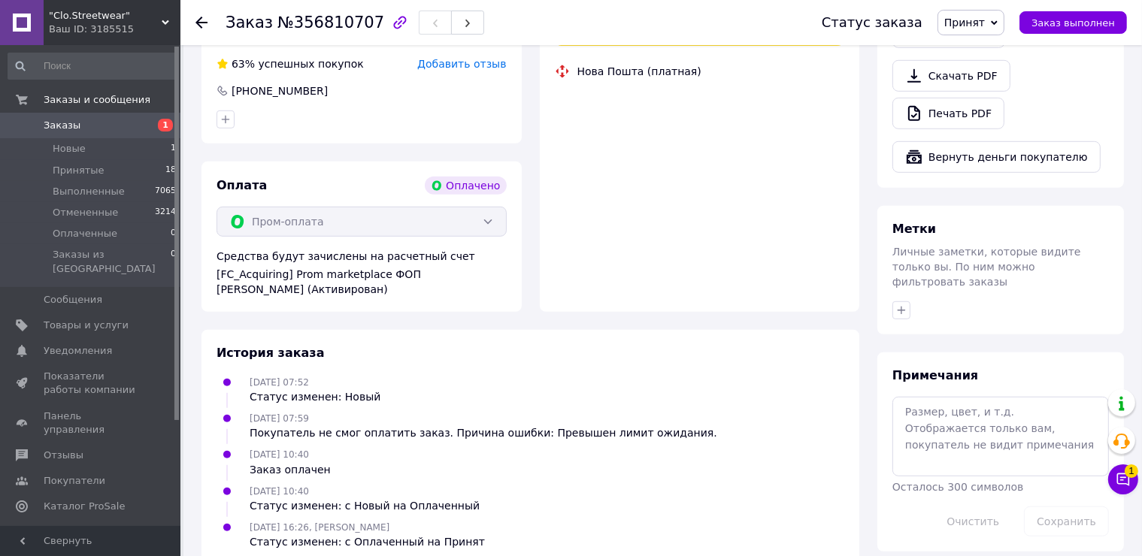
scroll to position [962, 0]
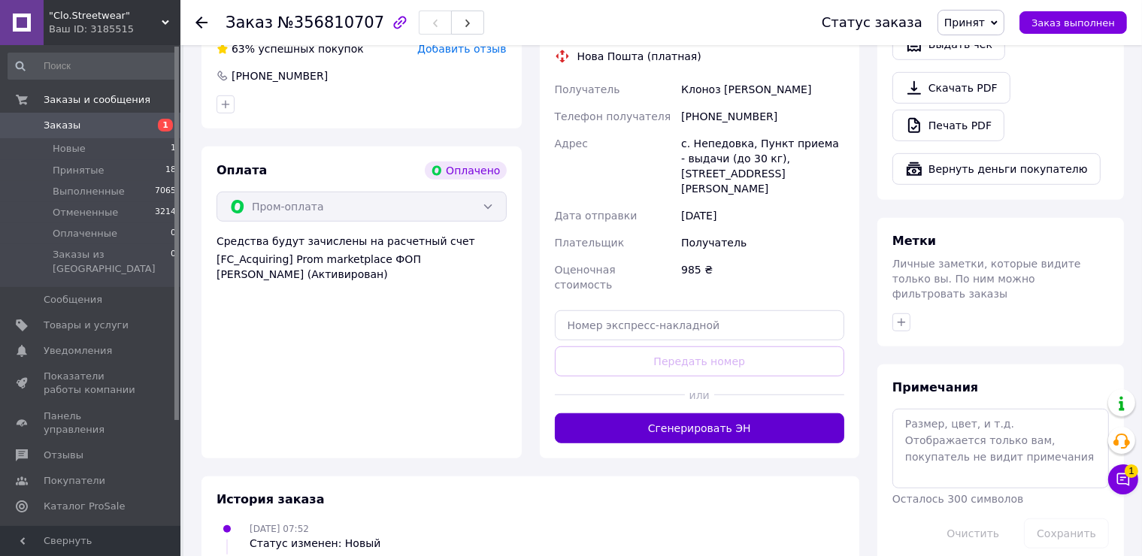
click at [662, 413] on button "Сгенерировать ЭН" at bounding box center [700, 428] width 290 height 30
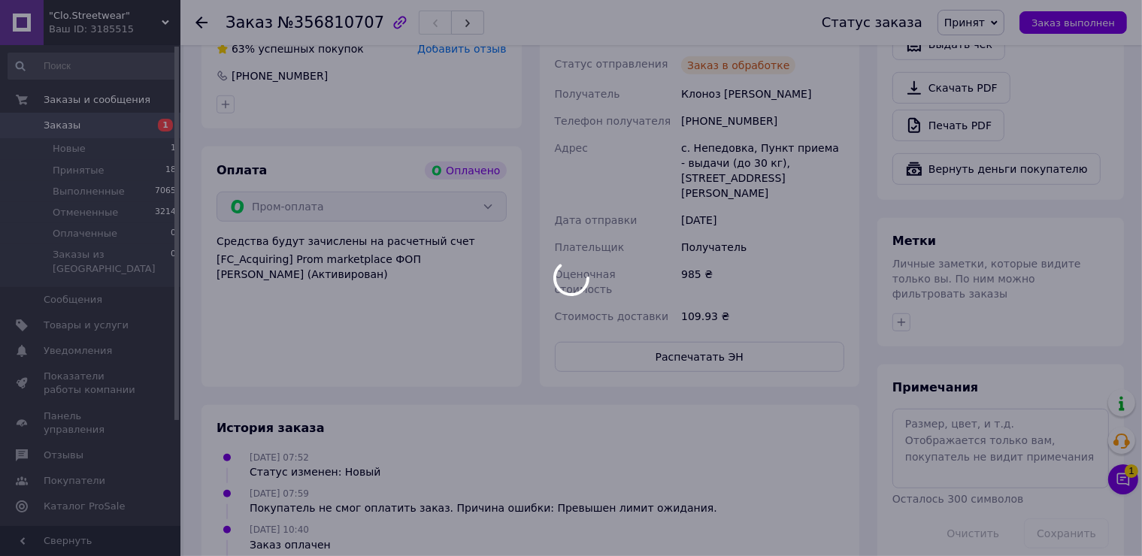
scroll to position [887, 0]
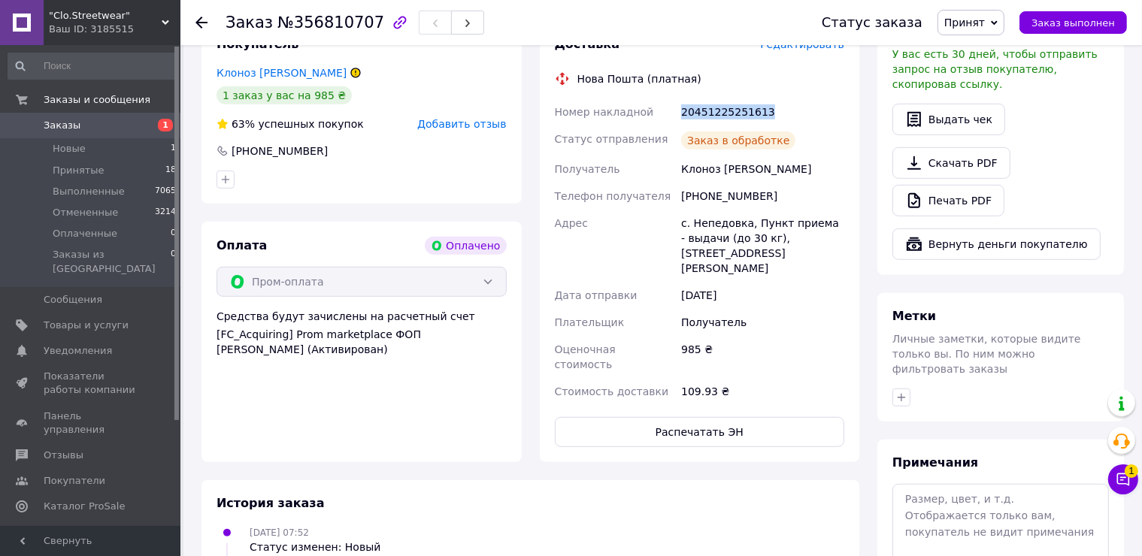
drag, startPoint x: 729, startPoint y: 108, endPoint x: 680, endPoint y: 108, distance: 49.6
click at [680, 109] on div "20451225251613" at bounding box center [762, 111] width 169 height 27
click at [1101, 186] on div "Печать PDF" at bounding box center [1000, 201] width 217 height 32
drag, startPoint x: 758, startPoint y: 158, endPoint x: 680, endPoint y: 160, distance: 77.5
click at [680, 160] on div "Клоноз Ольга" at bounding box center [762, 169] width 169 height 27
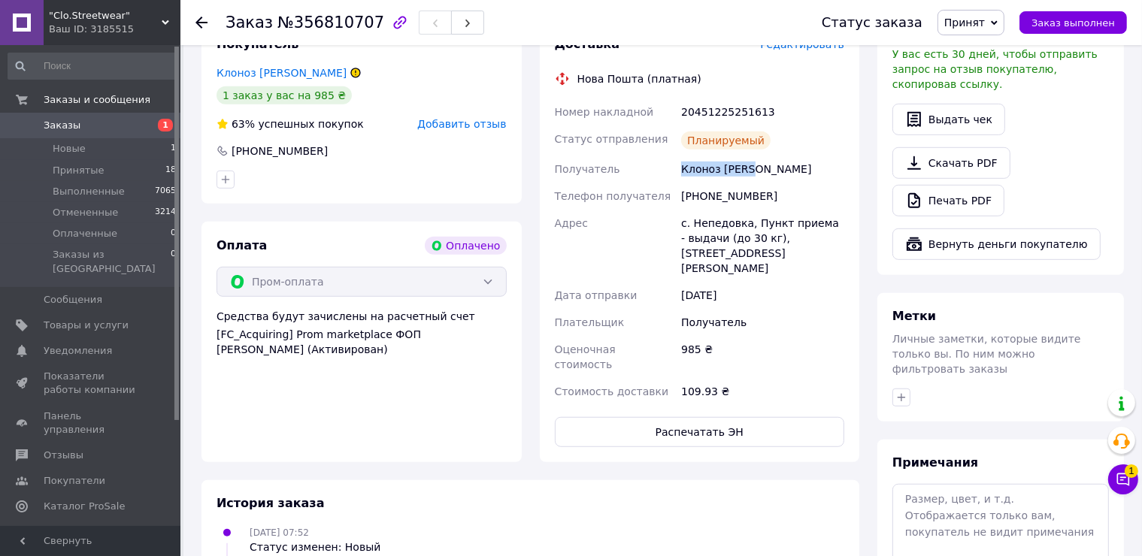
copy div "Клоноз Ольга"
click at [1083, 191] on div "Печать PDF" at bounding box center [1000, 201] width 217 height 32
click at [133, 129] on span "Заказы" at bounding box center [91, 126] width 95 height 14
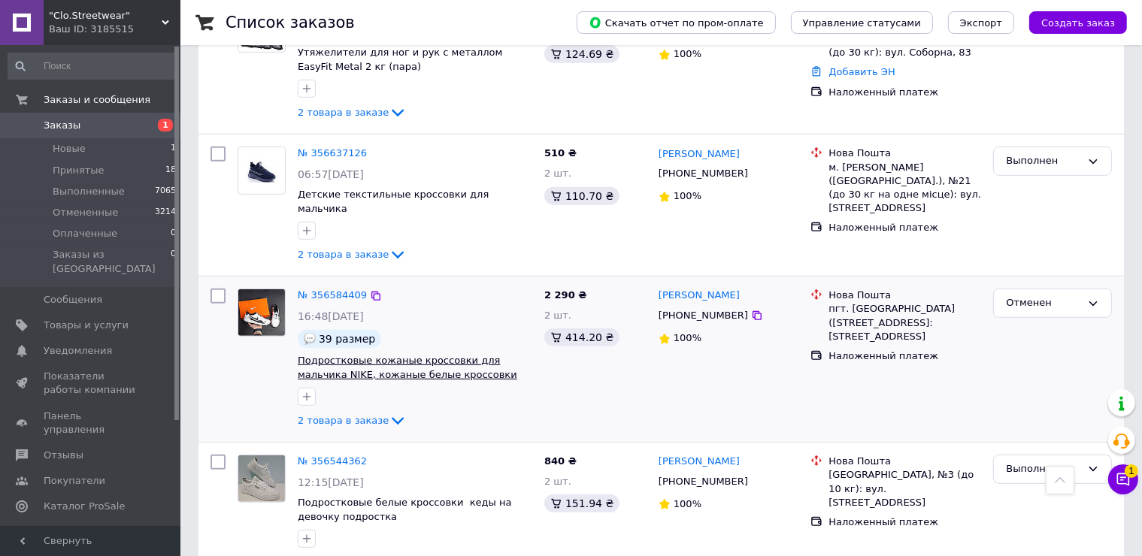
scroll to position [977, 0]
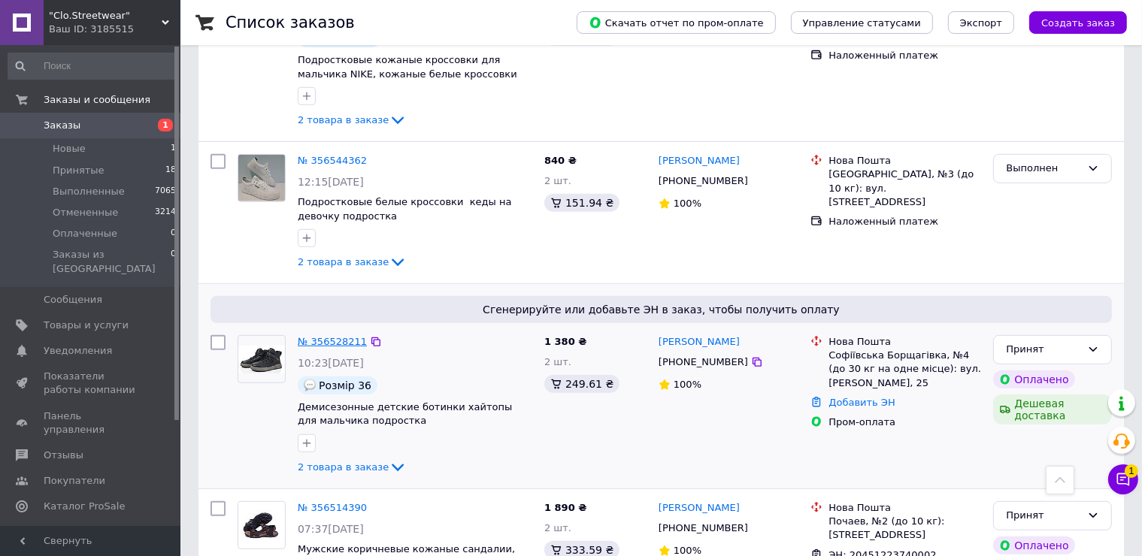
click at [326, 336] on link "№ 356528211" at bounding box center [332, 341] width 69 height 11
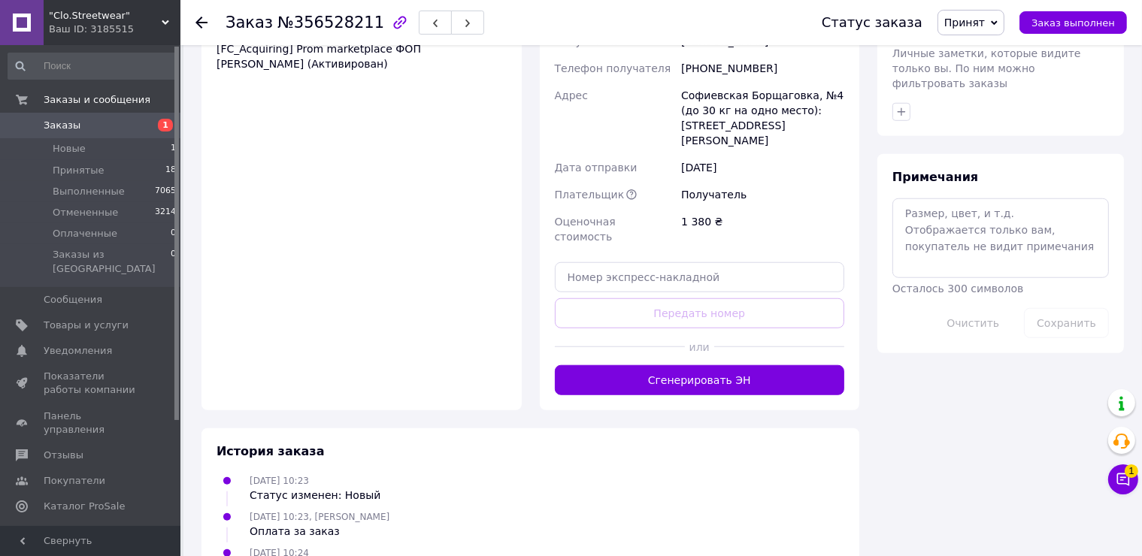
scroll to position [1239, 0]
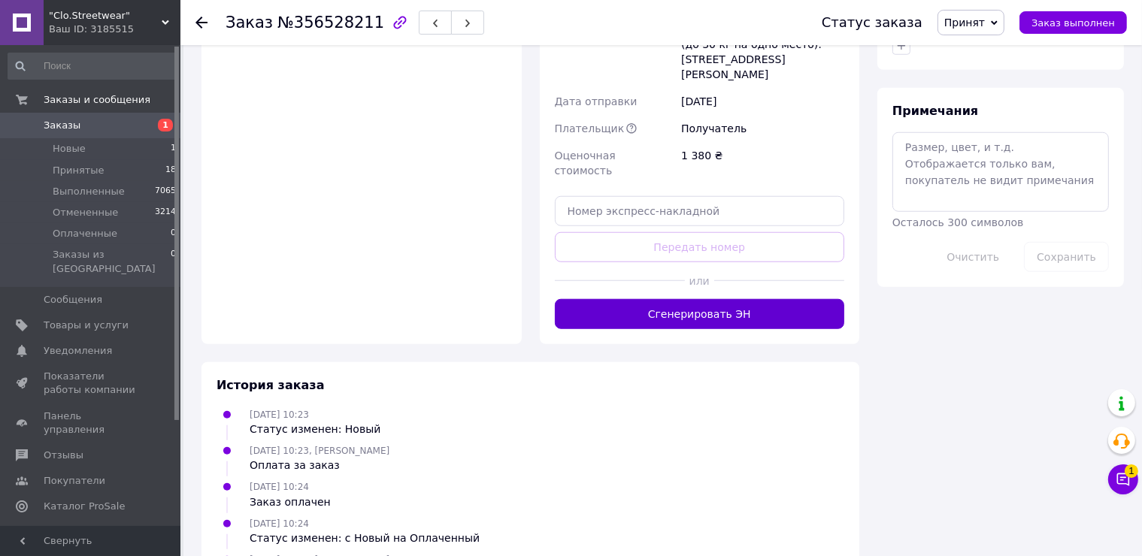
click at [677, 299] on button "Сгенерировать ЭН" at bounding box center [700, 314] width 290 height 30
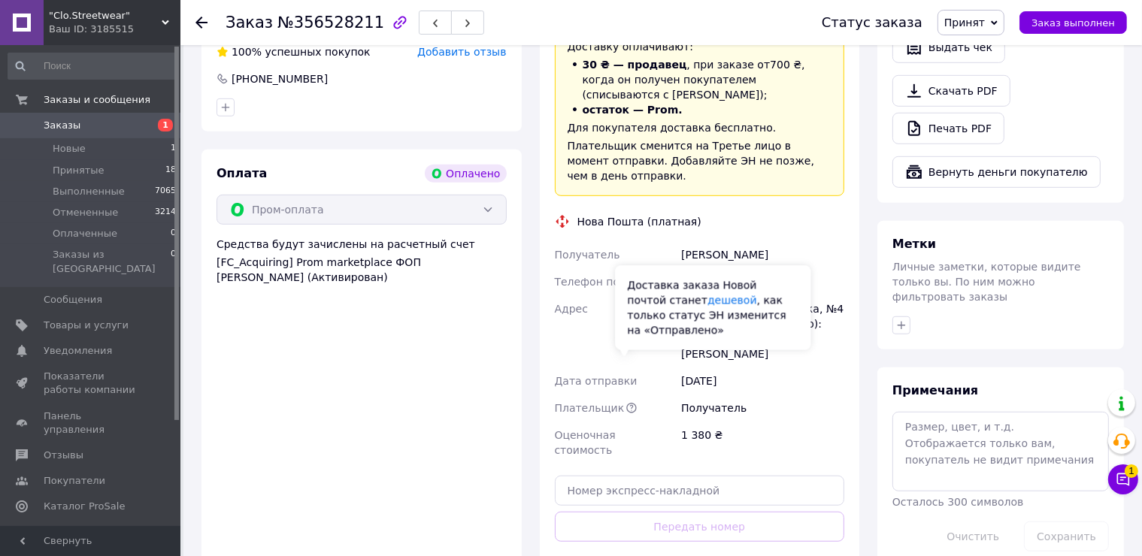
scroll to position [938, 0]
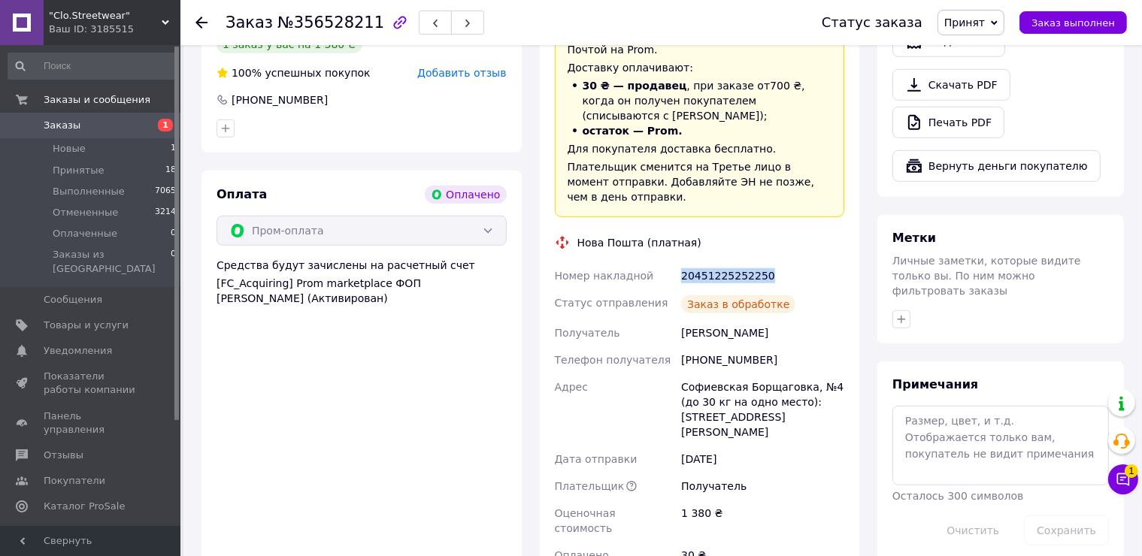
drag, startPoint x: 774, startPoint y: 247, endPoint x: 681, endPoint y: 247, distance: 92.5
click at [681, 262] on div "20451225252250" at bounding box center [762, 275] width 169 height 27
copy div "20451225252250"
click at [1083, 215] on div "Метки Личные заметки, которые видите только вы. По ним можно фильтровать заказы" at bounding box center [1000, 279] width 247 height 129
drag, startPoint x: 765, startPoint y: 303, endPoint x: 677, endPoint y: 307, distance: 88.0
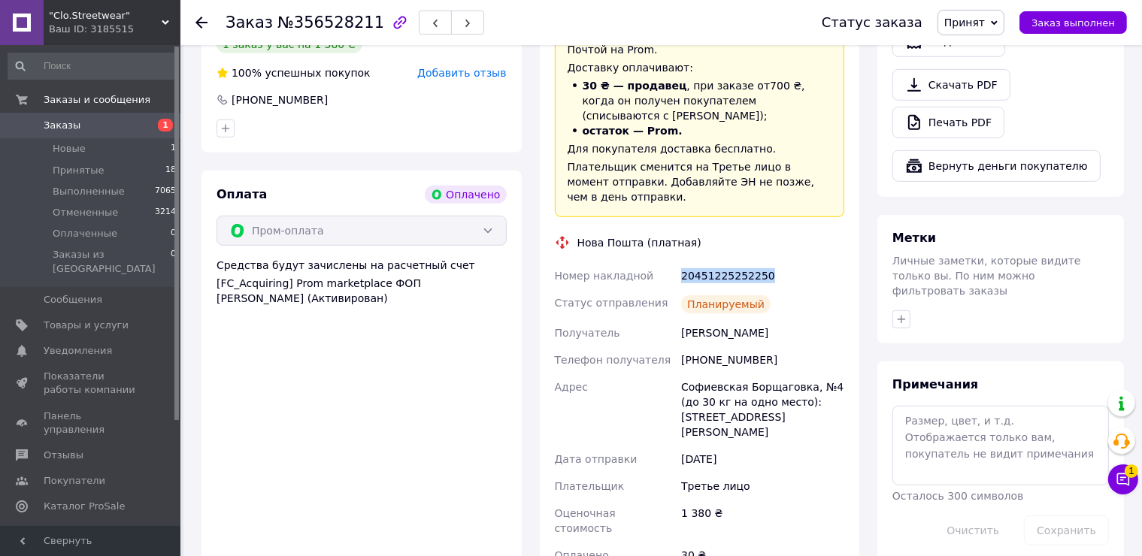
click at [677, 307] on div "Номер накладной 20451225252250 Статус отправления Планируемый Получатель Станов…" at bounding box center [700, 423] width 296 height 322
copy div "Получатель Станова Альона"
click at [1074, 195] on div "Итого 2 товара 1 380 ₴ Всего к оплате 1380 ₴ Комиссия за заказ 249.61 ₴ Действи…" at bounding box center [1000, 52] width 247 height 1017
click at [69, 27] on div "Ваш ID: 3185515" at bounding box center [115, 30] width 132 height 14
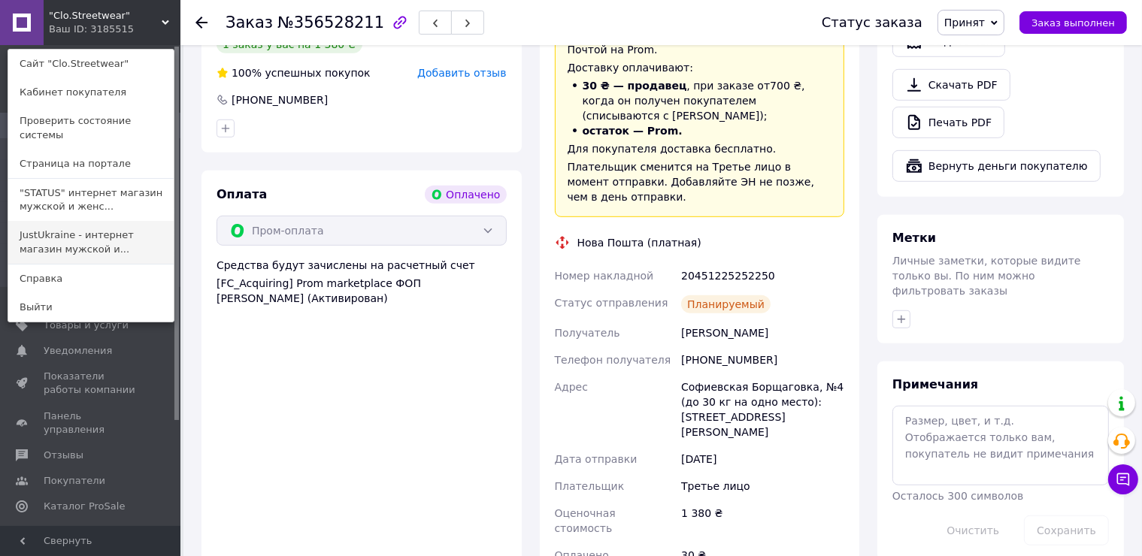
click at [57, 226] on link "JustUkraine - интернет магазин мужской и..." at bounding box center [90, 242] width 165 height 42
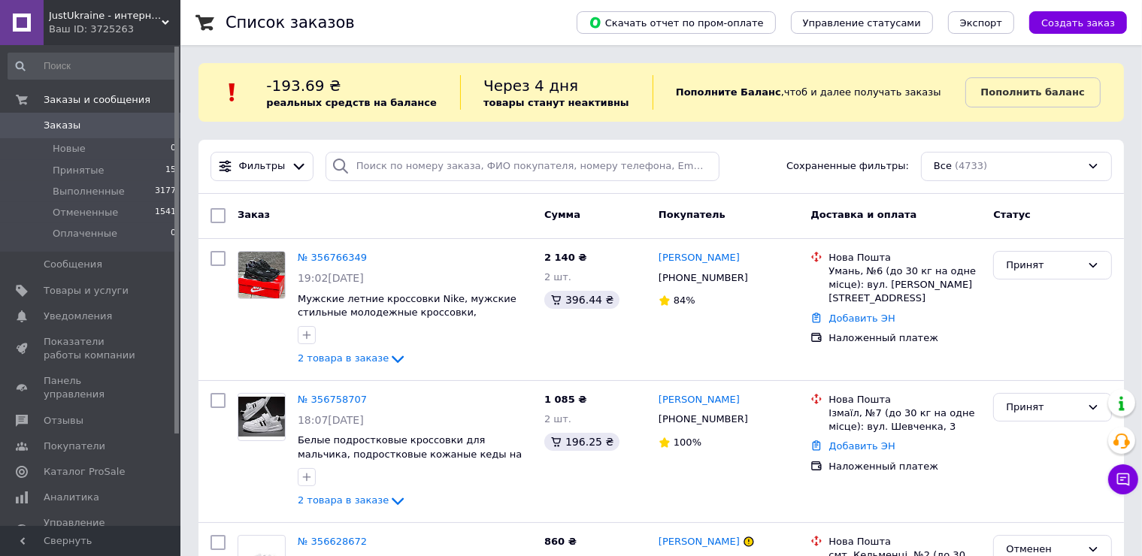
click at [133, 34] on div "Ваш ID: 3725263" at bounding box center [115, 30] width 132 height 14
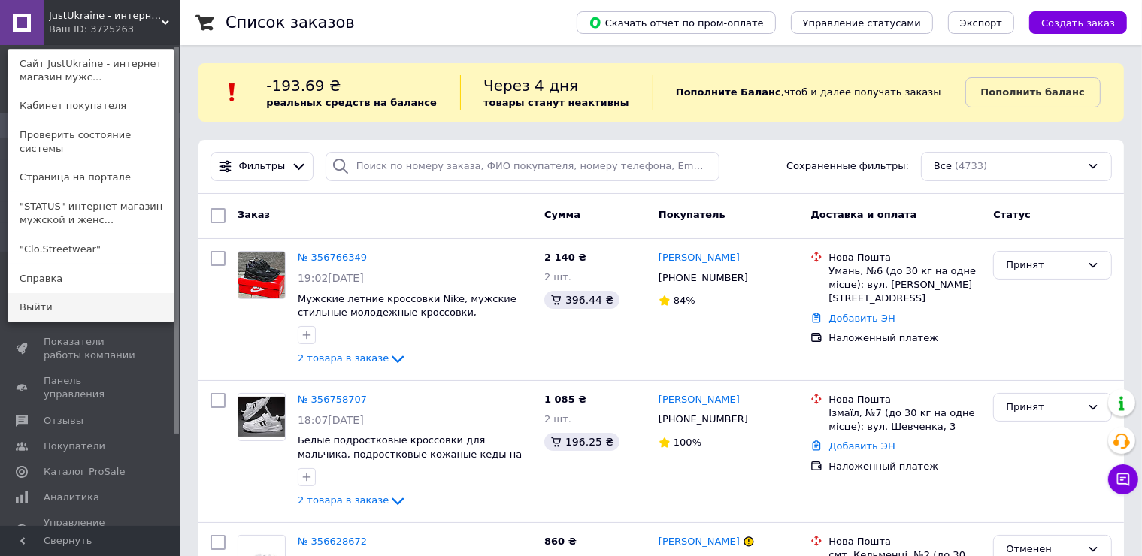
click at [117, 293] on link "Выйти" at bounding box center [90, 307] width 165 height 29
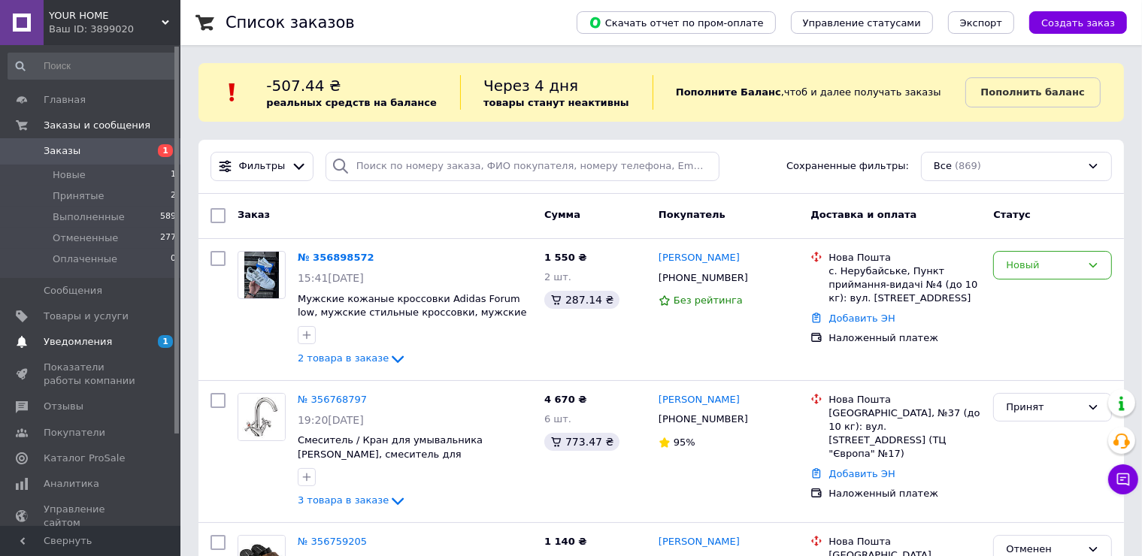
click at [143, 338] on span "1 0" at bounding box center [159, 342] width 41 height 14
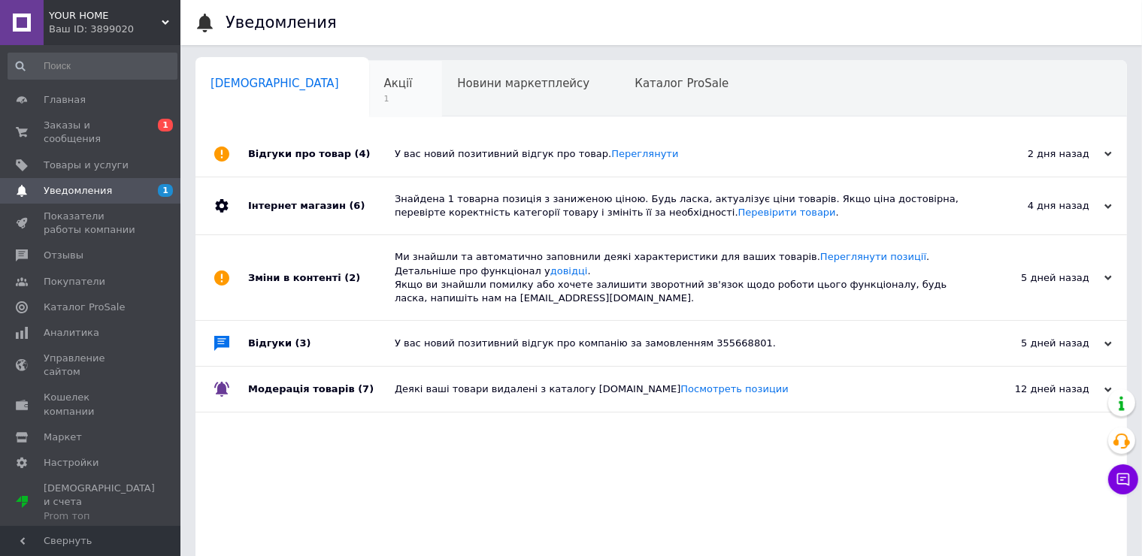
click at [369, 106] on div "Акції 1" at bounding box center [406, 89] width 74 height 57
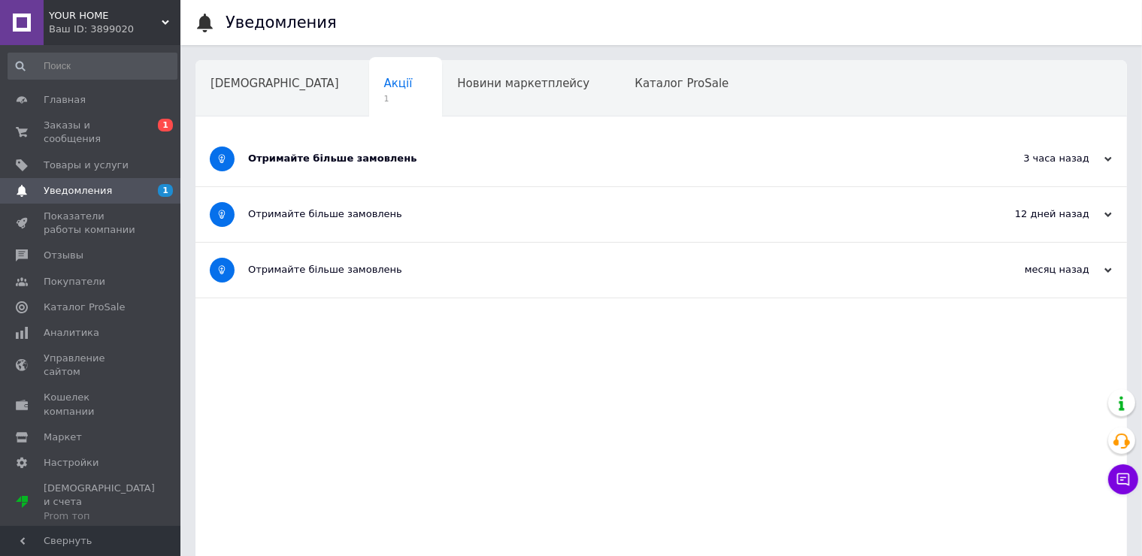
click at [343, 147] on div "Отримайте більше замовлень" at bounding box center [604, 159] width 713 height 55
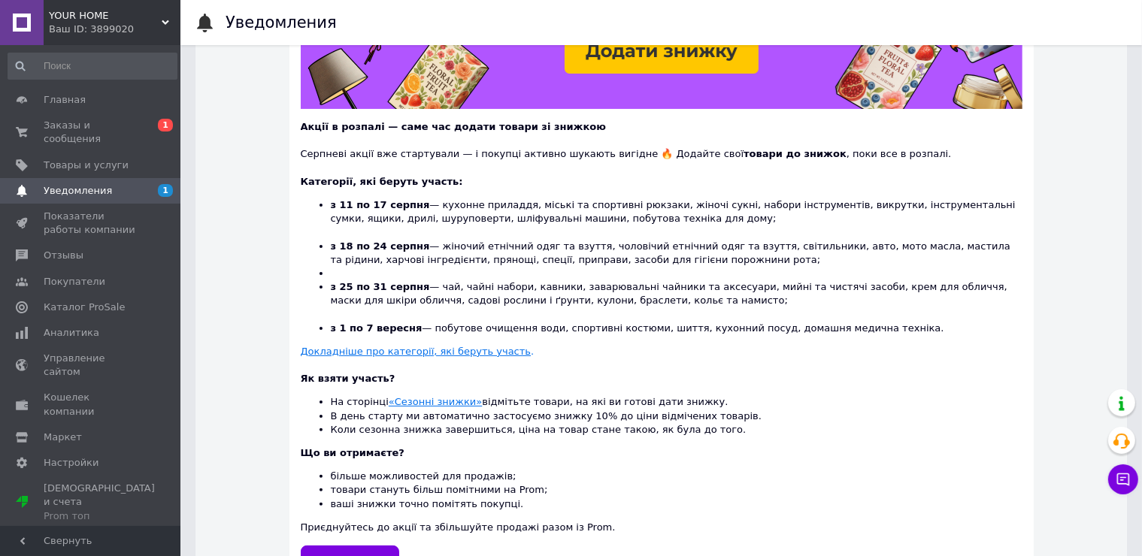
scroll to position [376, 0]
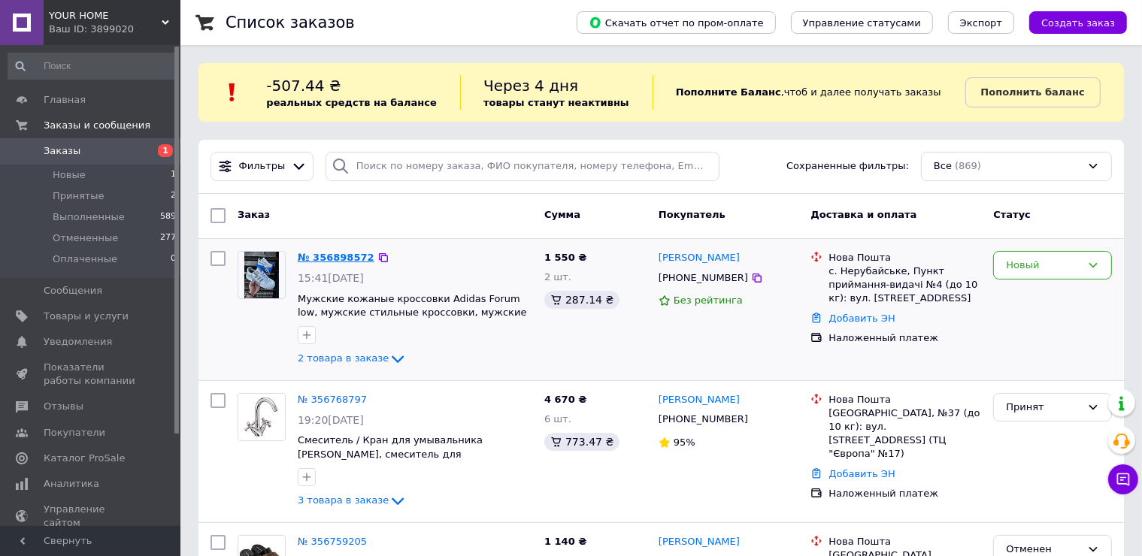
click at [320, 255] on link "№ 356898572" at bounding box center [336, 257] width 77 height 11
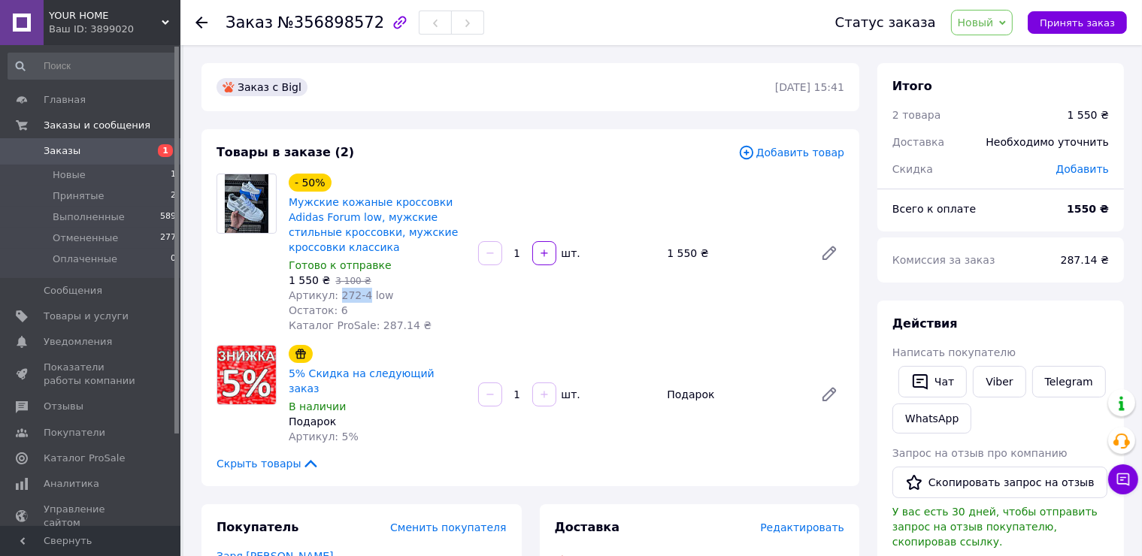
drag, startPoint x: 360, startPoint y: 298, endPoint x: 334, endPoint y: 295, distance: 26.4
click at [334, 295] on span "Артикул: 272-4 low" at bounding box center [341, 295] width 105 height 12
copy span "272-4"
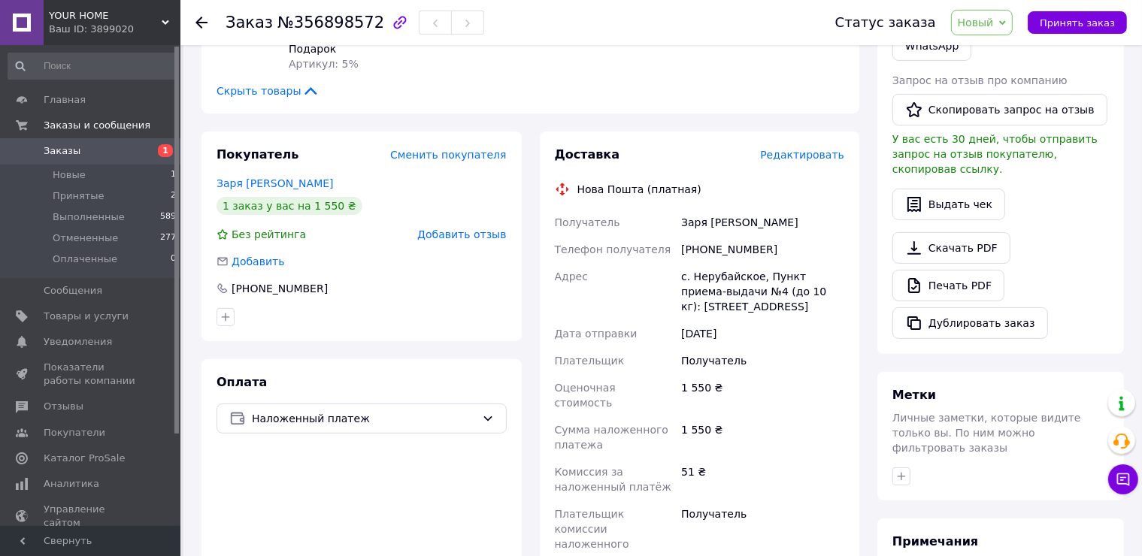
scroll to position [376, 0]
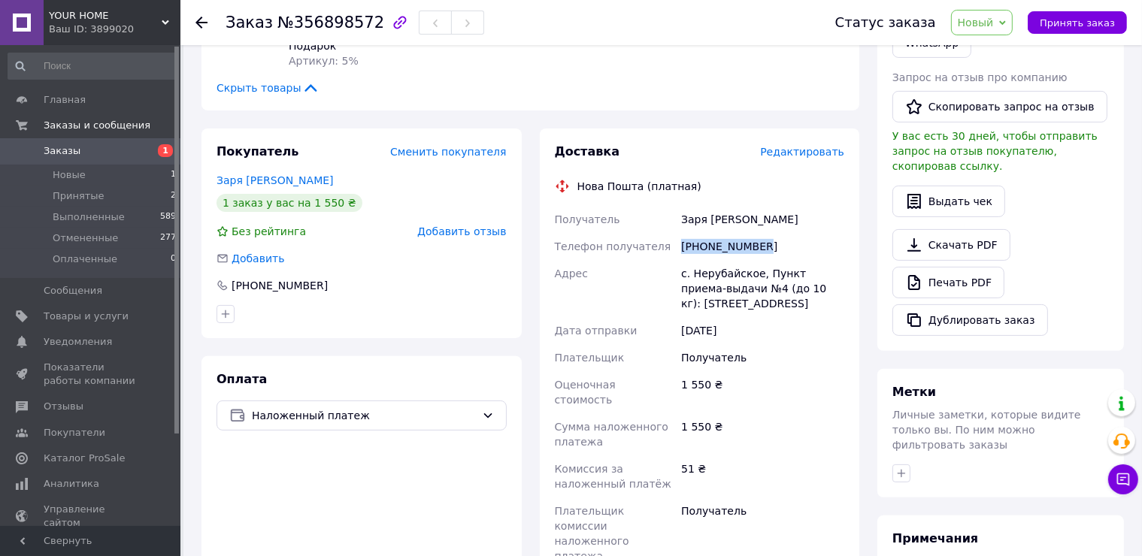
drag, startPoint x: 753, startPoint y: 238, endPoint x: 680, endPoint y: 239, distance: 72.9
click at [680, 239] on div "[PHONE_NUMBER]" at bounding box center [762, 246] width 169 height 27
copy div "[PHONE_NUMBER]"
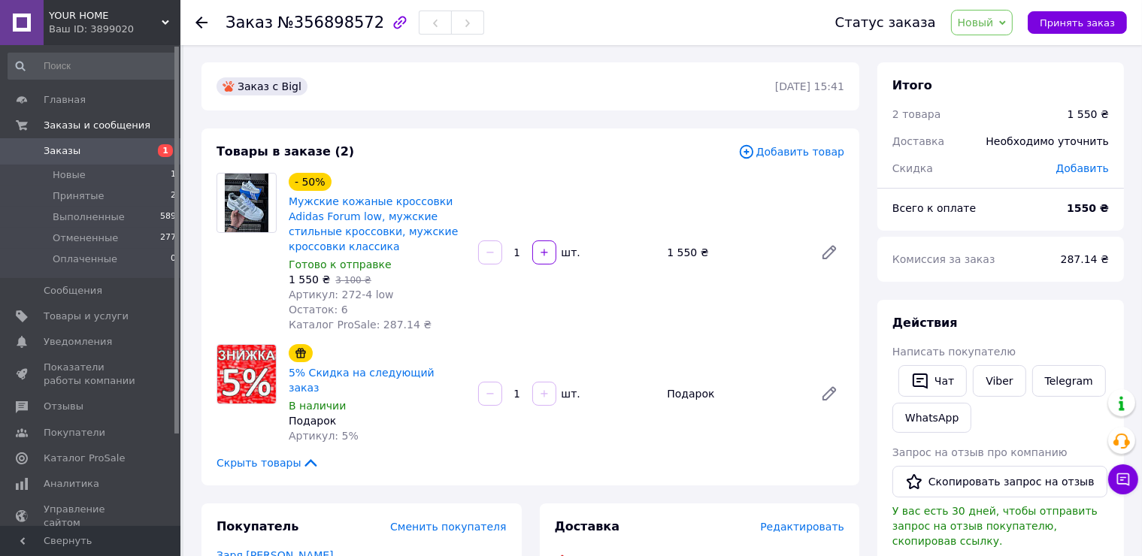
scroll to position [0, 0]
click at [652, 311] on div "- 50% Мужские кожаные кроссовки Adidas Forum low, мужские стильные кроссовки, м…" at bounding box center [567, 253] width 568 height 165
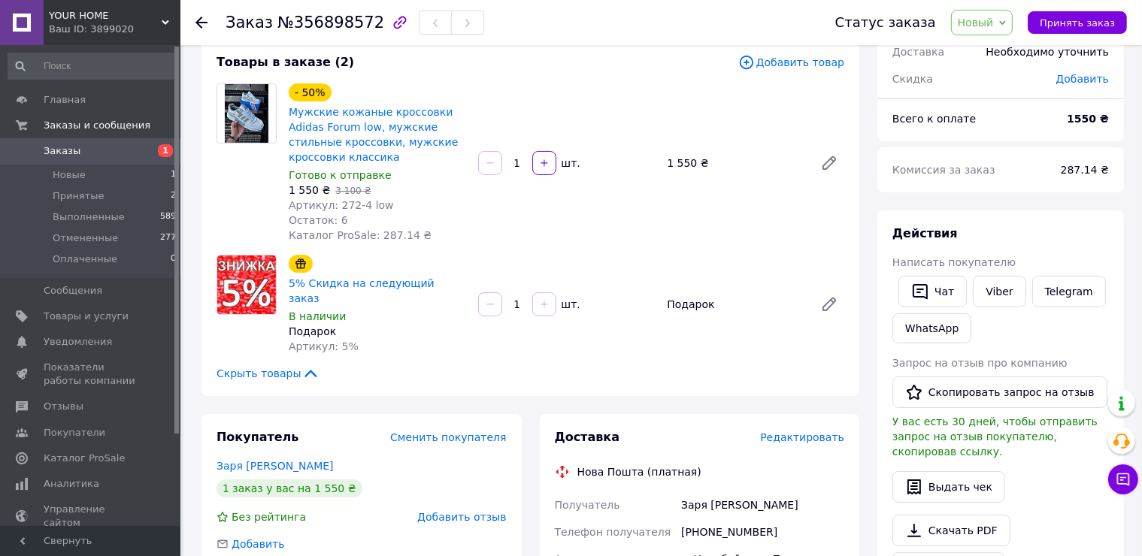
scroll to position [150, 0]
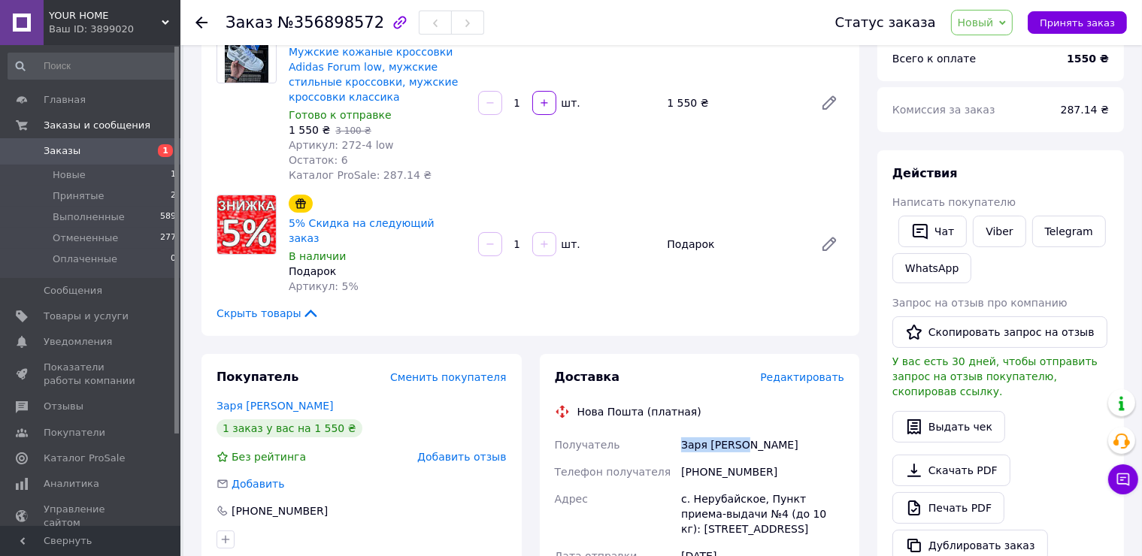
drag, startPoint x: 752, startPoint y: 436, endPoint x: 683, endPoint y: 436, distance: 69.2
click at [683, 436] on div "Заря [PERSON_NAME]" at bounding box center [762, 445] width 169 height 27
copy div "Заря [PERSON_NAME]"
click at [994, 27] on span "Новый" at bounding box center [976, 23] width 36 height 12
click at [995, 47] on li "Принят" at bounding box center [992, 52] width 80 height 23
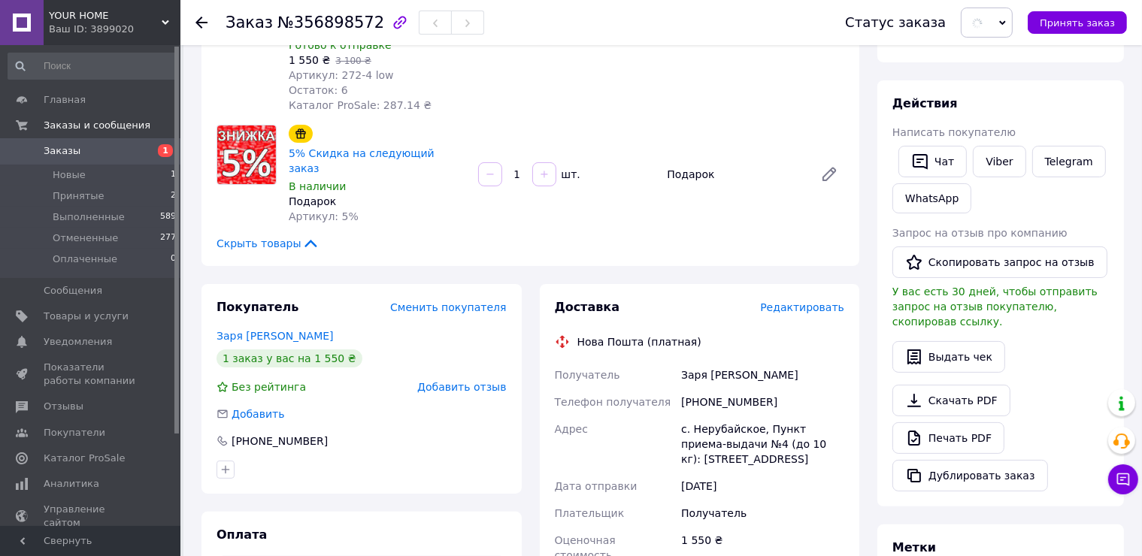
scroll to position [376, 0]
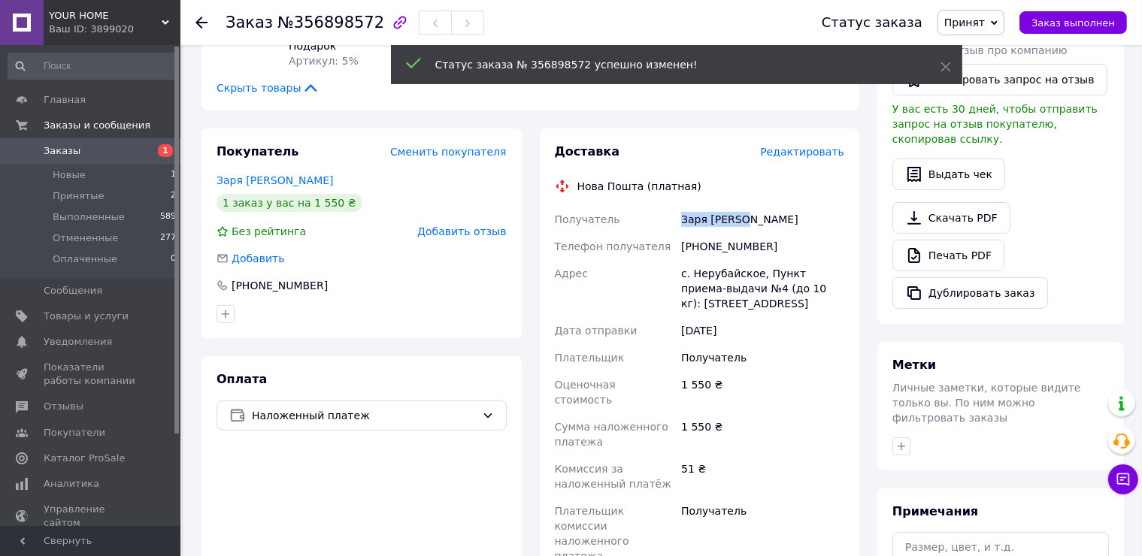
drag, startPoint x: 751, startPoint y: 208, endPoint x: 683, endPoint y: 208, distance: 68.4
click at [683, 208] on div "Заря [PERSON_NAME]" at bounding box center [762, 219] width 169 height 27
copy div "Заря [PERSON_NAME]"
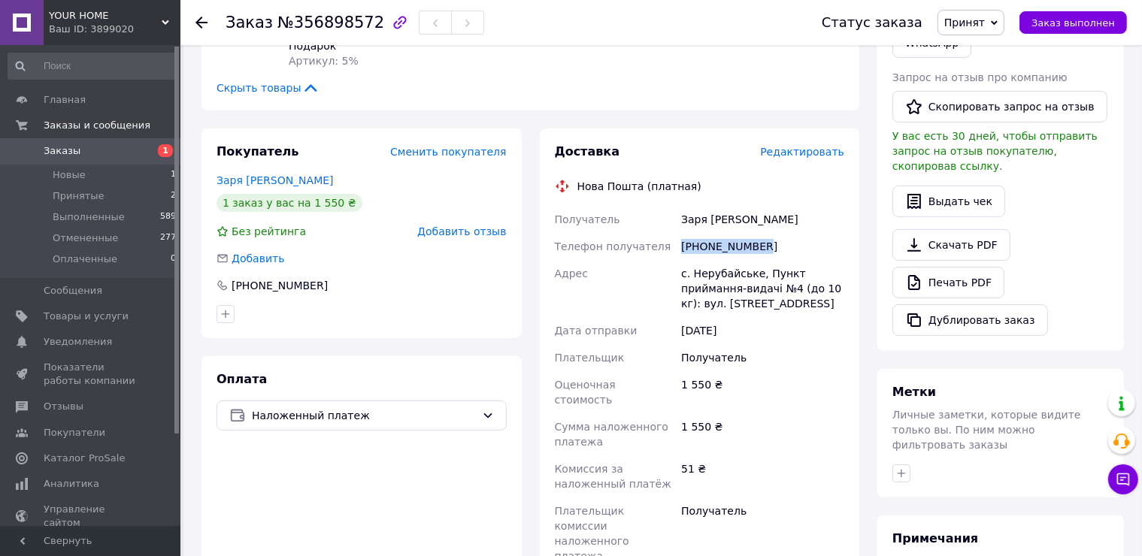
drag, startPoint x: 754, startPoint y: 232, endPoint x: 683, endPoint y: 232, distance: 71.4
click at [683, 233] on div "[PHONE_NUMBER]" at bounding box center [762, 246] width 169 height 27
copy div "[PHONE_NUMBER]"
drag, startPoint x: 754, startPoint y: 260, endPoint x: 697, endPoint y: 252, distance: 57.7
click at [695, 260] on div "с. Нерубайське, Пункт приймання-видачі №4 (до 10 кг): вул. [STREET_ADDRESS]" at bounding box center [762, 288] width 169 height 57
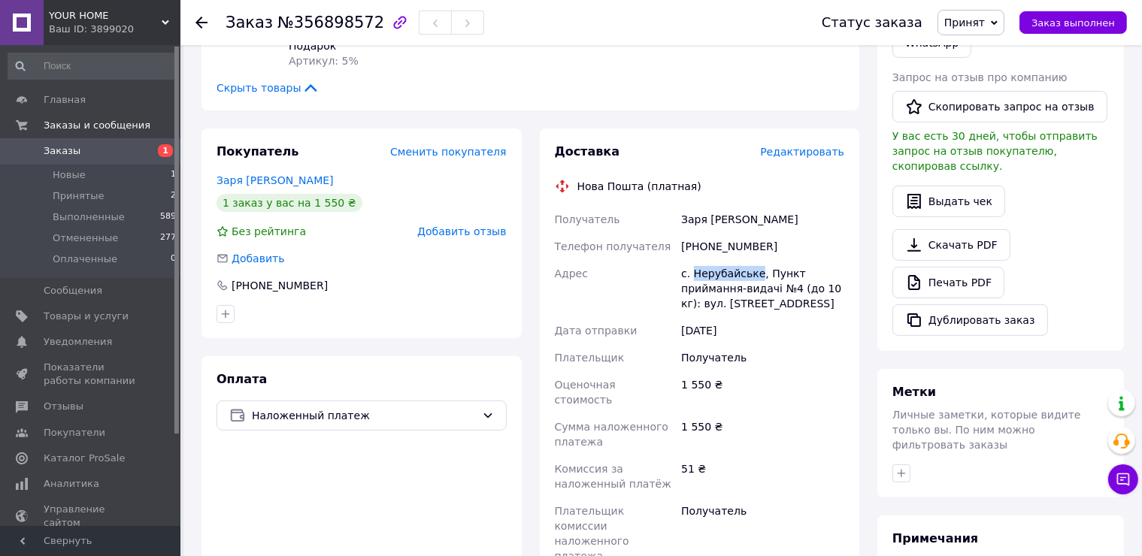
copy div "Нерубайське"
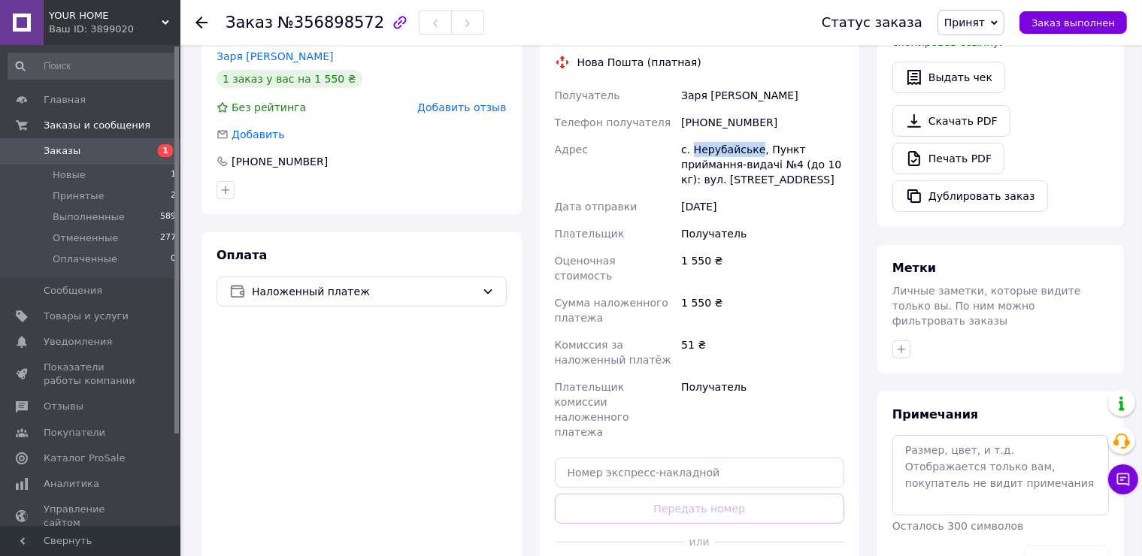
scroll to position [601, 0]
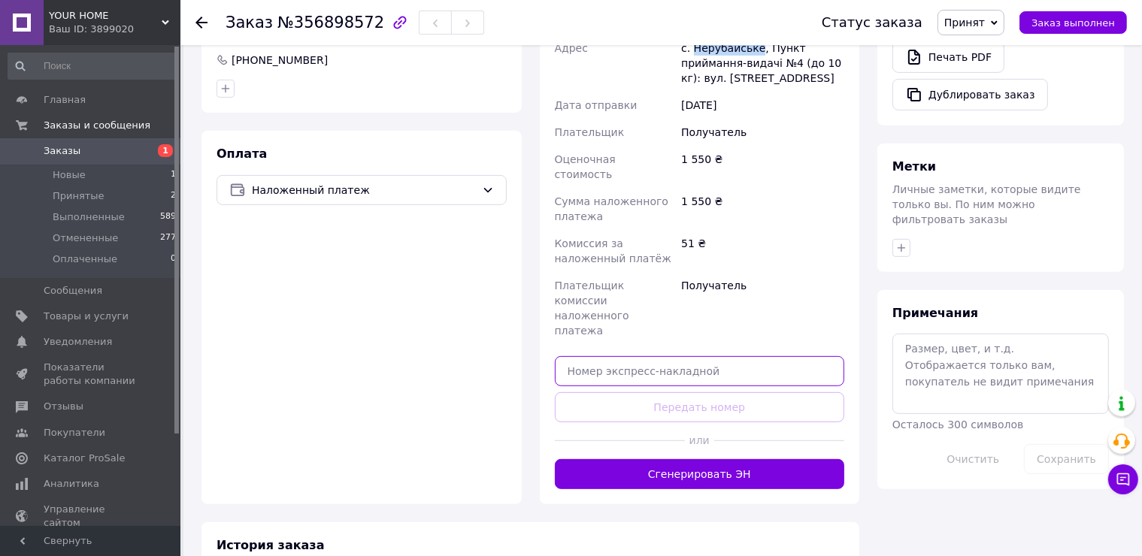
click at [610, 356] on input "text" at bounding box center [700, 371] width 290 height 30
paste input "20451225261739"
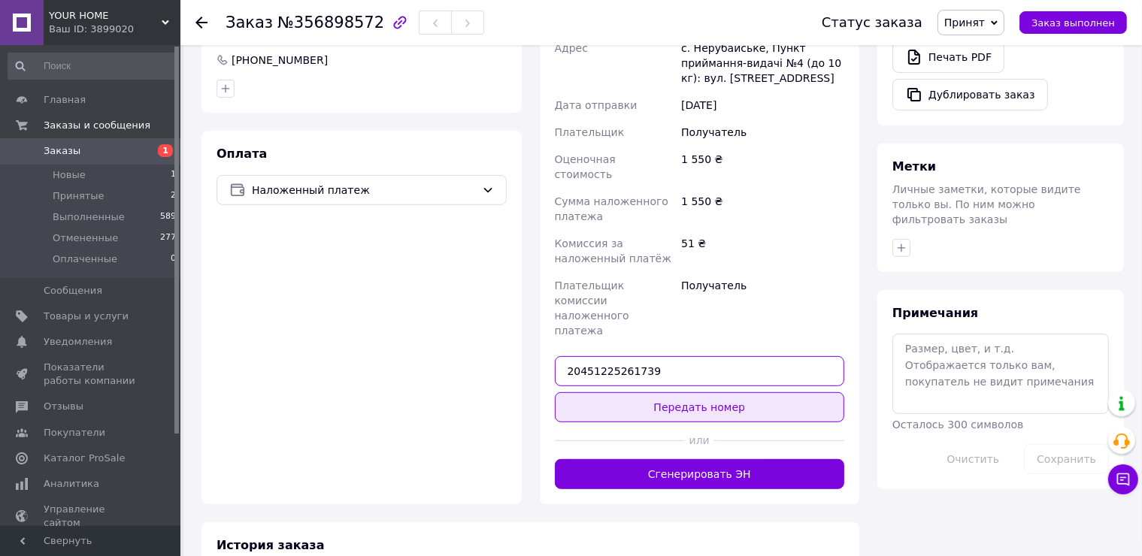
type input "20451225261739"
click at [616, 392] on button "Передать номер" at bounding box center [700, 407] width 290 height 30
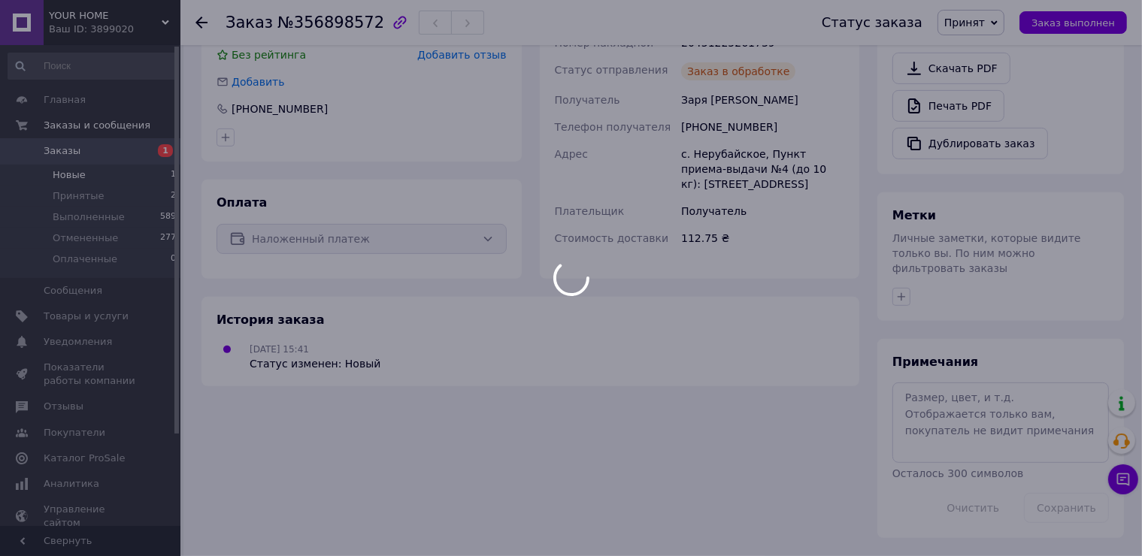
scroll to position [520, 0]
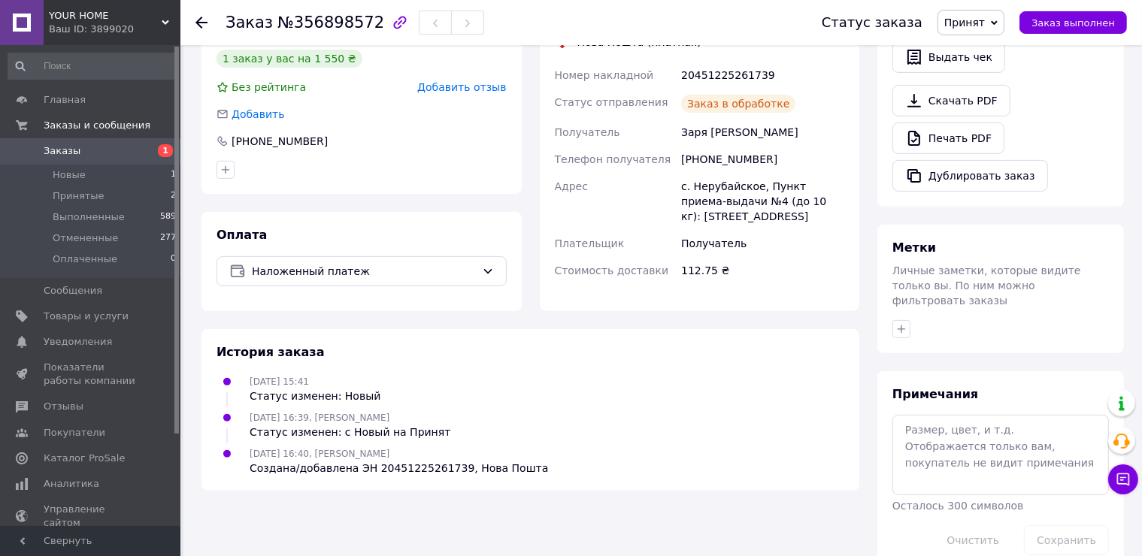
click at [84, 159] on link "Заказы 1" at bounding box center [92, 151] width 185 height 26
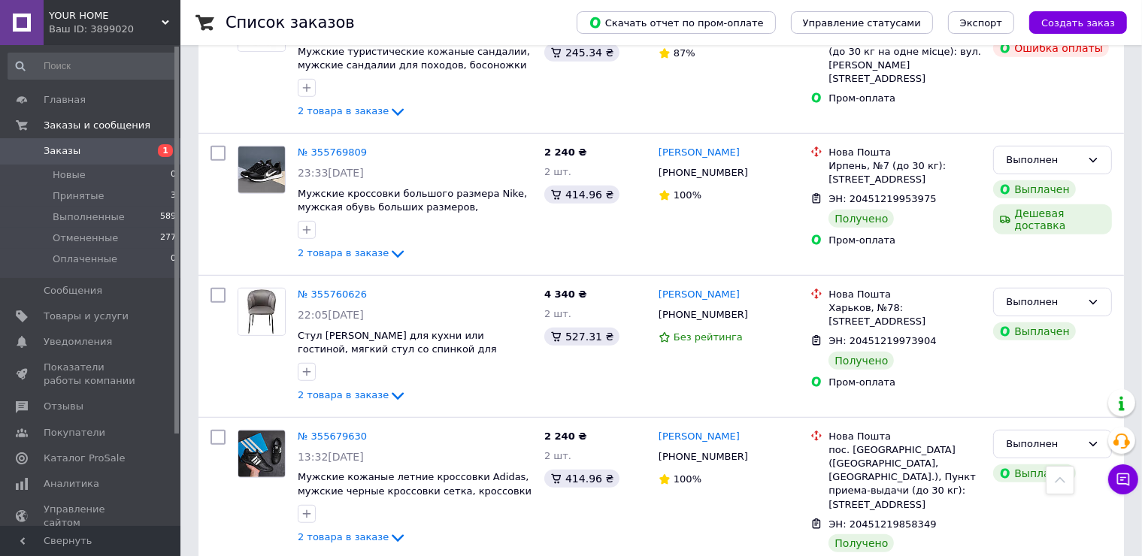
scroll to position [1052, 0]
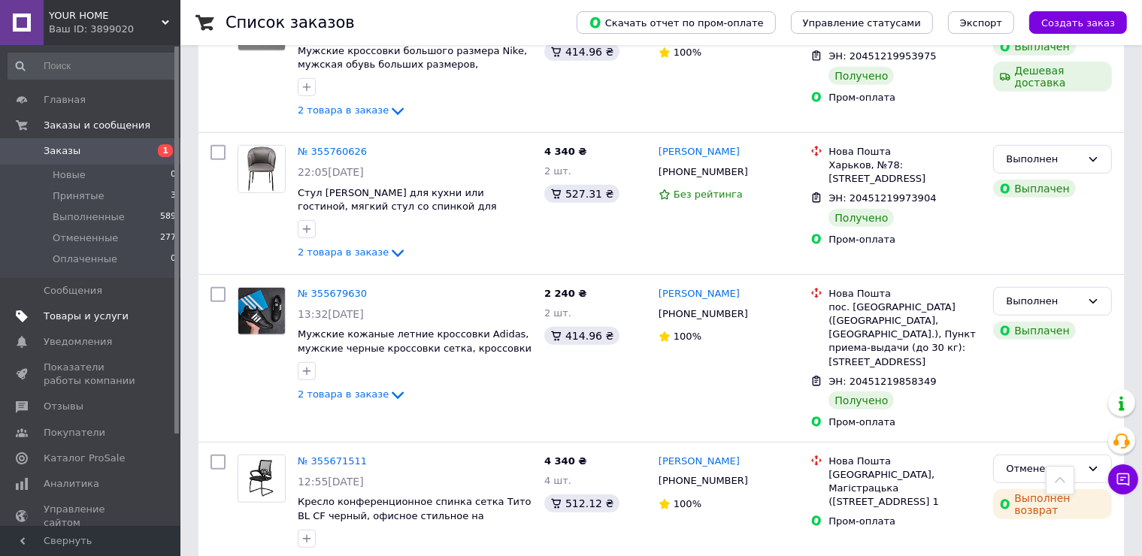
click at [144, 307] on link "Товары и услуги" at bounding box center [92, 317] width 185 height 26
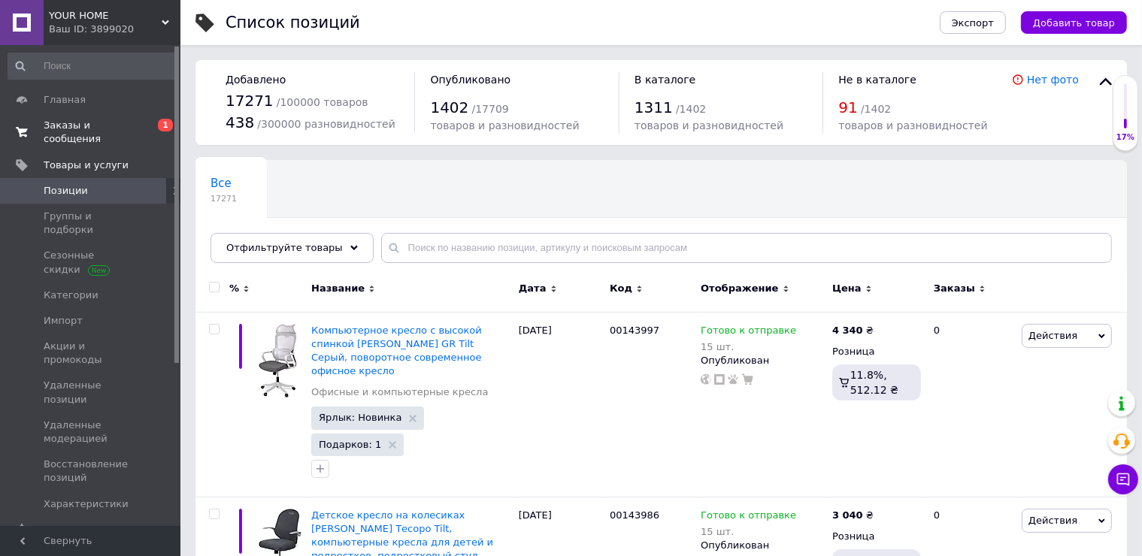
click at [125, 123] on span "Заказы и сообщения" at bounding box center [91, 132] width 95 height 27
